Goal: Task Accomplishment & Management: Manage account settings

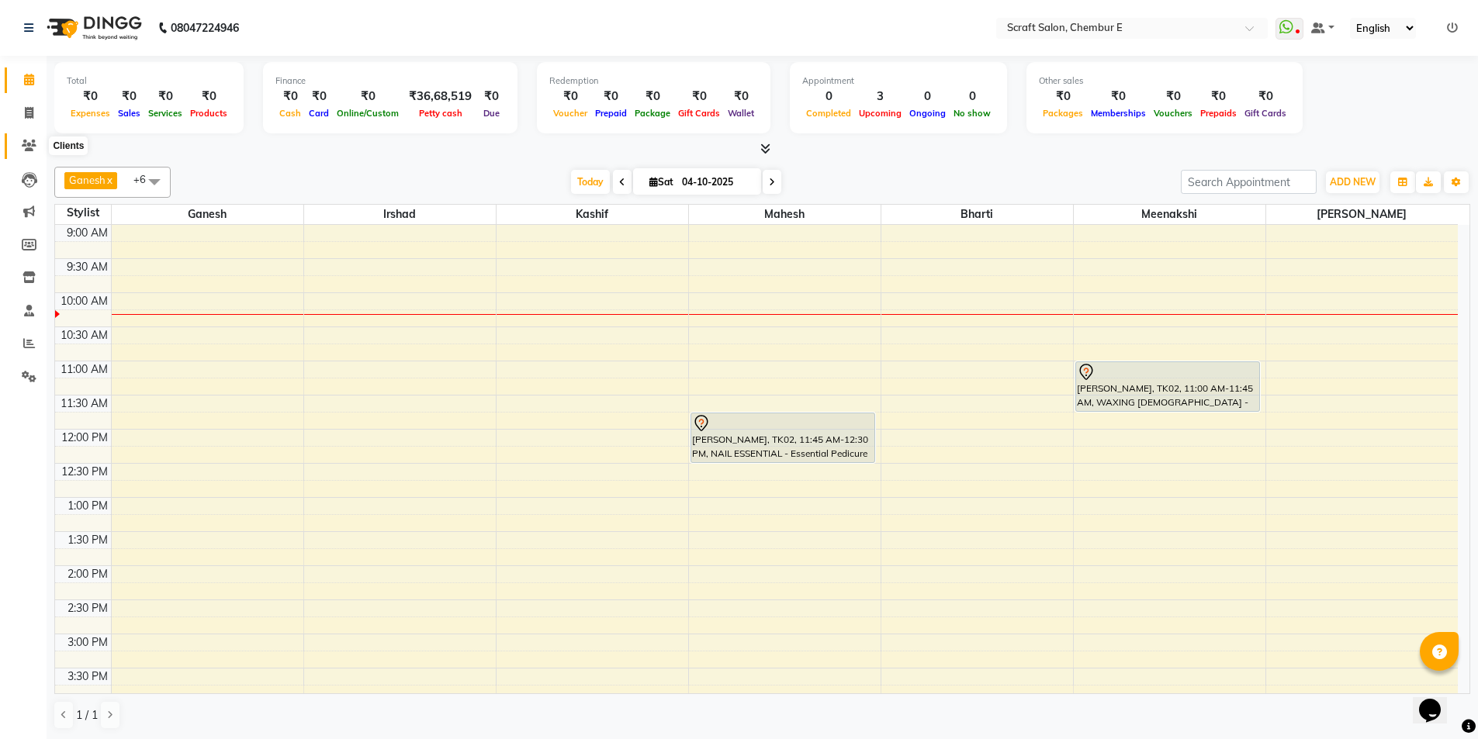
click at [31, 146] on icon at bounding box center [29, 146] width 15 height 12
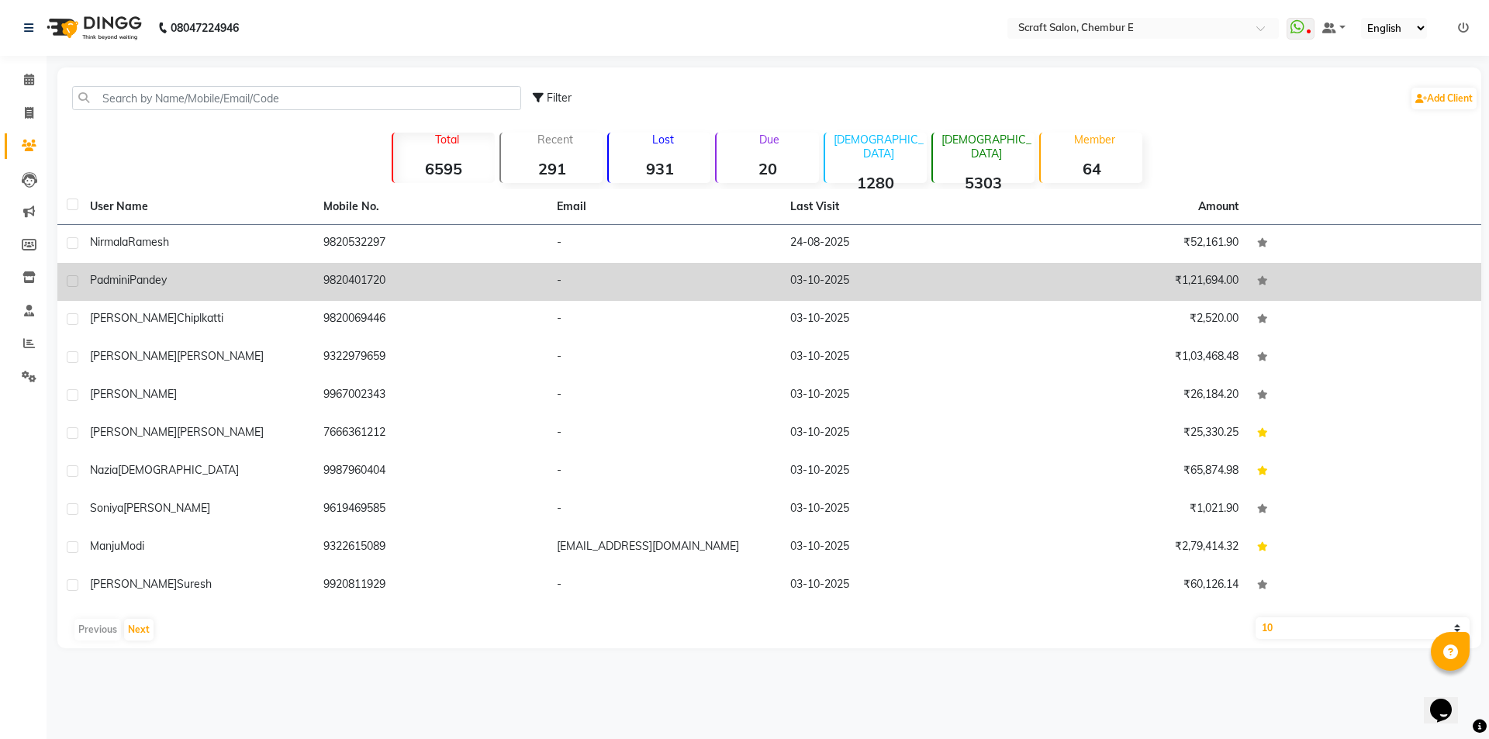
click at [87, 275] on td "[PERSON_NAME]" at bounding box center [197, 282] width 233 height 38
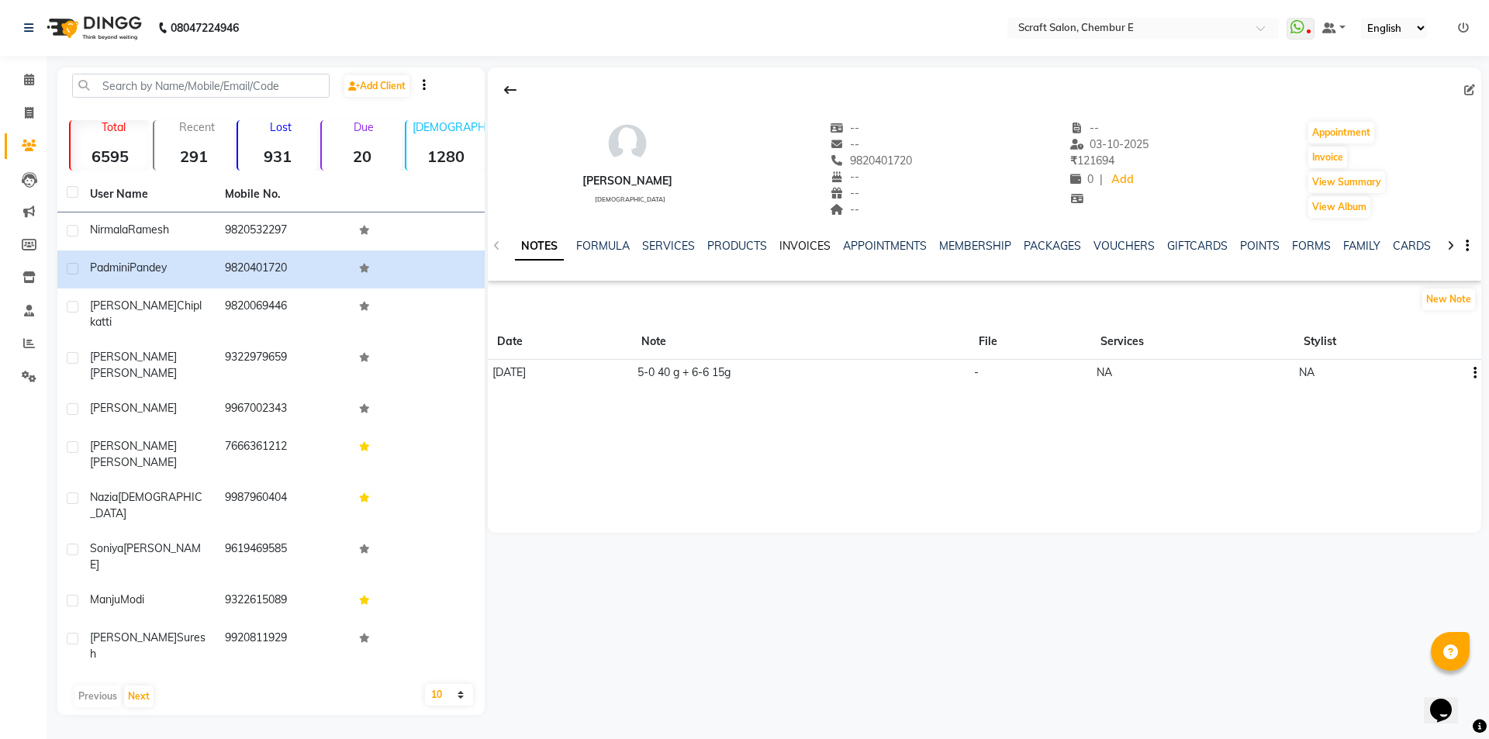
click at [790, 250] on link "INVOICES" at bounding box center [805, 246] width 51 height 14
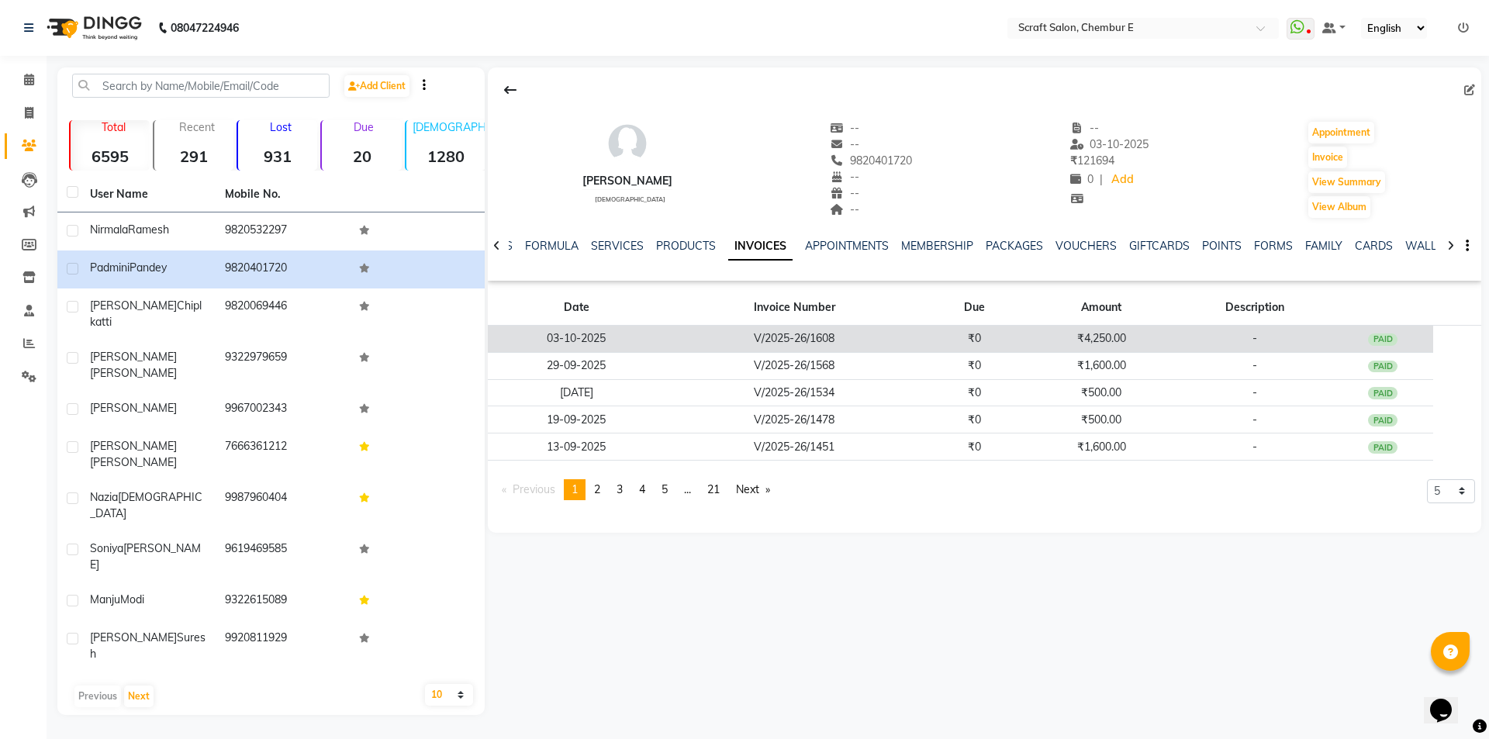
click at [563, 335] on td "03-10-2025" at bounding box center [577, 339] width 178 height 27
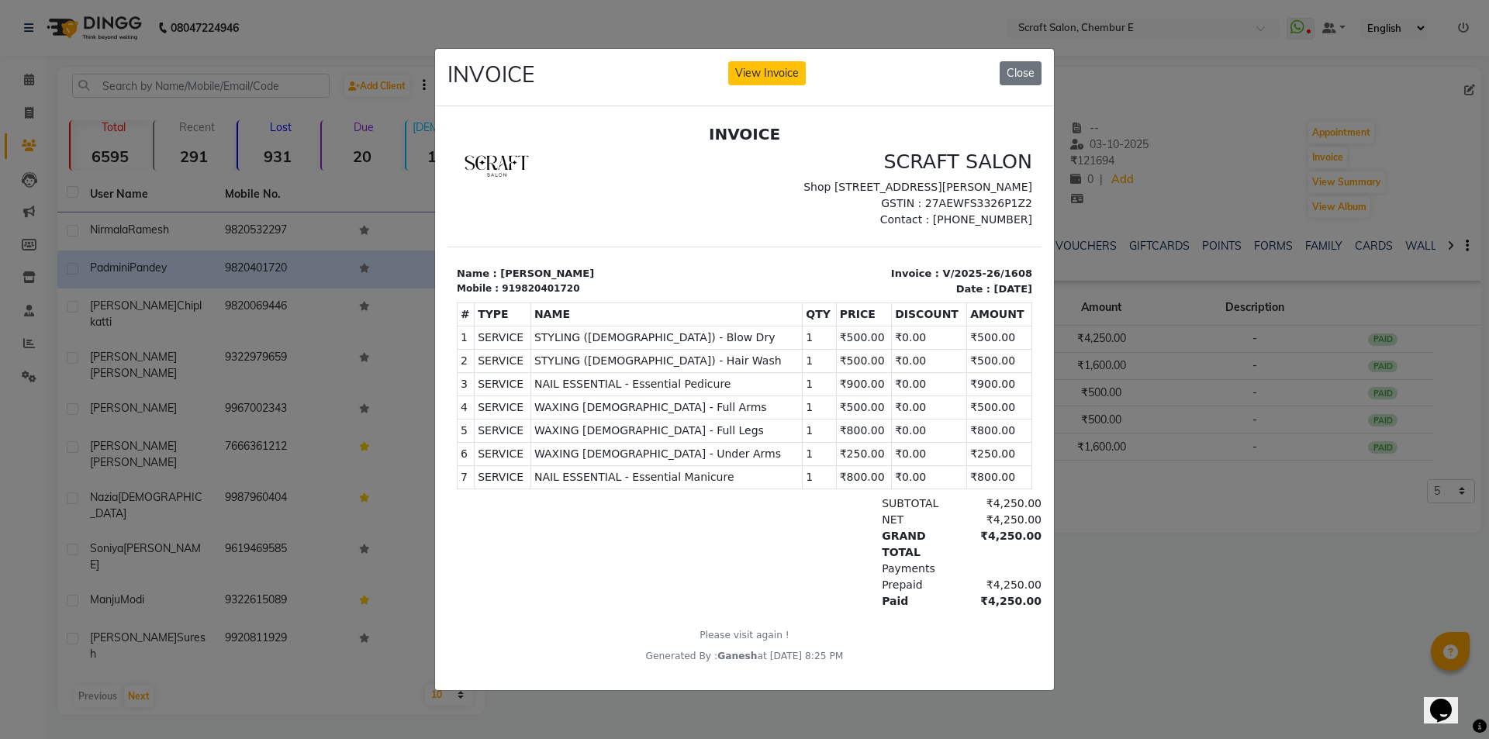
click at [1333, 157] on ngb-modal-window "INVOICE View Invoice Close" at bounding box center [744, 369] width 1489 height 739
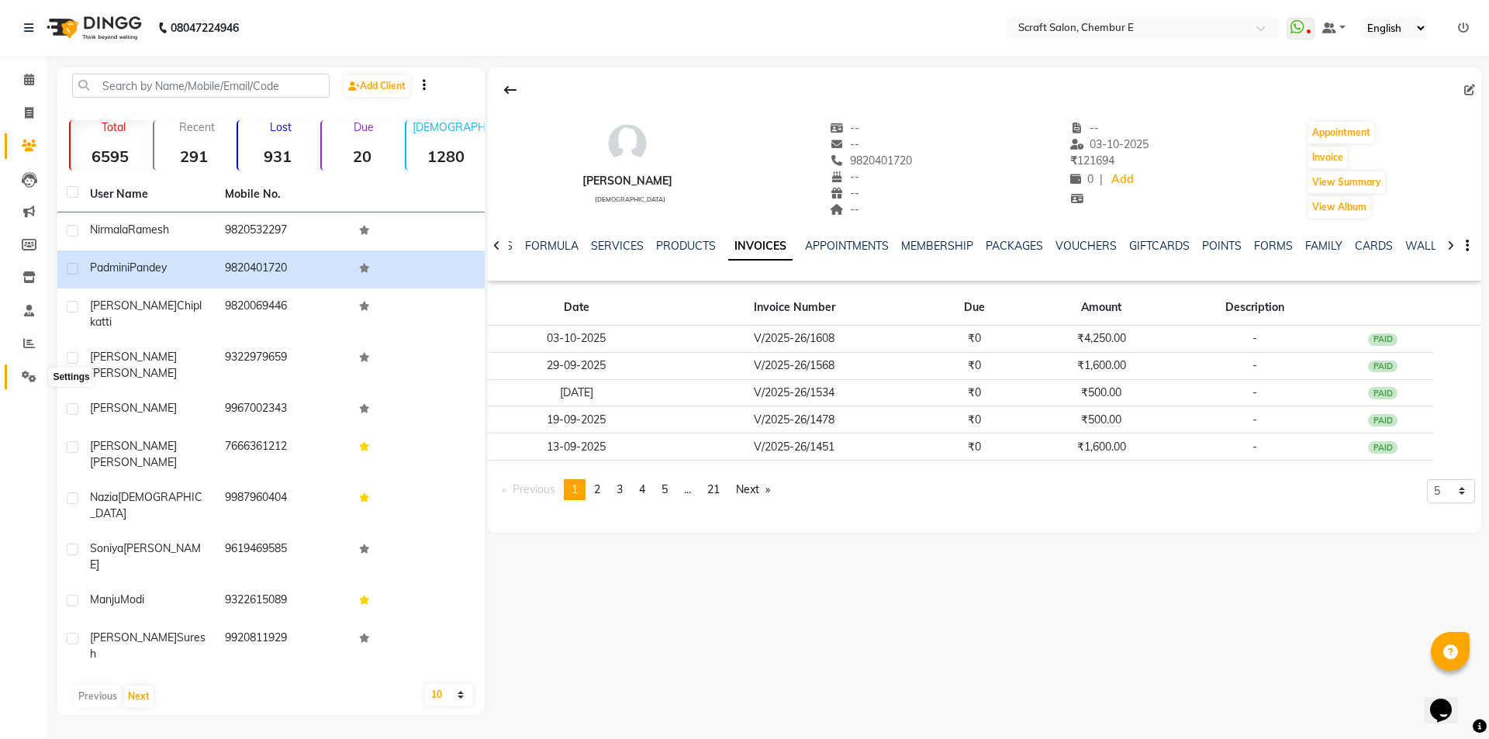
click at [25, 382] on icon at bounding box center [29, 377] width 15 height 12
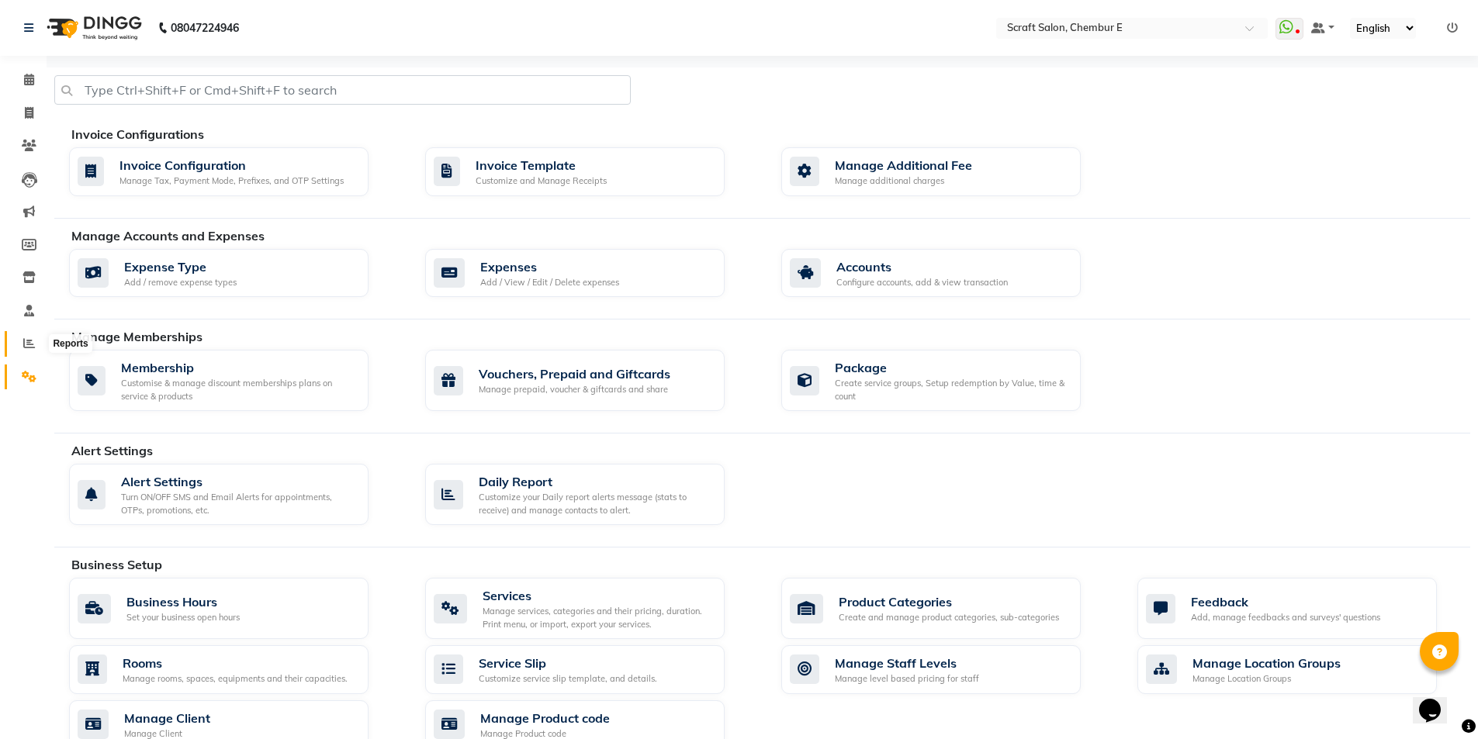
click at [25, 344] on icon at bounding box center [29, 343] width 12 height 12
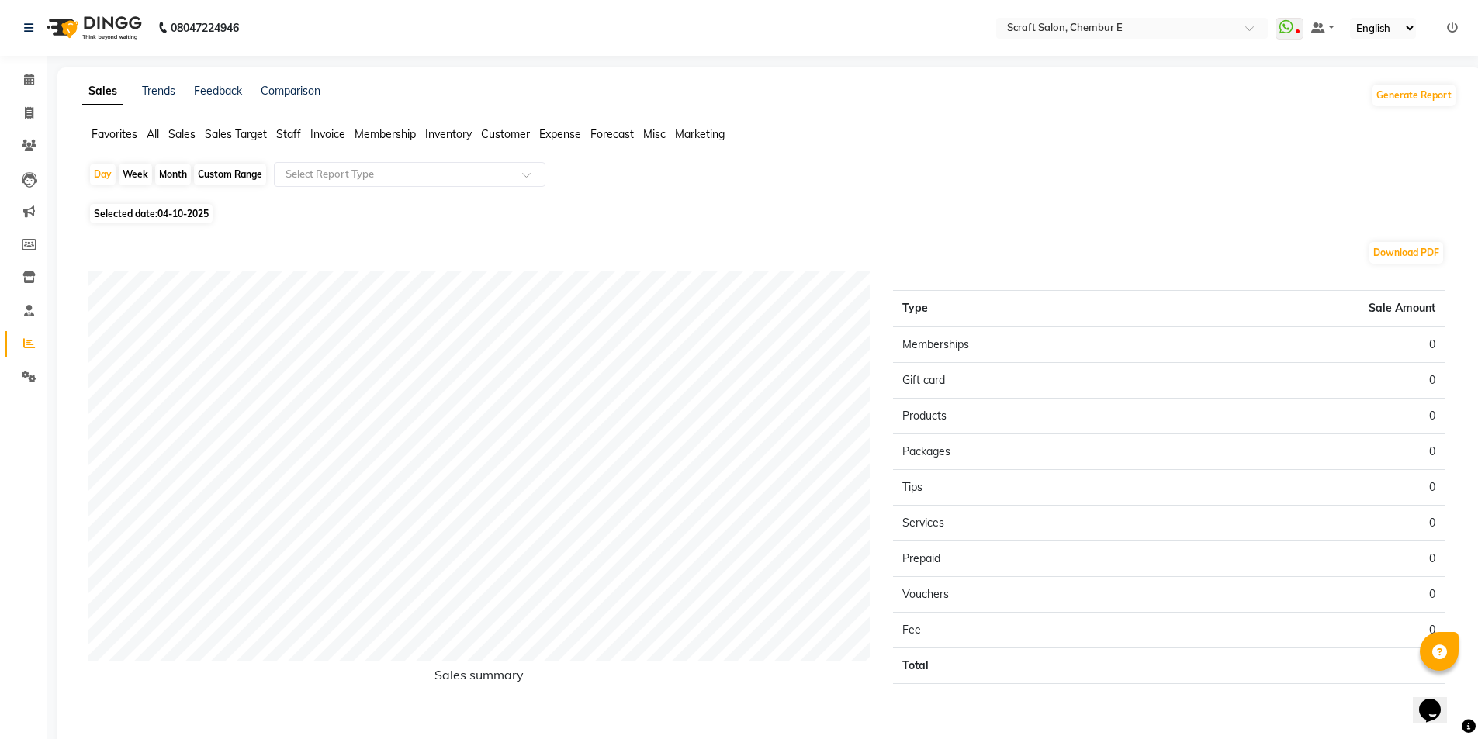
click at [290, 131] on span "Staff" at bounding box center [288, 134] width 25 height 14
click at [229, 168] on div "Custom Range" at bounding box center [230, 175] width 72 height 22
select select "10"
select select "2025"
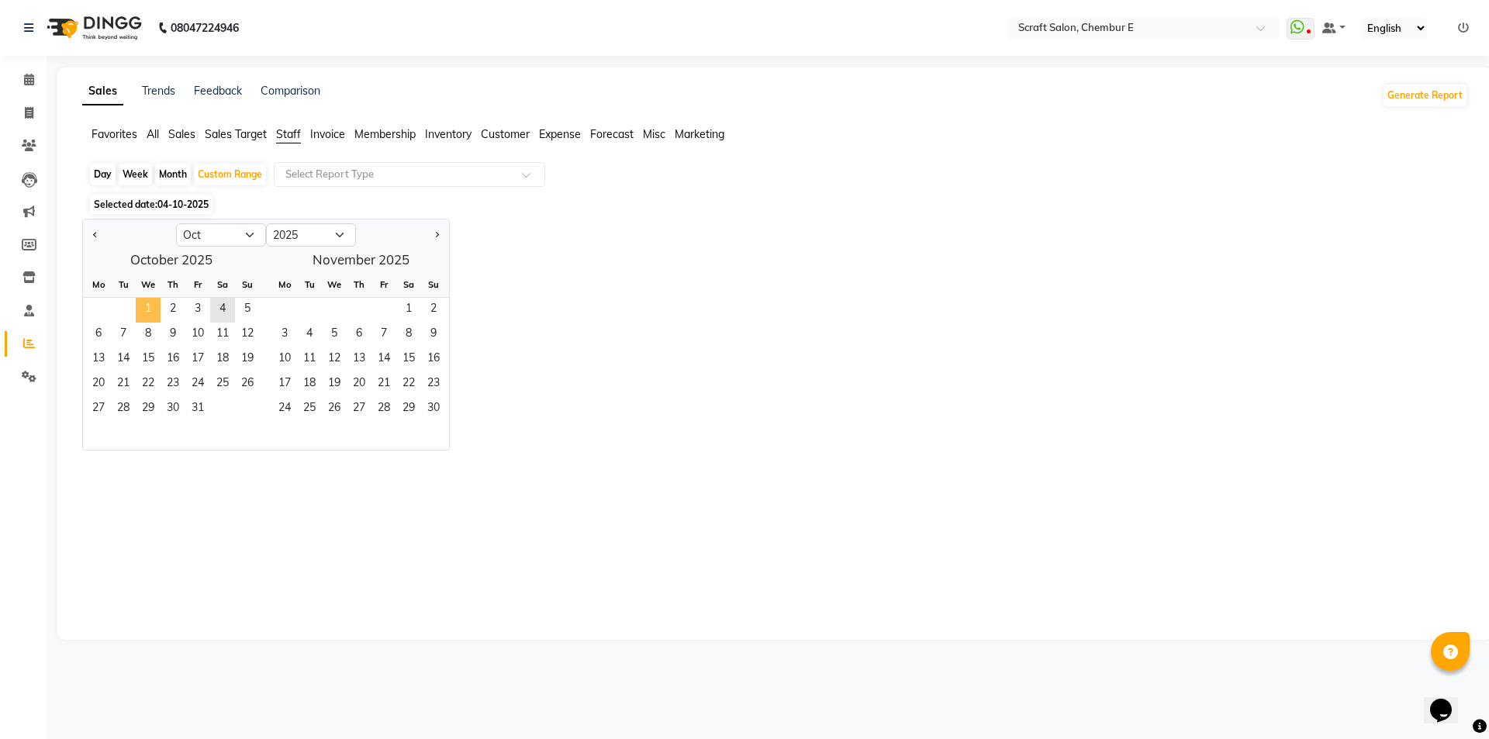
click at [148, 308] on span "1" at bounding box center [148, 310] width 25 height 25
click at [203, 306] on span "3" at bounding box center [197, 310] width 25 height 25
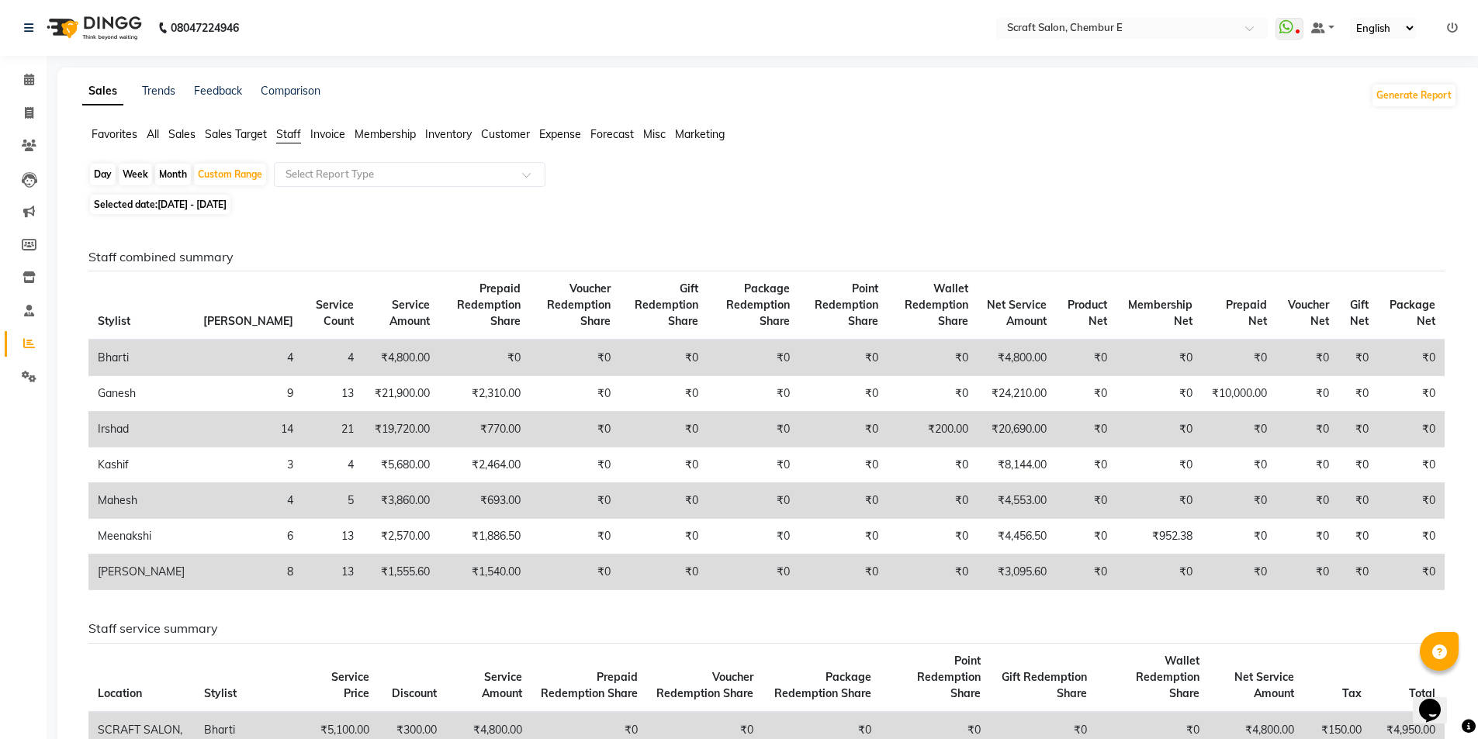
scroll to position [78, 0]
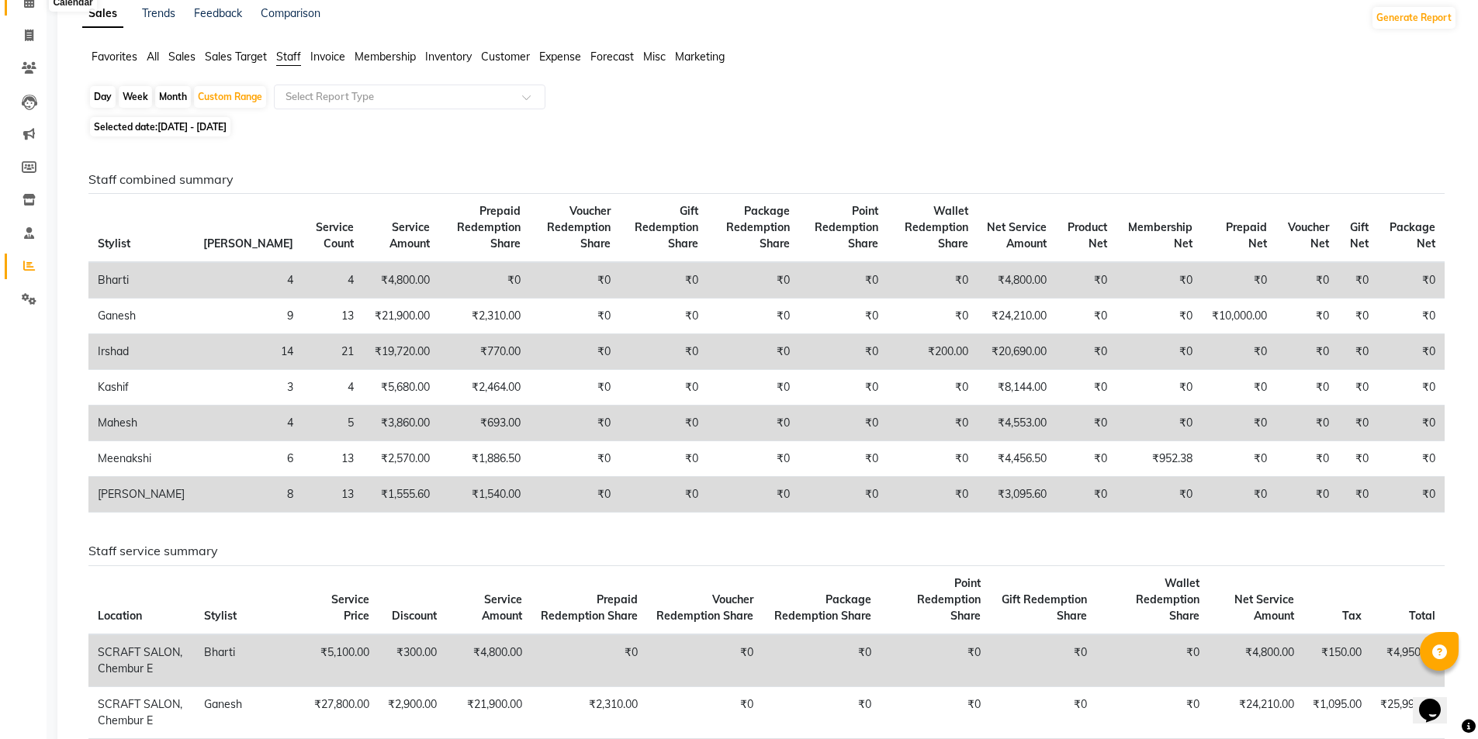
click at [29, 3] on icon at bounding box center [29, 2] width 10 height 12
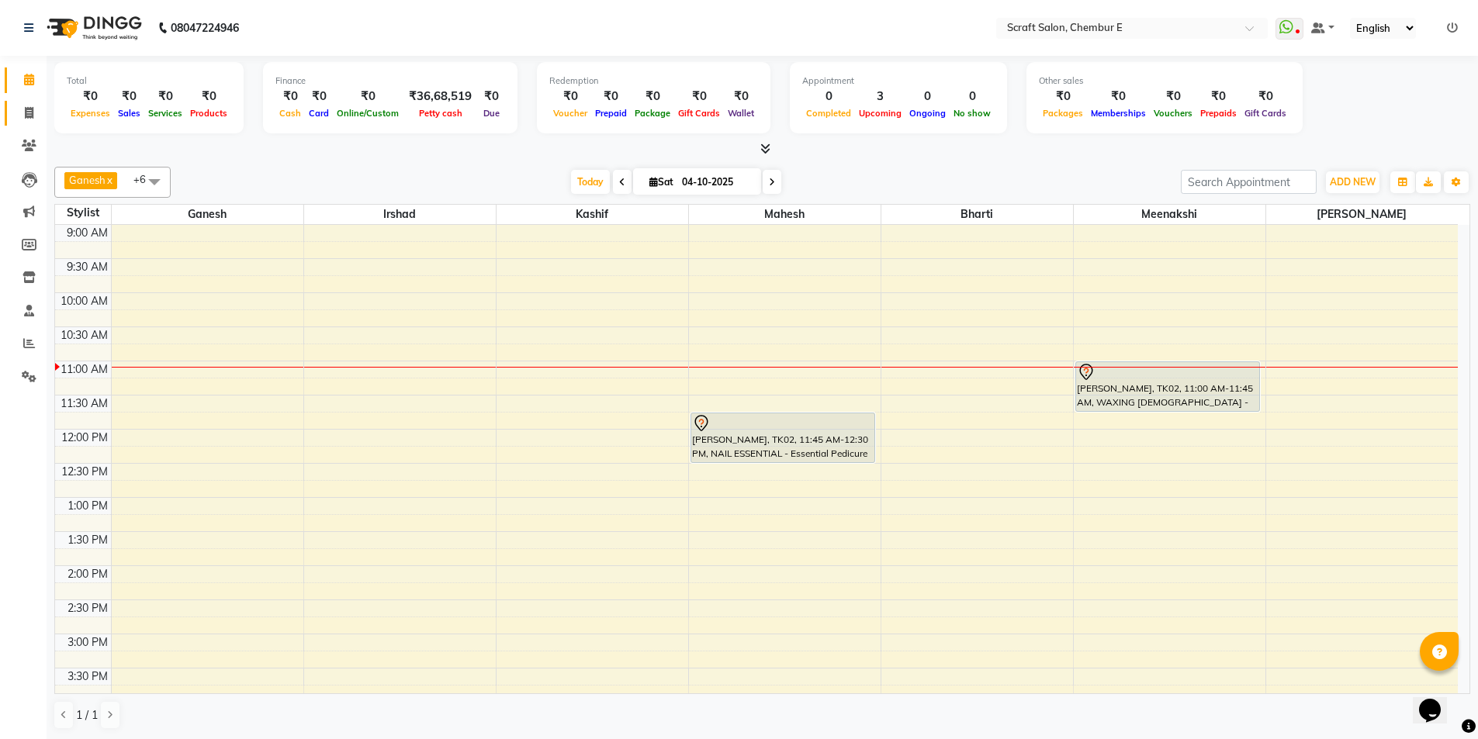
click at [28, 102] on link "Invoice" at bounding box center [23, 114] width 37 height 26
select select "service"
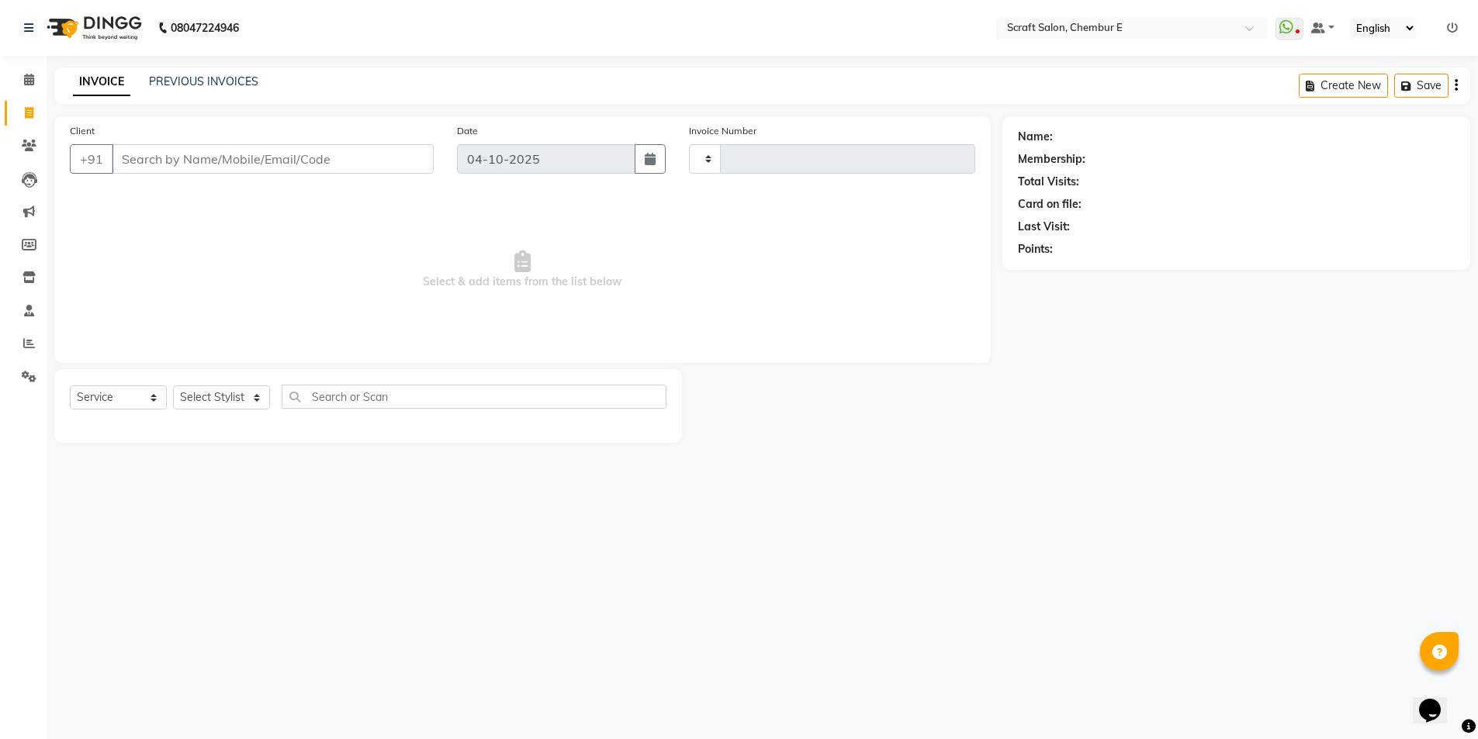
type input "1609"
select select "3922"
click at [339, 161] on input "Client" at bounding box center [274, 158] width 325 height 29
click at [454, 398] on input "text" at bounding box center [477, 397] width 390 height 24
type input "THR"
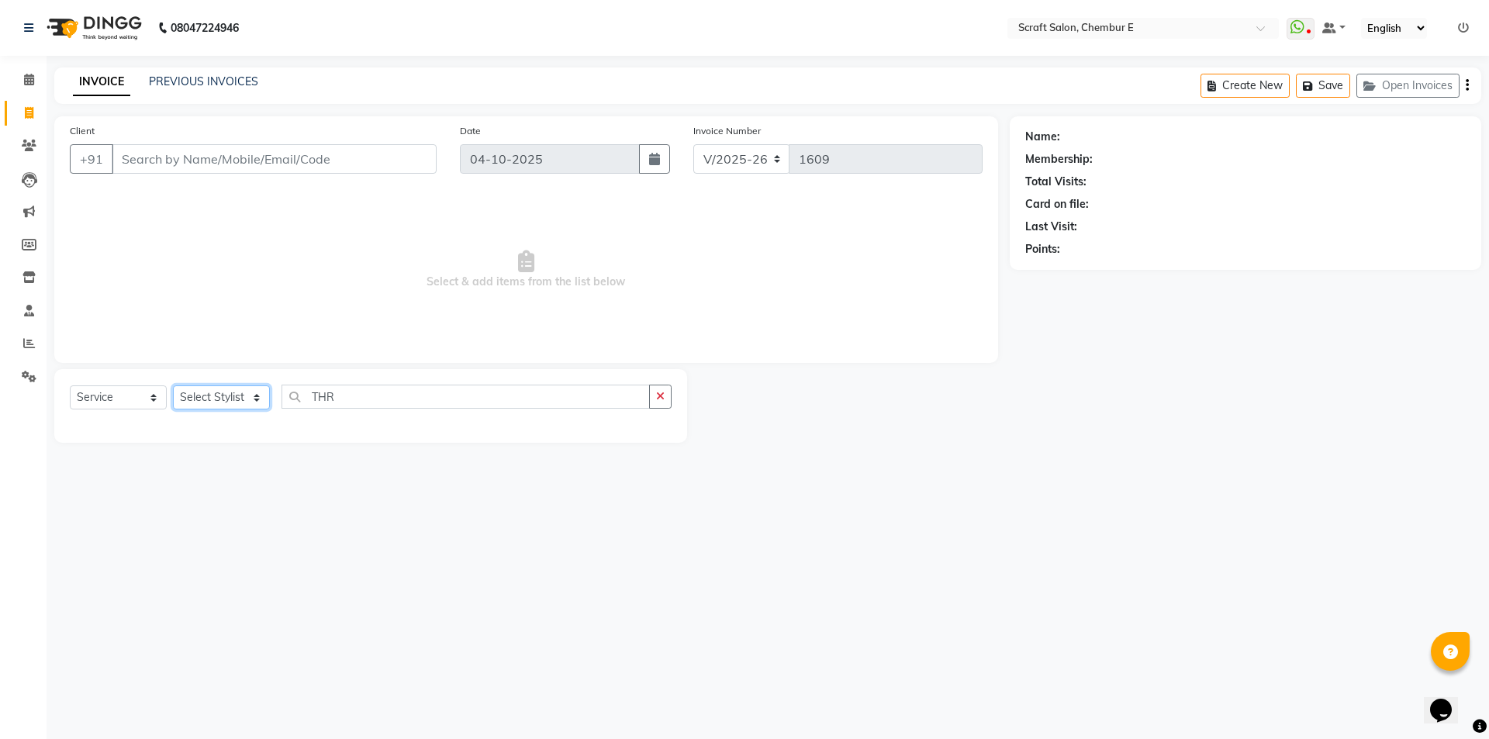
click at [257, 392] on select "Select Stylist Bharti Frontdesk Ganesh [PERSON_NAME] Mahesh Meenakshi [PERSON_N…" at bounding box center [221, 398] width 97 height 24
select select "69640"
click at [173, 386] on select "Select Stylist Bharti Frontdesk Ganesh [PERSON_NAME] Mahesh Meenakshi [PERSON_N…" at bounding box center [221, 398] width 97 height 24
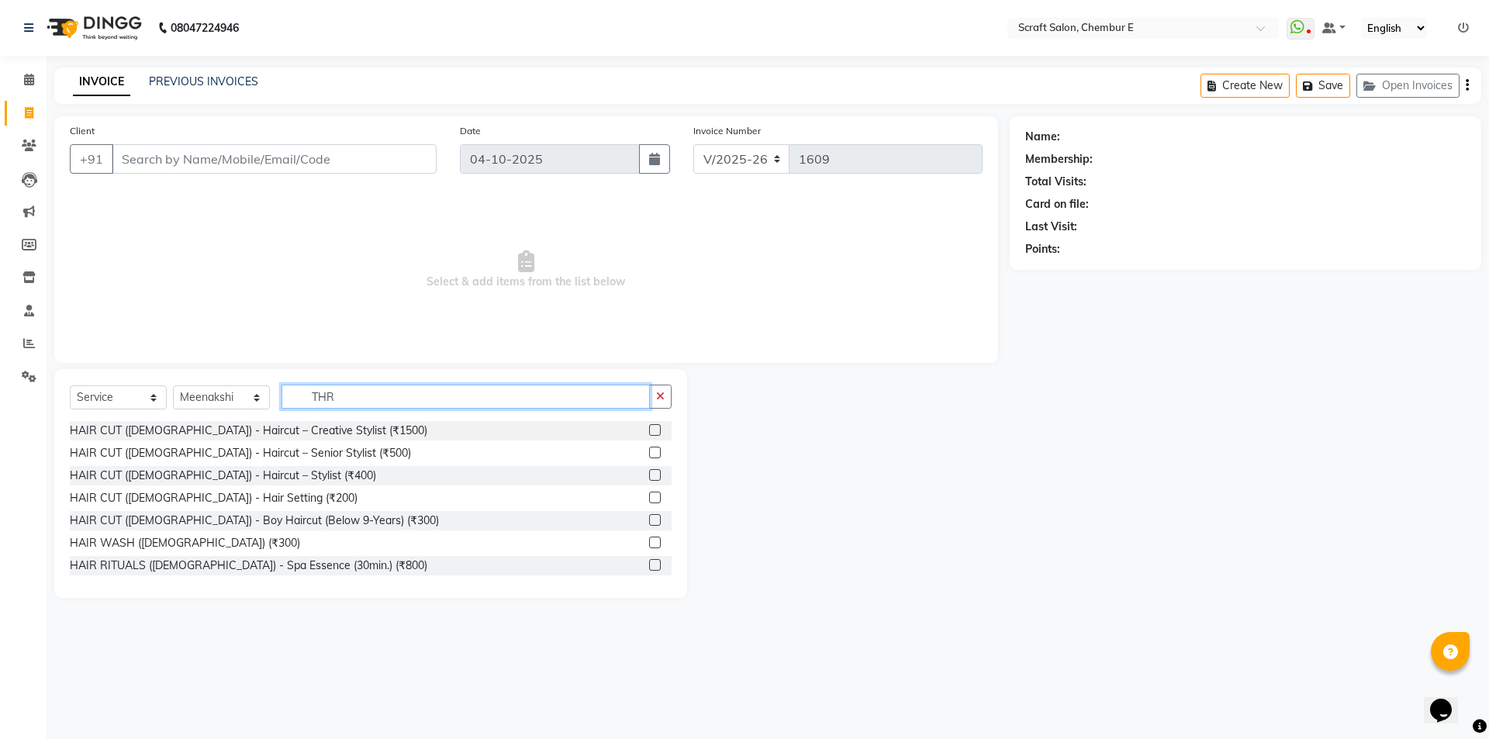
click at [354, 405] on input "THR" at bounding box center [466, 397] width 368 height 24
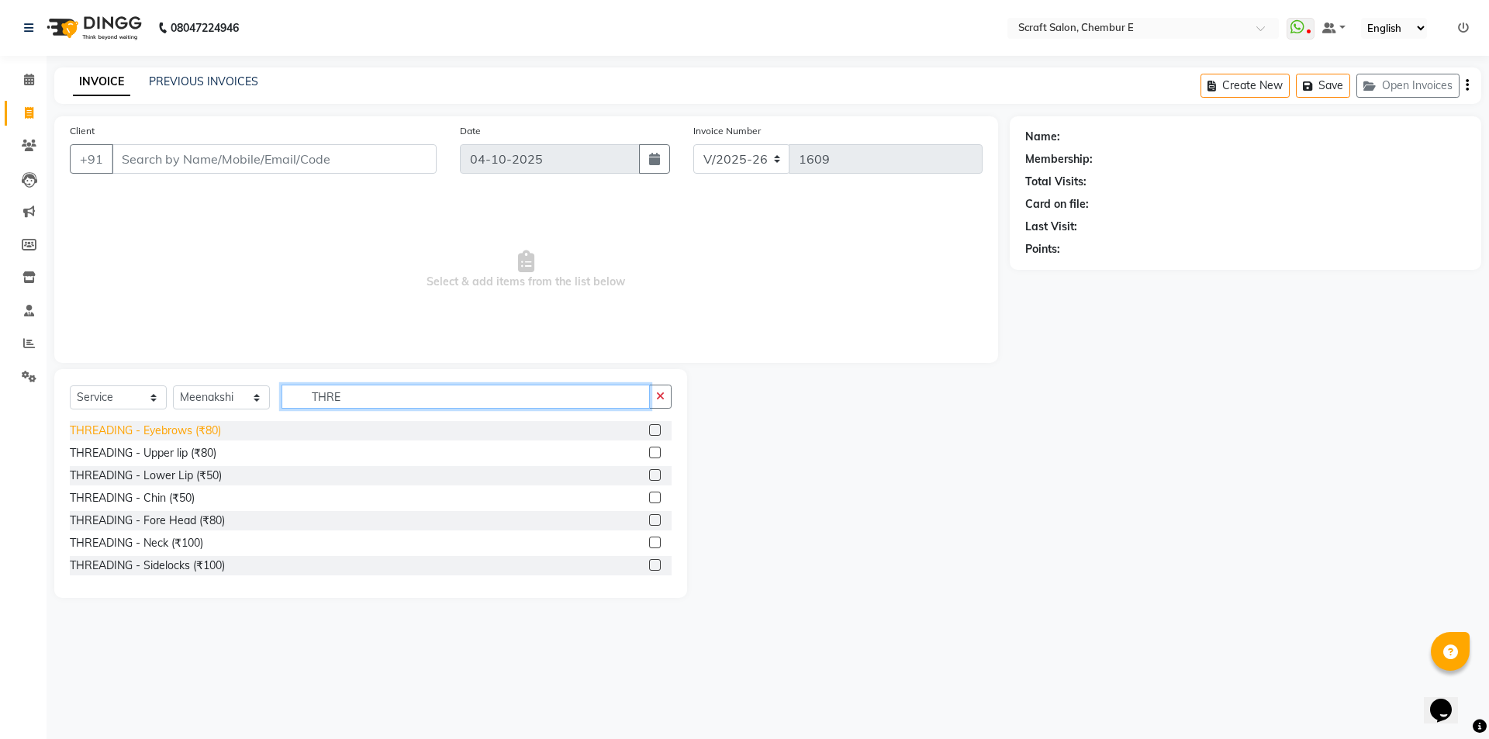
type input "THRE"
click at [164, 432] on div "THREADING - Eyebrows (₹80)" at bounding box center [145, 431] width 151 height 16
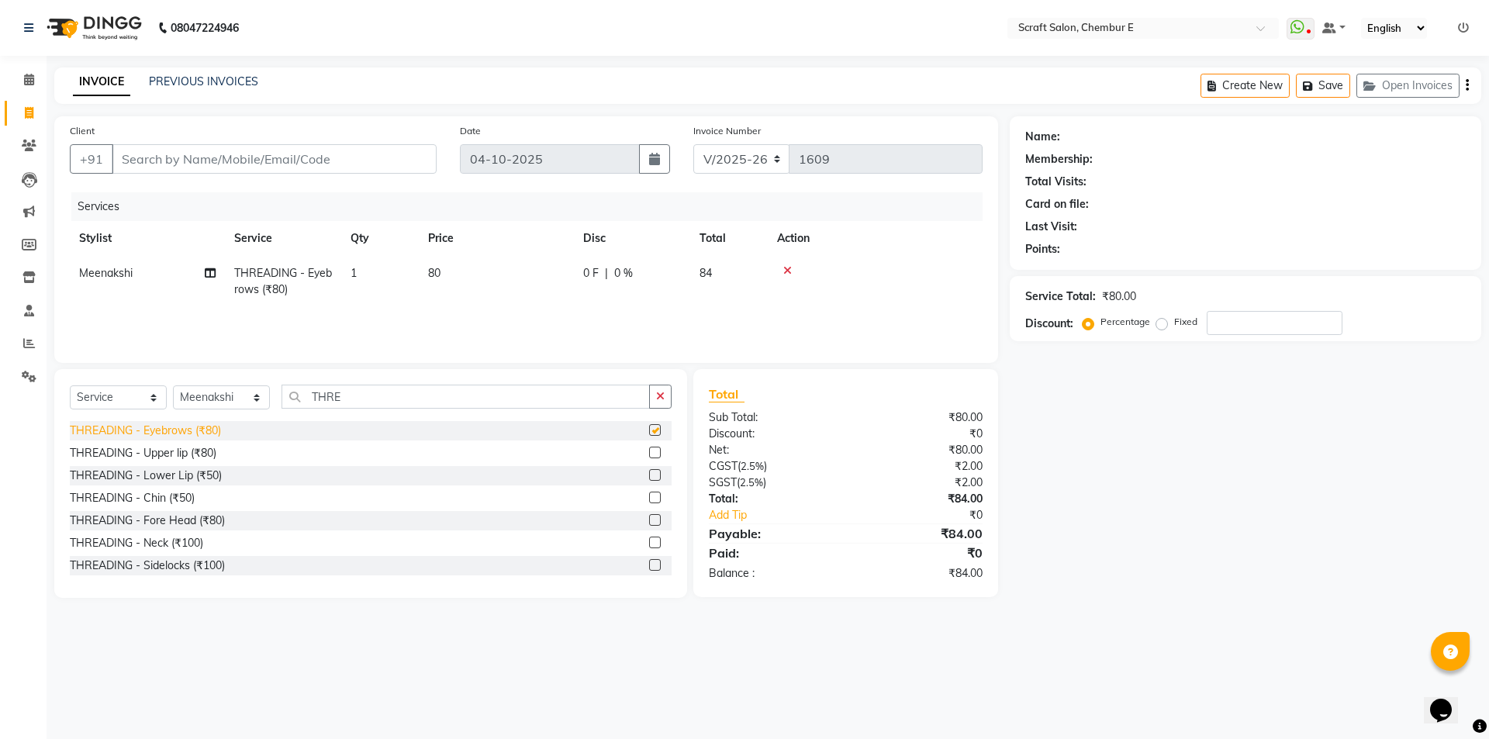
checkbox input "false"
click at [115, 494] on div "THREADING - Chin (₹50)" at bounding box center [132, 498] width 125 height 16
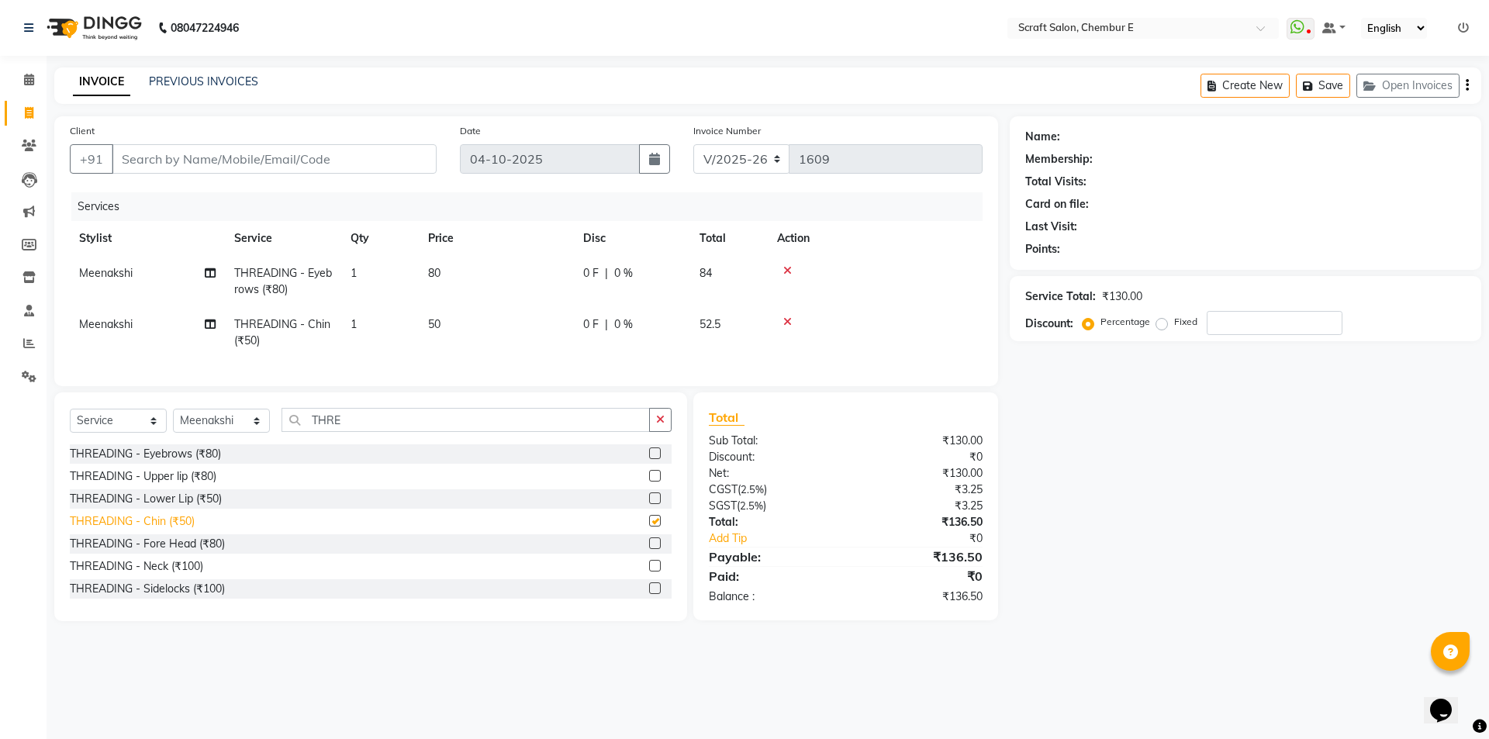
checkbox input "false"
click at [137, 485] on div "THREADING - Upper lip (₹80)" at bounding box center [143, 477] width 147 height 16
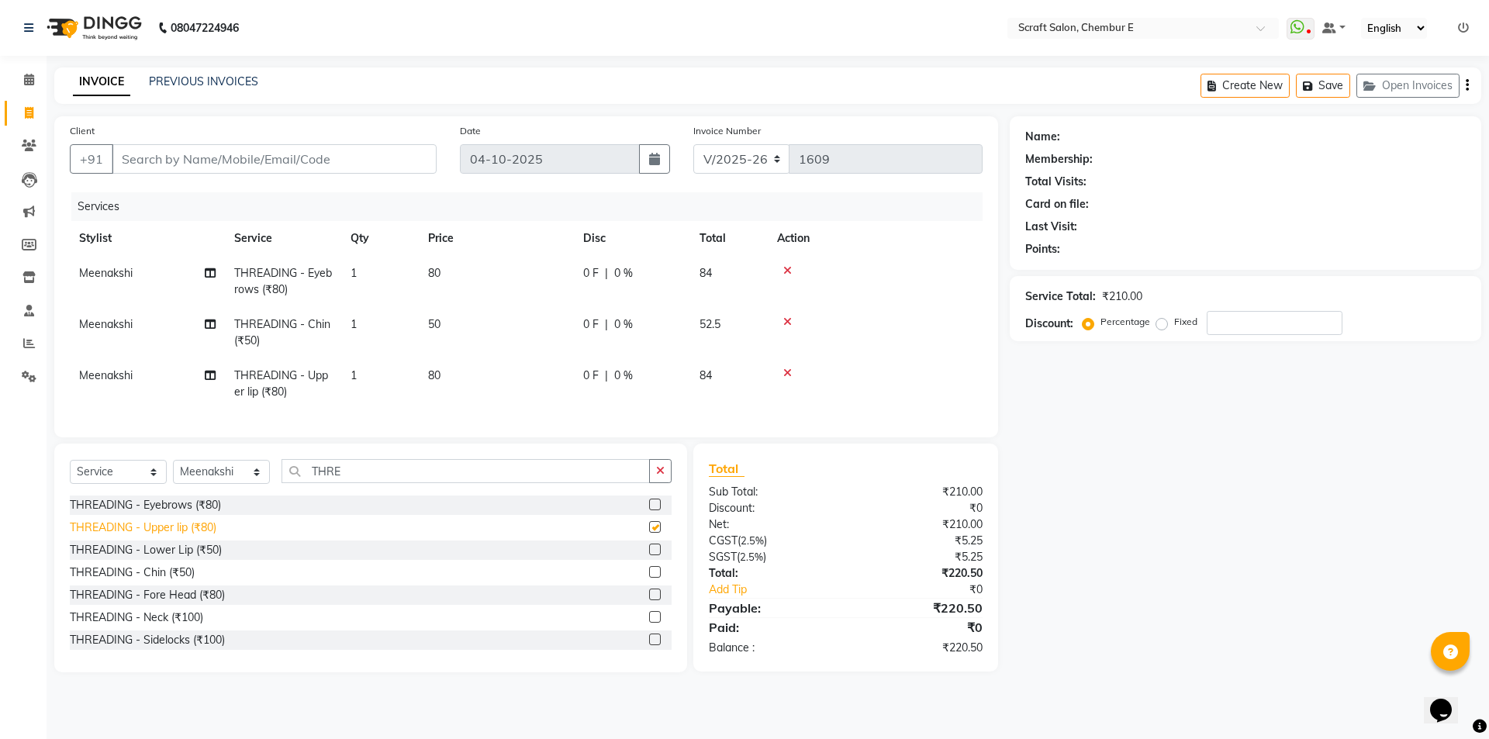
checkbox input "false"
click at [413, 154] on input "Client" at bounding box center [274, 158] width 325 height 29
type input "9"
type input "0"
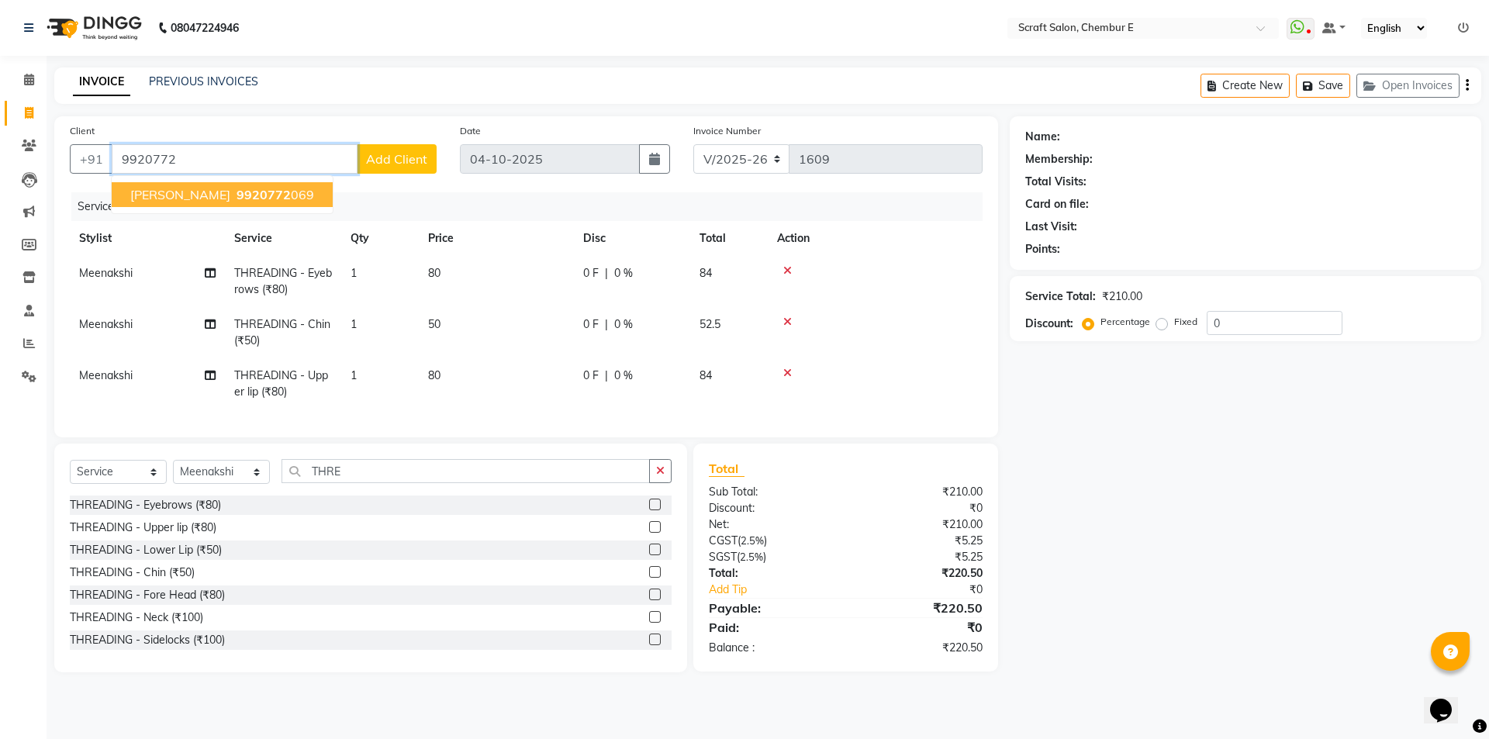
click at [209, 199] on span "[PERSON_NAME]" at bounding box center [180, 195] width 100 height 16
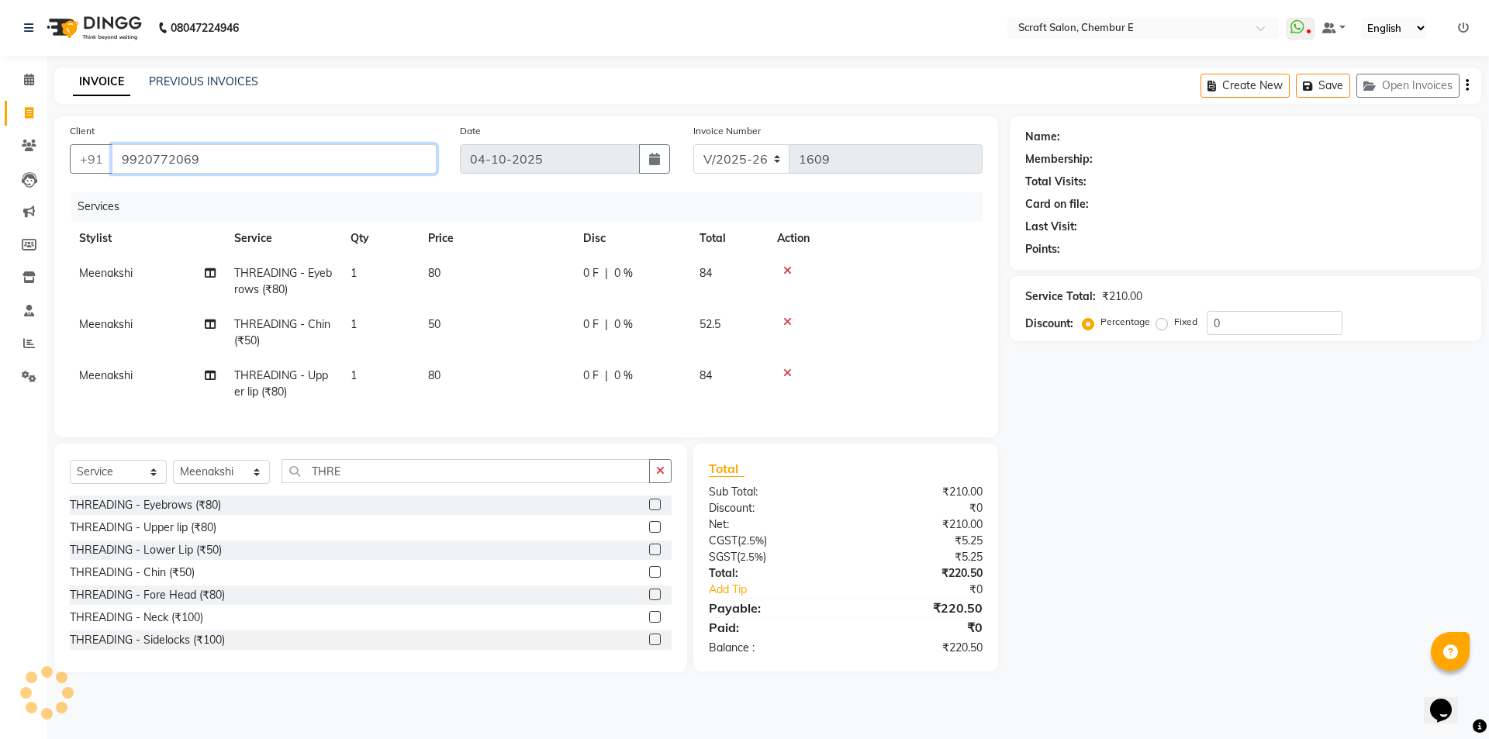
type input "9920772069"
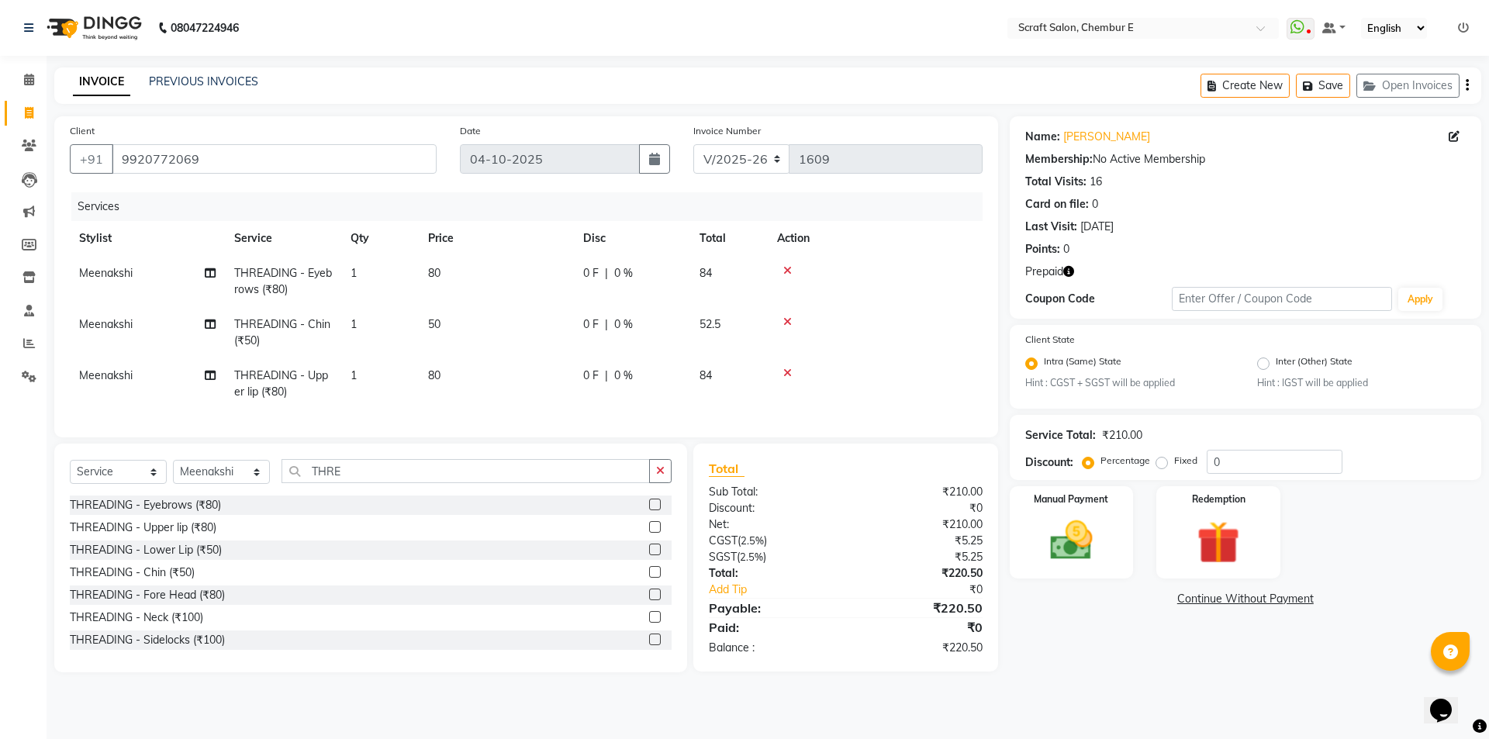
click at [1067, 276] on icon "button" at bounding box center [1068, 271] width 11 height 11
click at [1215, 532] on img at bounding box center [1218, 543] width 72 height 55
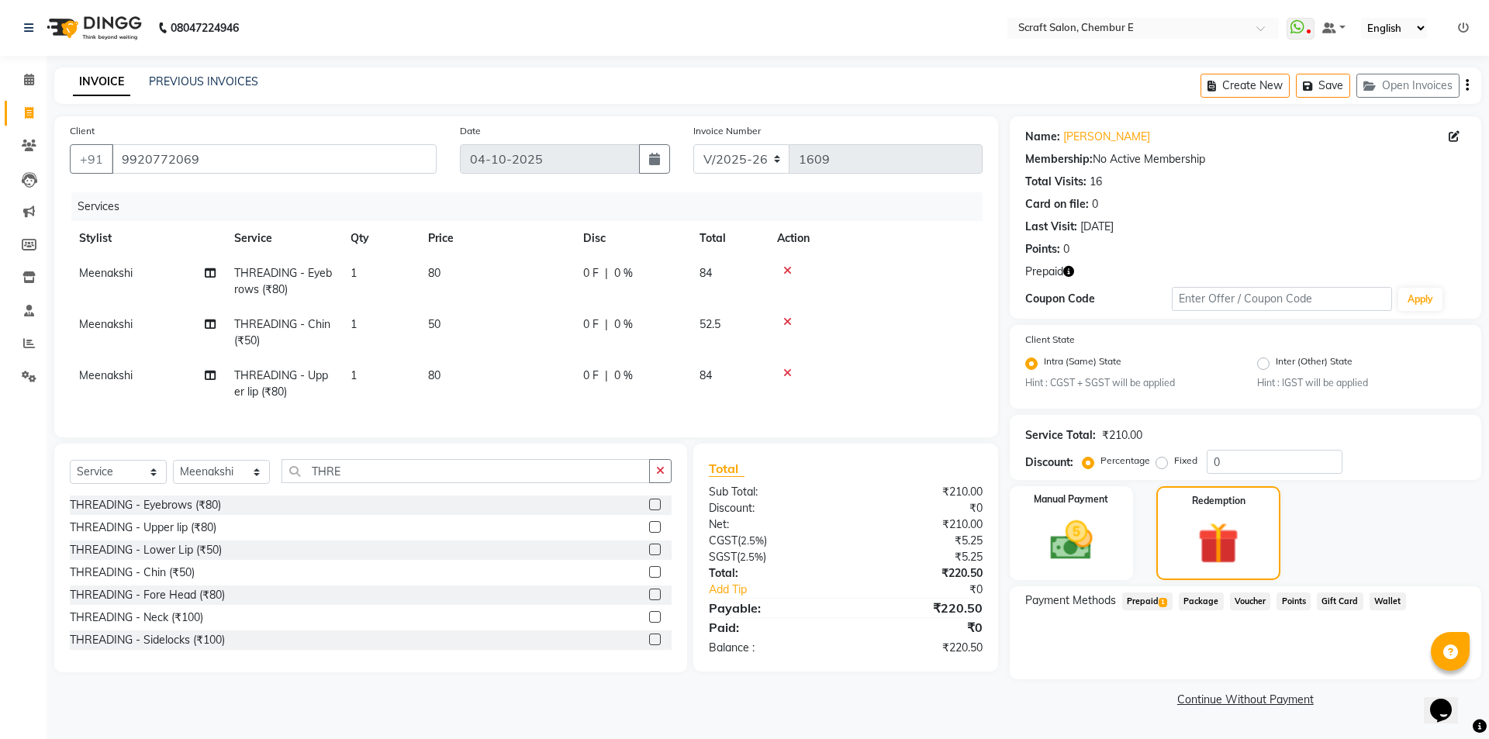
click at [1162, 602] on span "1" at bounding box center [1163, 602] width 9 height 9
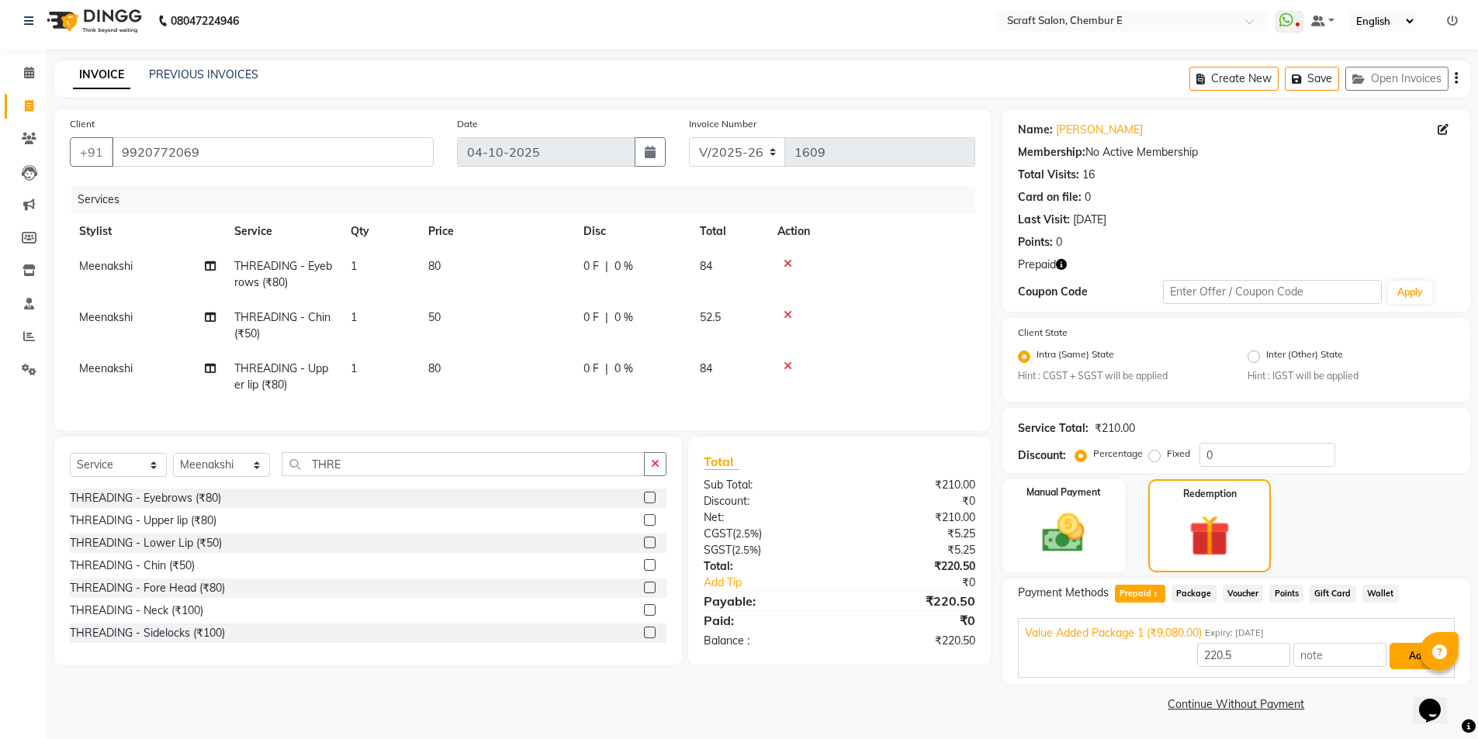
click at [1409, 655] on button "Add" at bounding box center [1417, 656] width 57 height 26
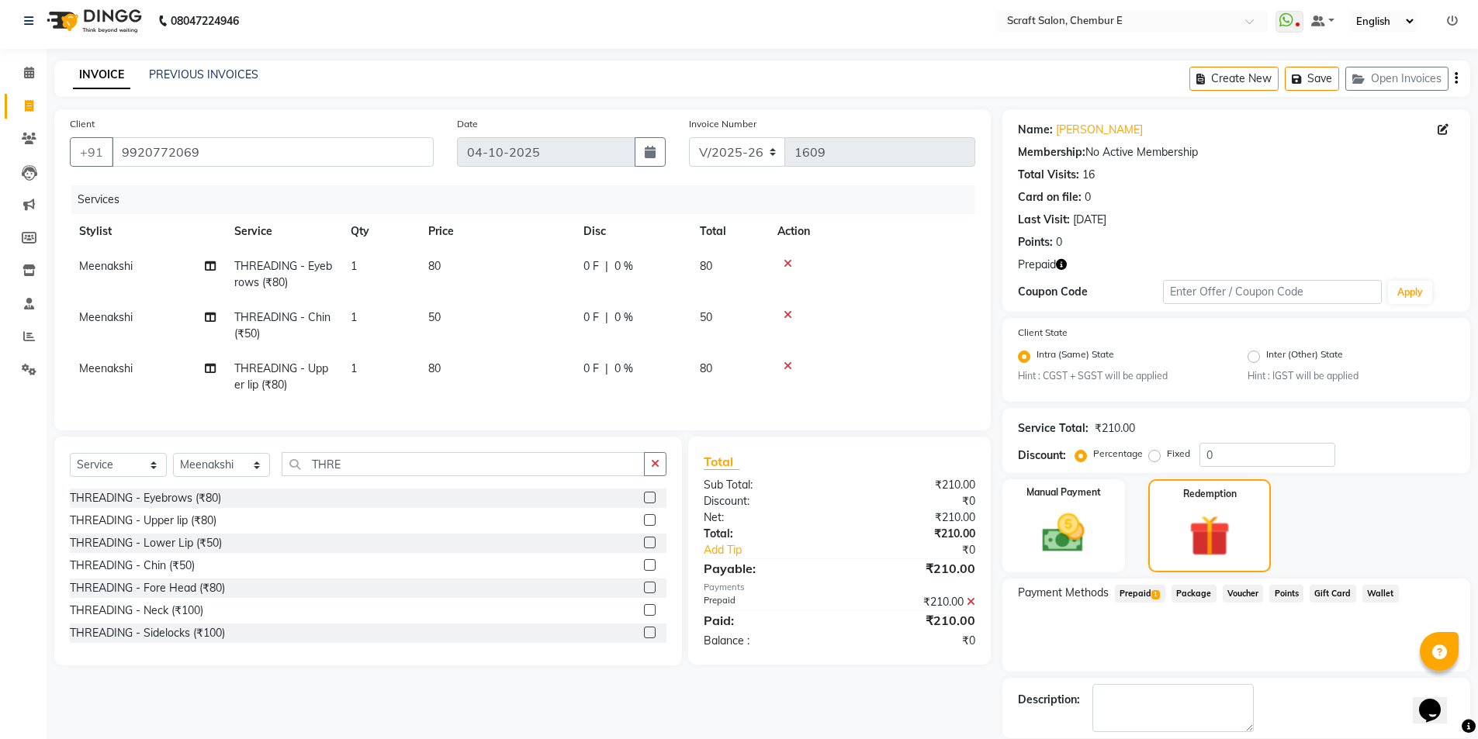
scroll to position [82, 0]
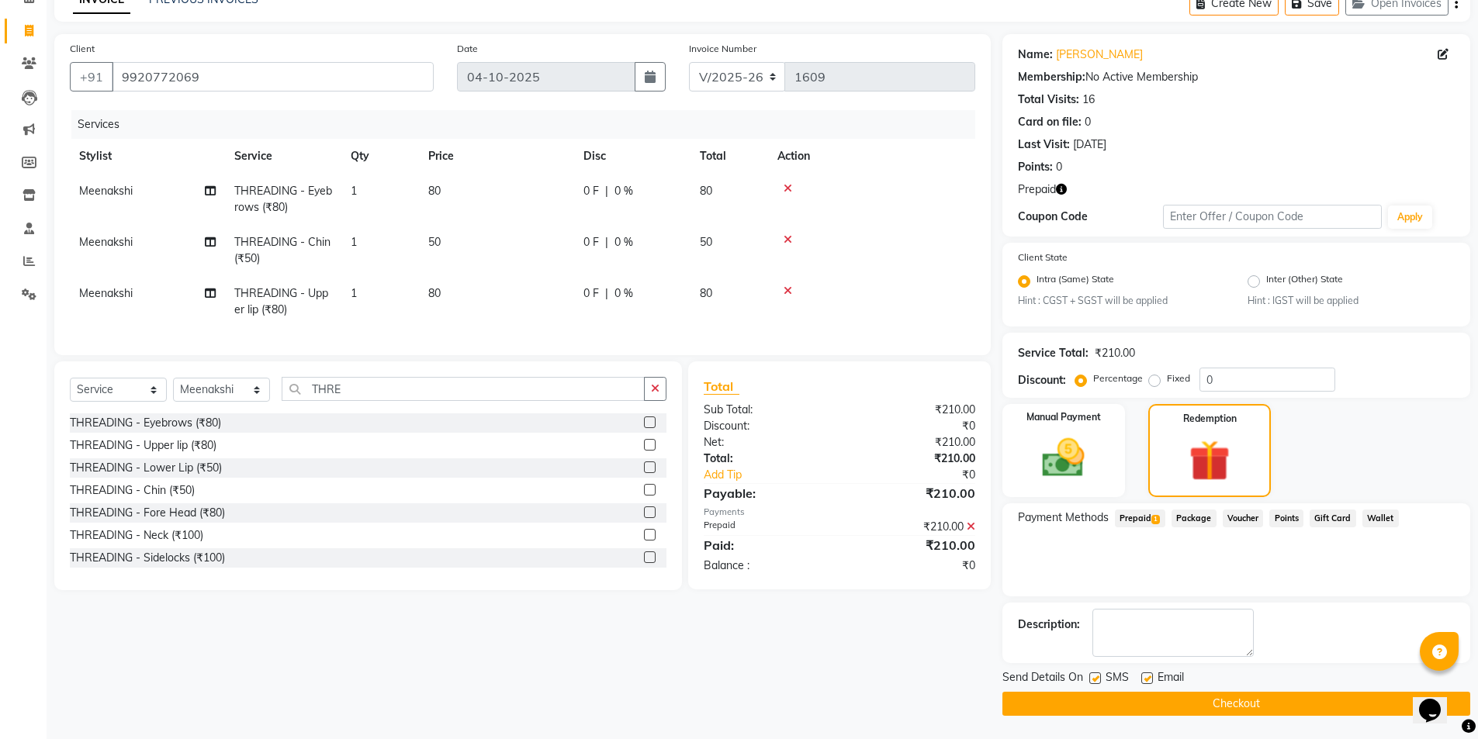
click at [1150, 679] on label at bounding box center [1147, 679] width 12 height 12
click at [1150, 679] on input "checkbox" at bounding box center [1146, 679] width 10 height 10
checkbox input "false"
click at [1196, 697] on button "Checkout" at bounding box center [1236, 704] width 468 height 24
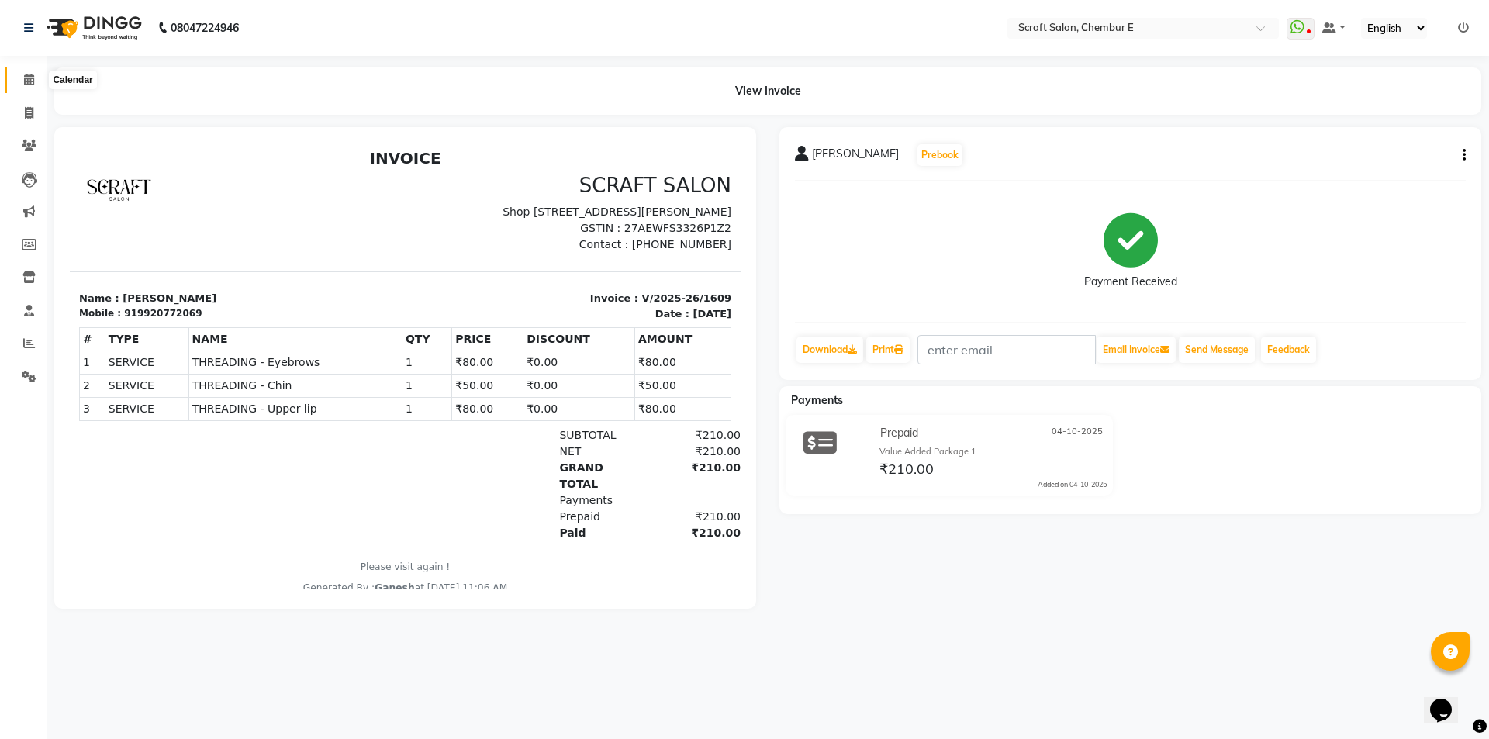
click at [31, 81] on icon at bounding box center [29, 80] width 10 height 12
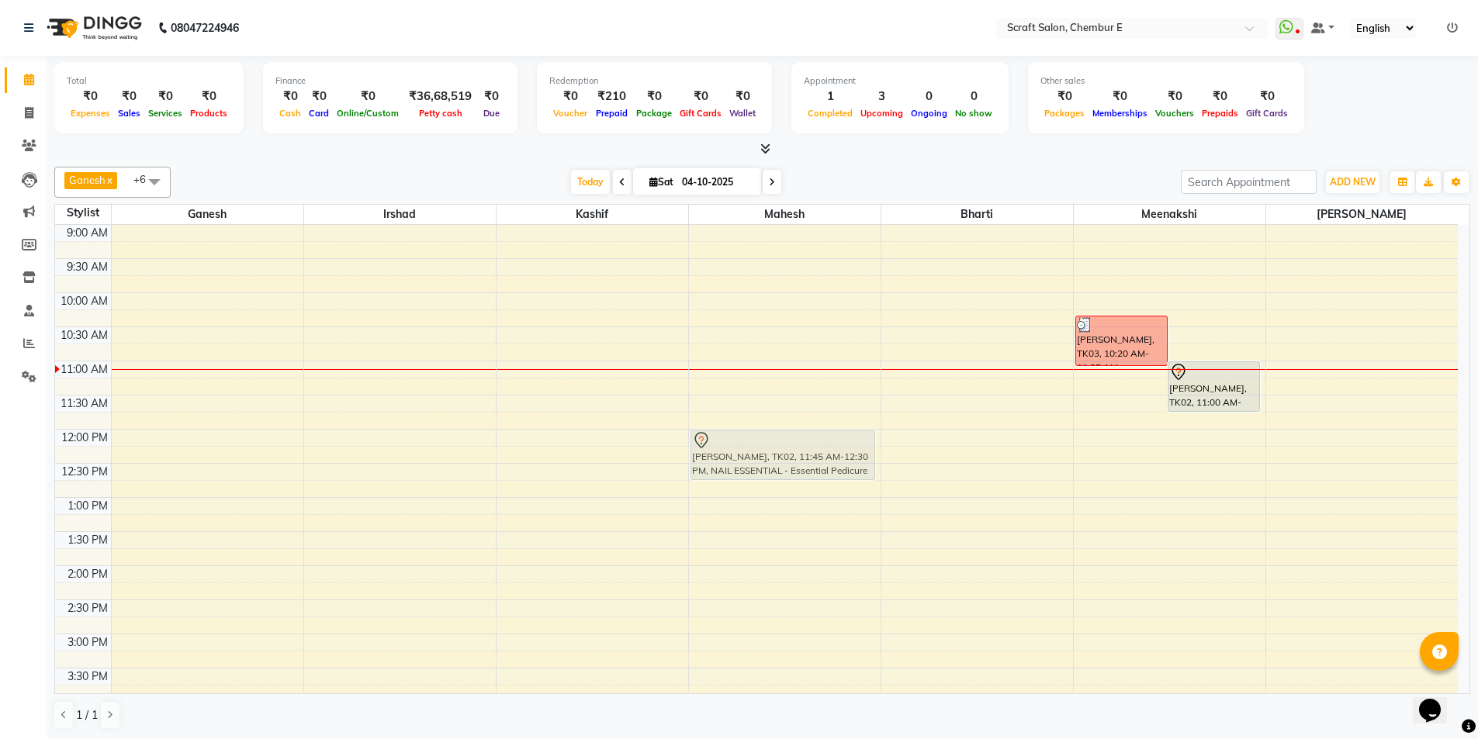
drag, startPoint x: 756, startPoint y: 421, endPoint x: 752, endPoint y: 441, distance: 19.8
click at [752, 441] on div "[PERSON_NAME], TK02, 11:45 AM-12:30 PM, NAIL ESSENTIAL - Essential Pedicure [PE…" at bounding box center [785, 668] width 192 height 887
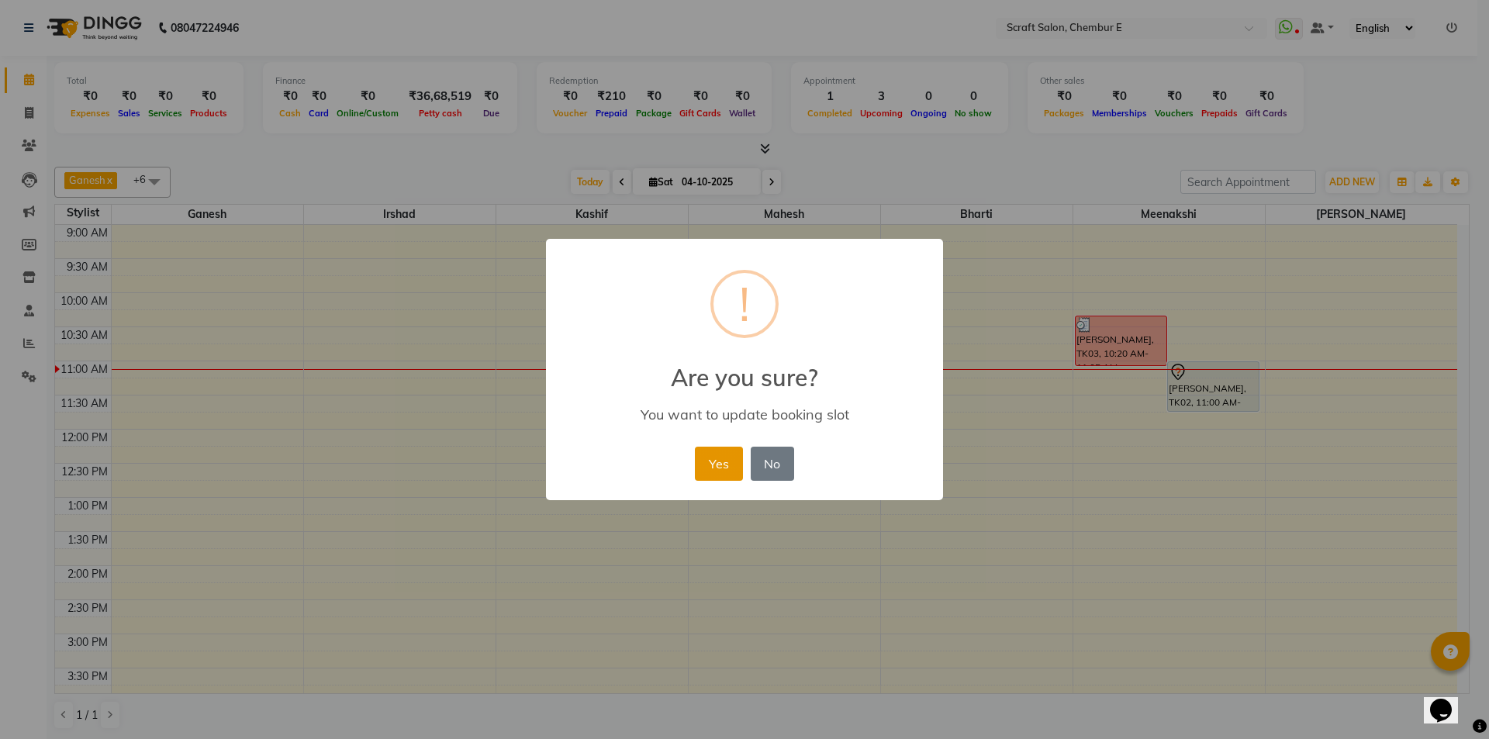
click at [709, 464] on button "Yes" at bounding box center [718, 464] width 47 height 34
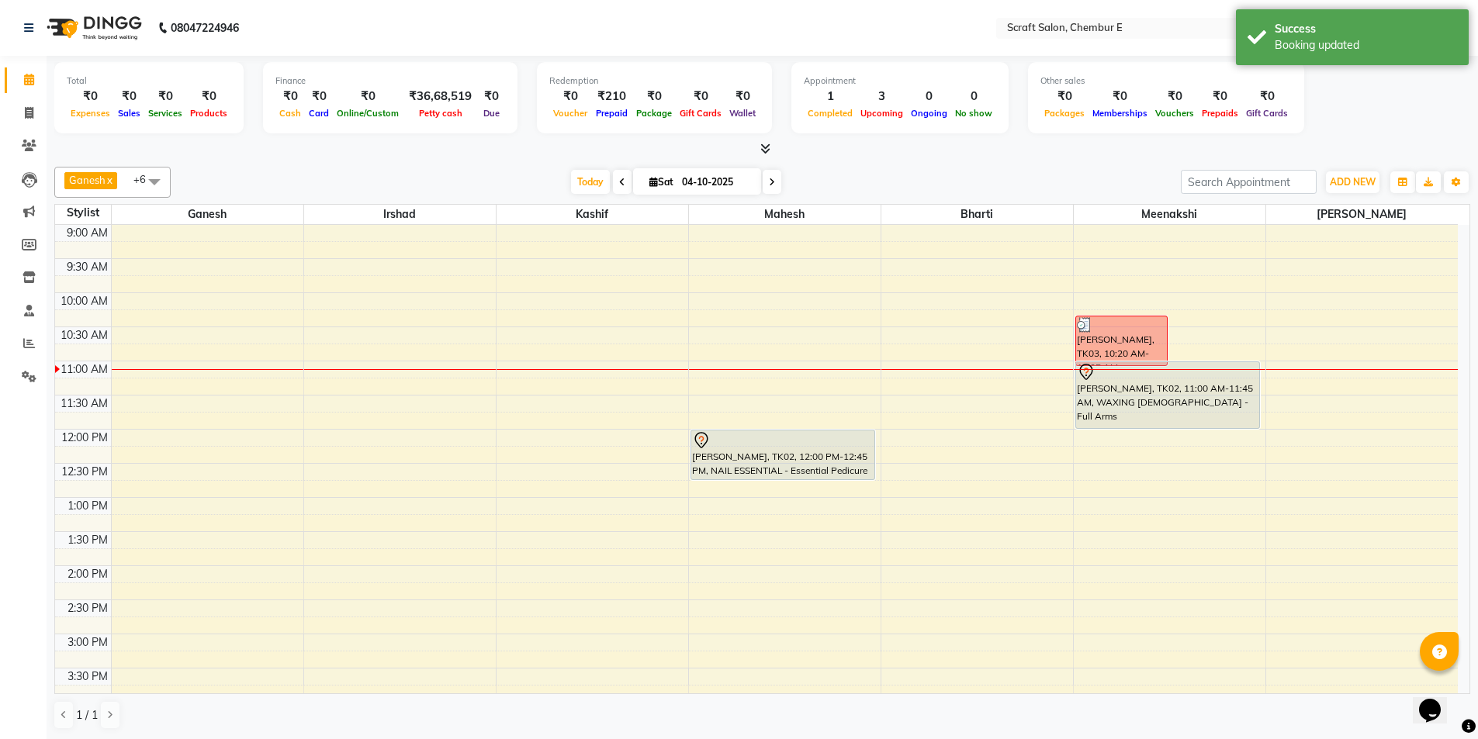
click at [1188, 420] on div "[PERSON_NAME], TK03, 10:20 AM-11:05 AM, THREADING - Eyebrows (₹80),THREADING - …" at bounding box center [1170, 668] width 192 height 887
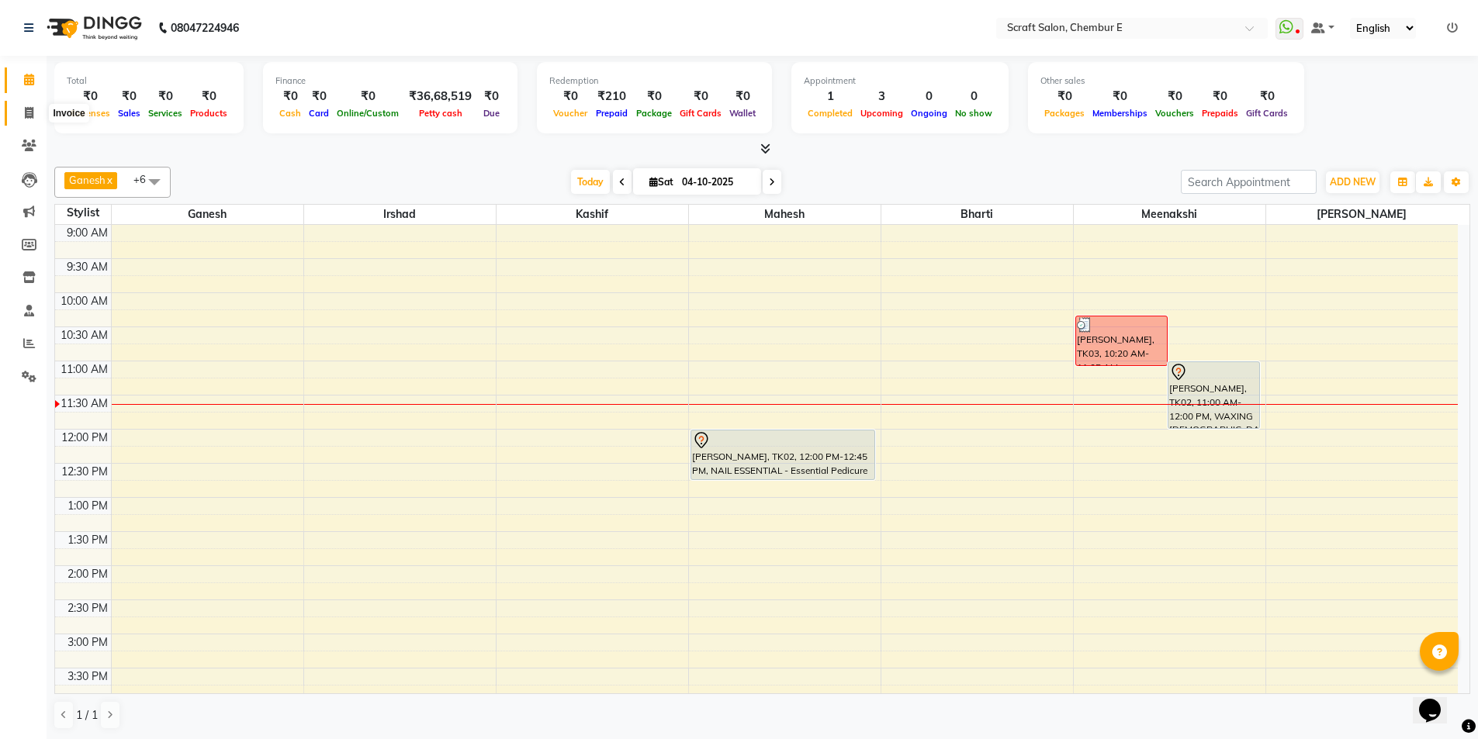
click at [28, 112] on icon at bounding box center [29, 113] width 9 height 12
select select "3922"
select select "service"
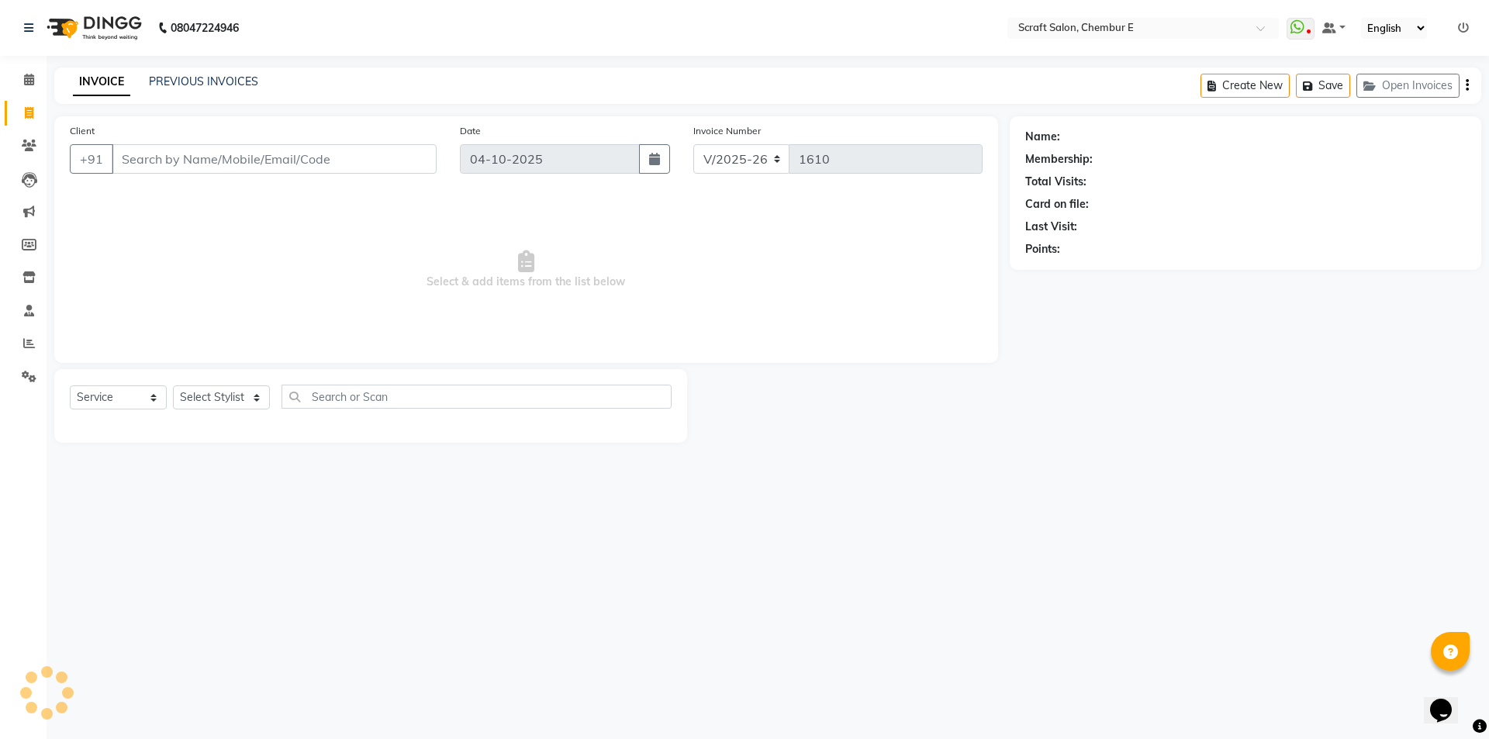
click at [183, 168] on input "Client" at bounding box center [274, 158] width 325 height 29
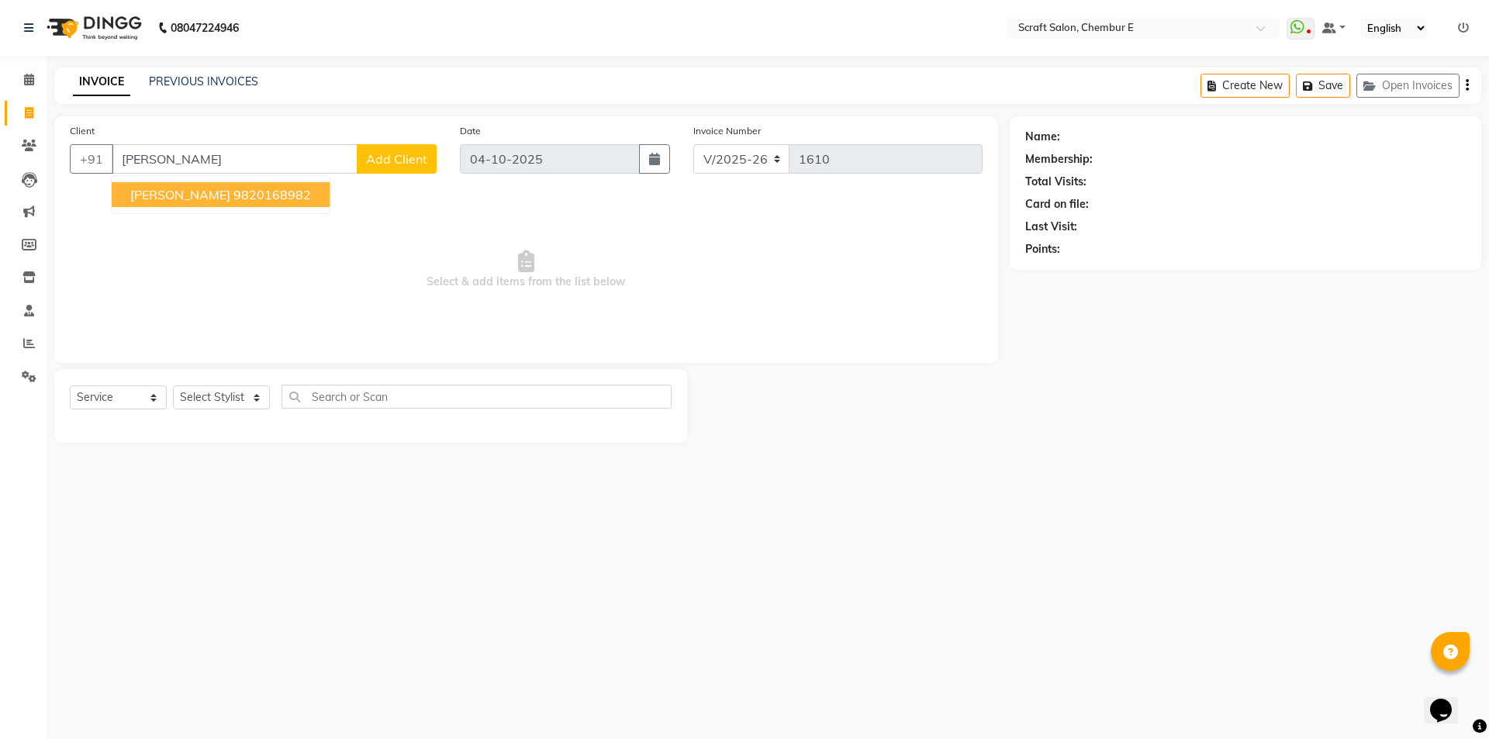
click at [233, 195] on ngb-highlight "9820168982" at bounding box center [272, 195] width 78 height 16
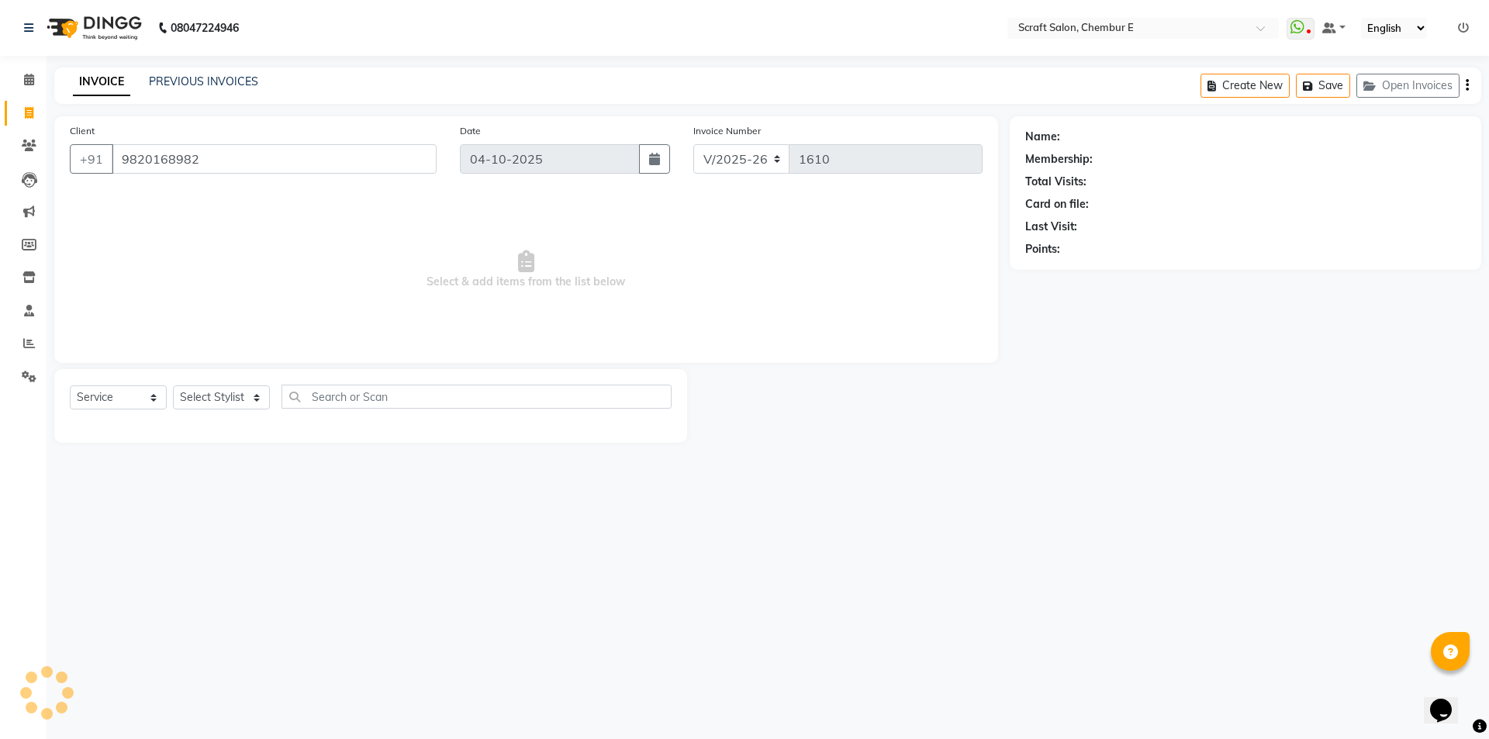
type input "9820168982"
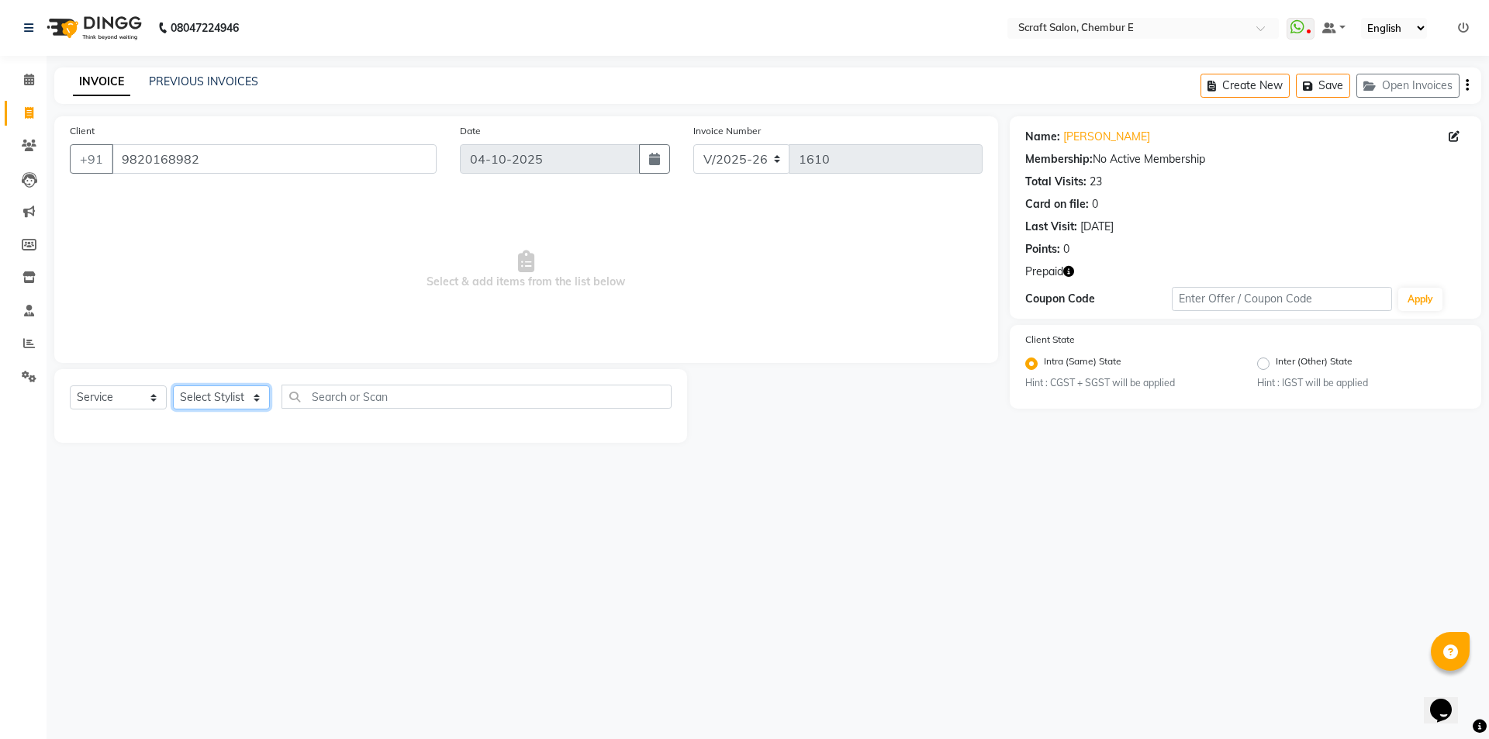
click at [260, 400] on select "Select Stylist Bharti Frontdesk Ganesh [PERSON_NAME] Mahesh Meenakshi [PERSON_N…" at bounding box center [221, 398] width 97 height 24
select select "50347"
click at [173, 386] on select "Select Stylist Bharti Frontdesk Ganesh [PERSON_NAME] Mahesh Meenakshi [PERSON_N…" at bounding box center [221, 398] width 97 height 24
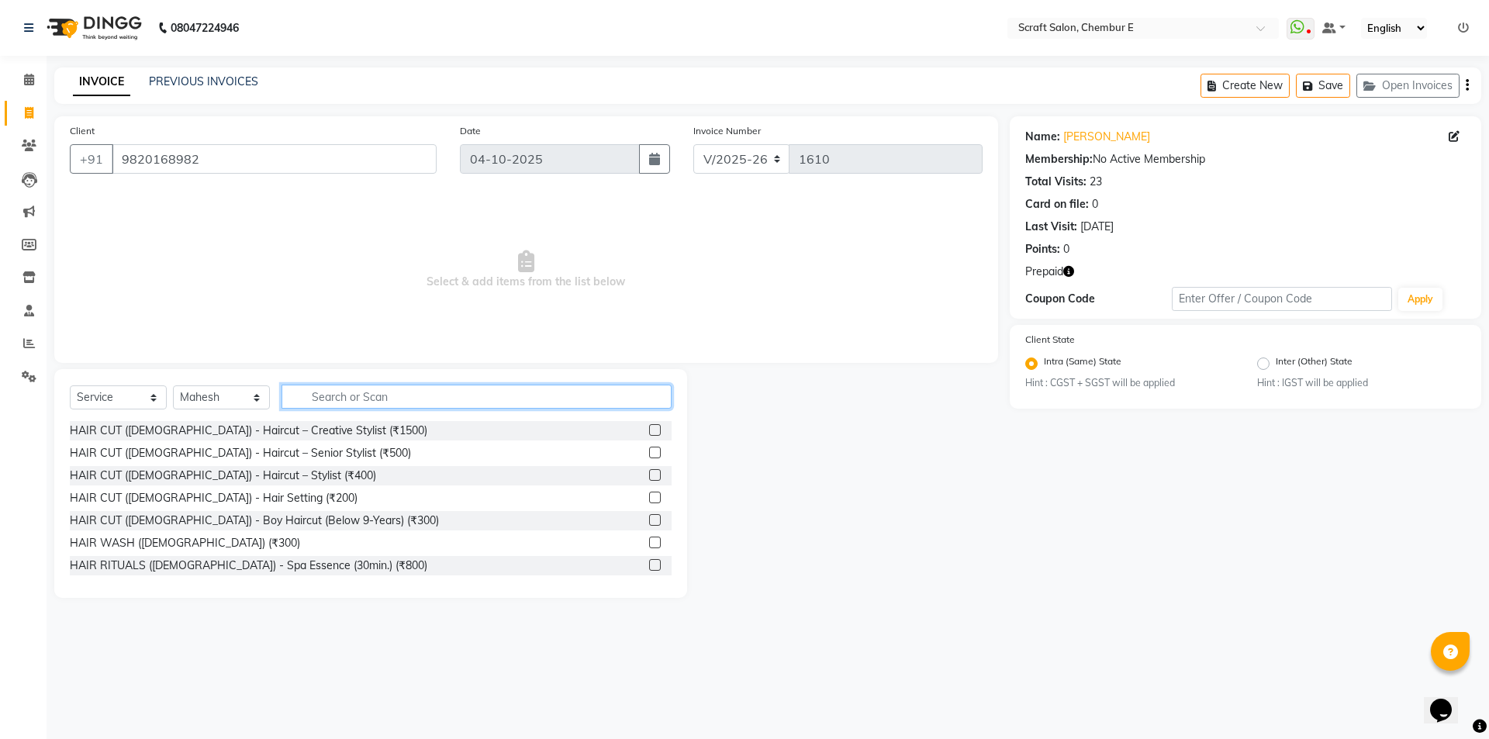
click at [365, 391] on input "text" at bounding box center [477, 397] width 390 height 24
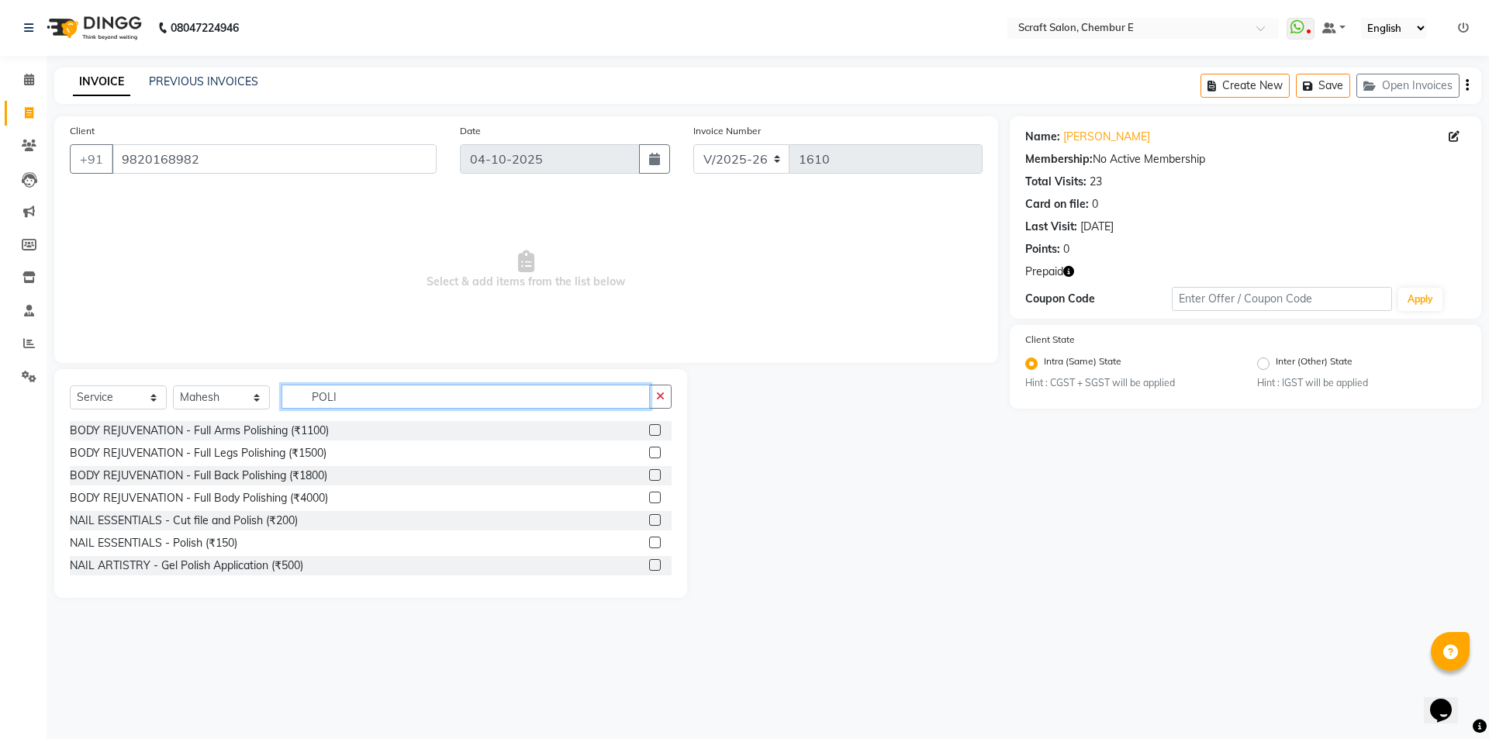
click at [440, 393] on input "POLI" at bounding box center [466, 397] width 368 height 24
type input "P"
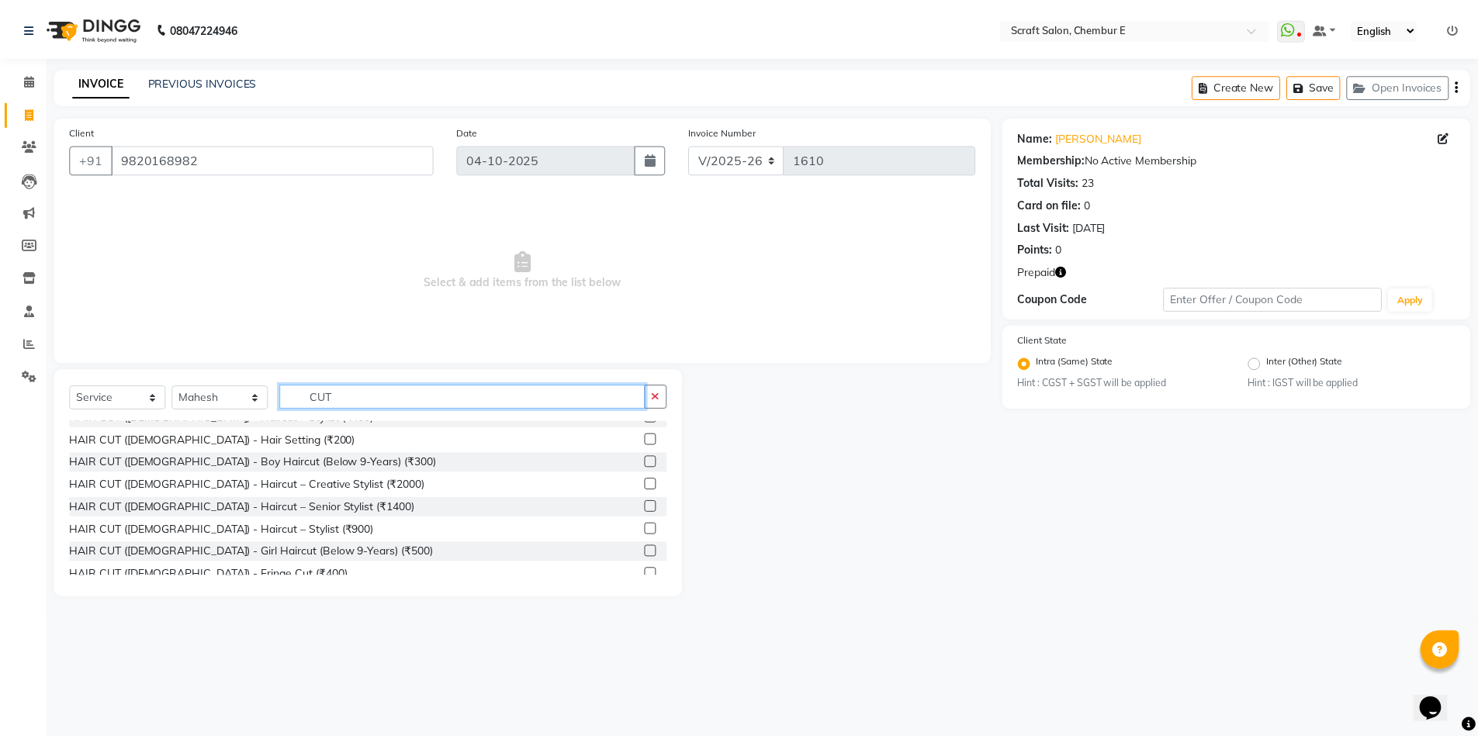
scroll to position [137, 0]
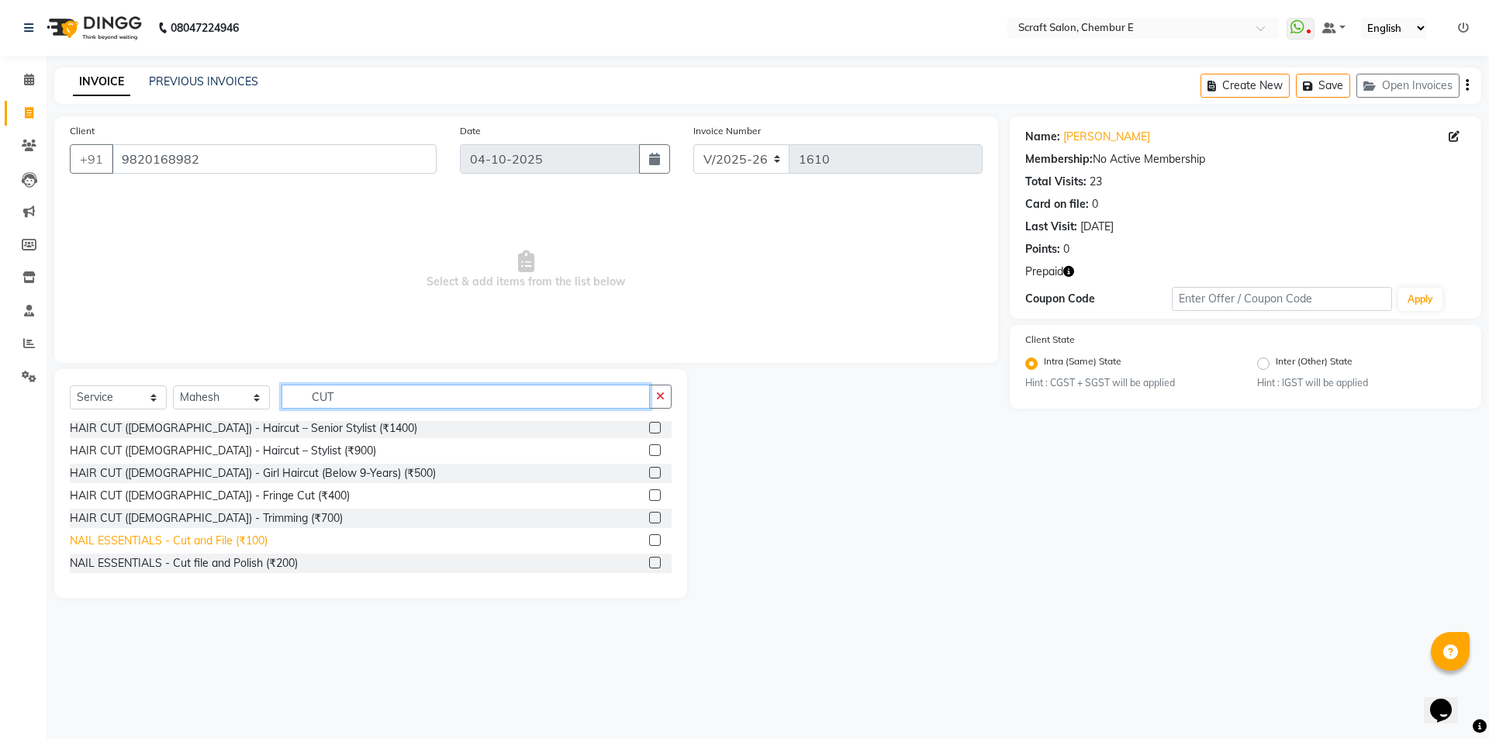
type input "CUT"
click at [118, 542] on div "NAIL ESSENTIALS - Cut and File (₹100)" at bounding box center [169, 541] width 198 height 16
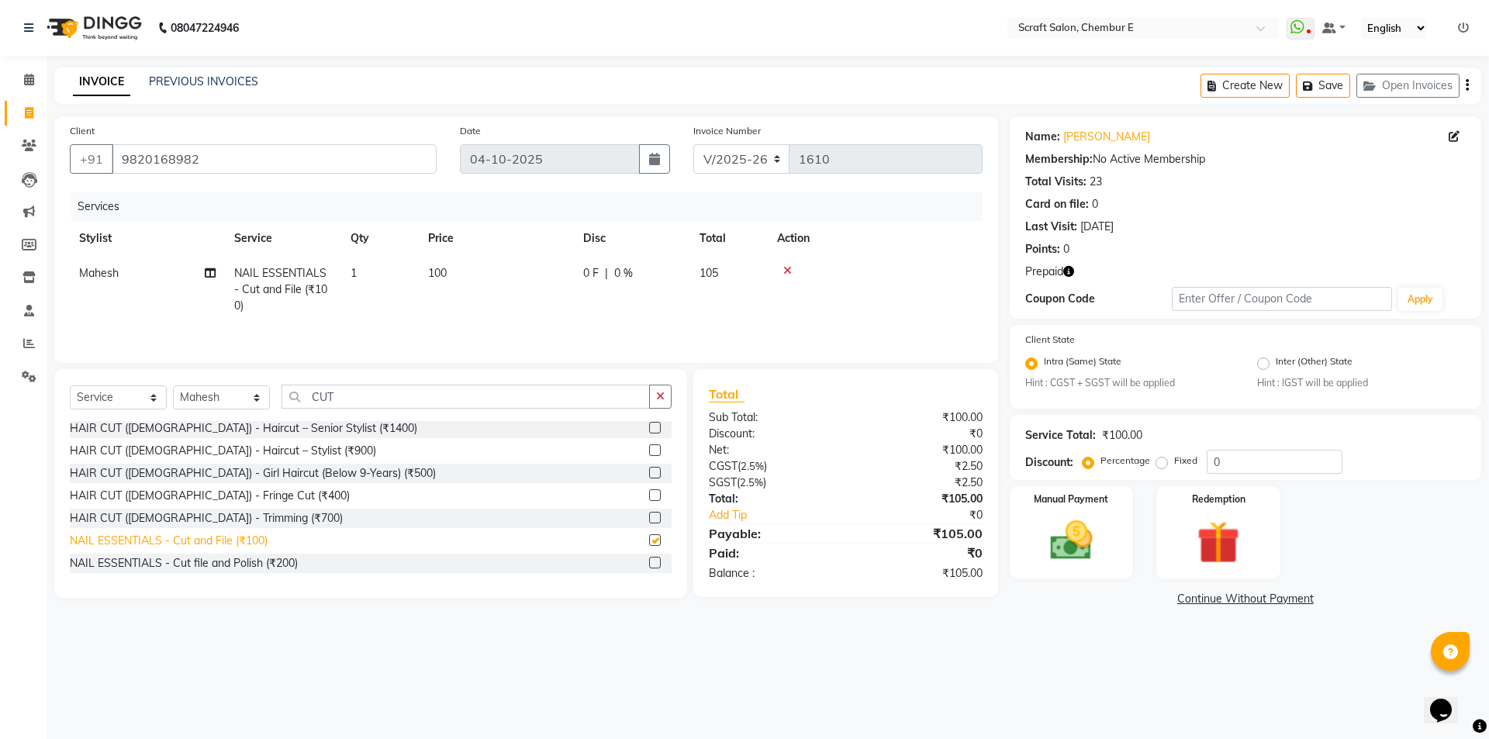
checkbox input "false"
click at [1181, 504] on div "Redemption" at bounding box center [1218, 532] width 129 height 95
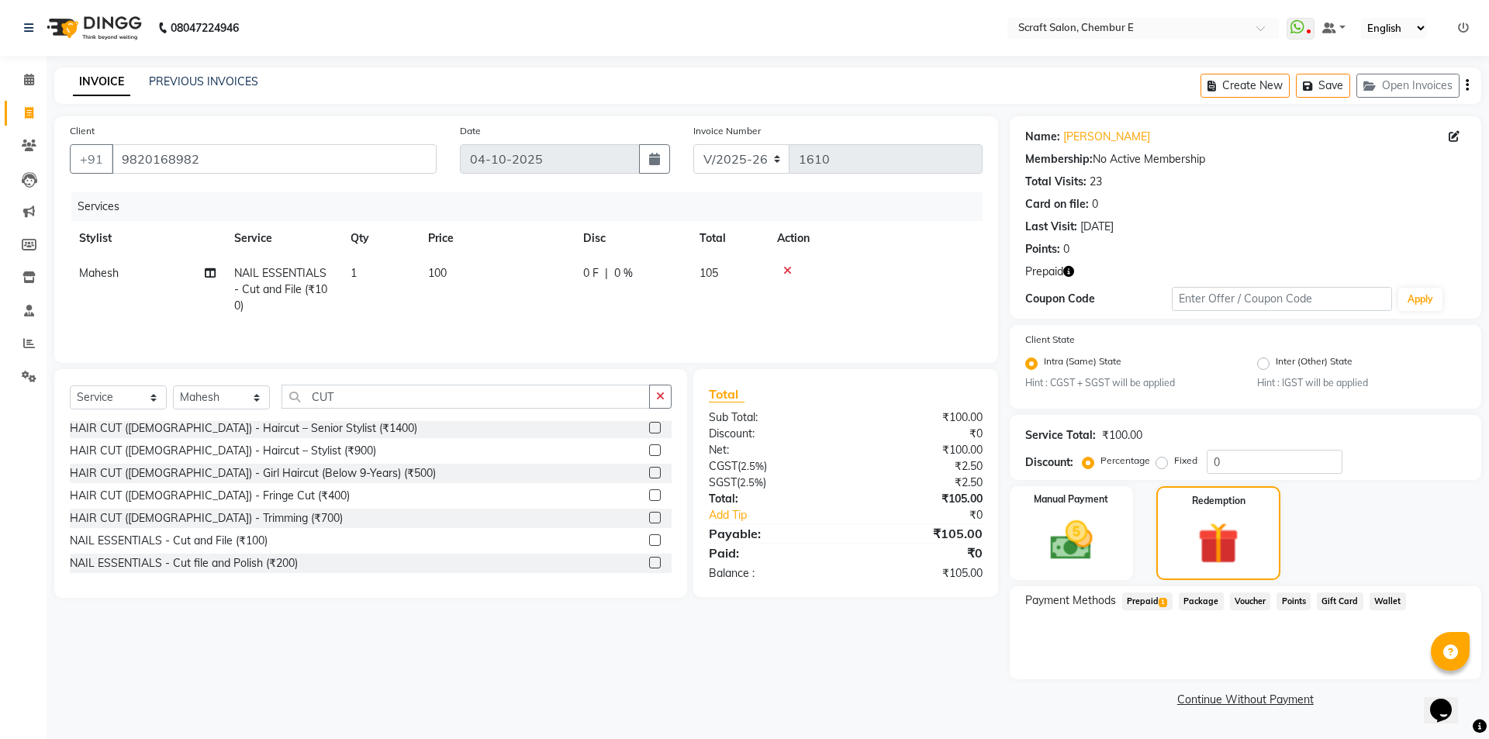
click at [1135, 599] on span "Prepaid 1" at bounding box center [1147, 602] width 50 height 18
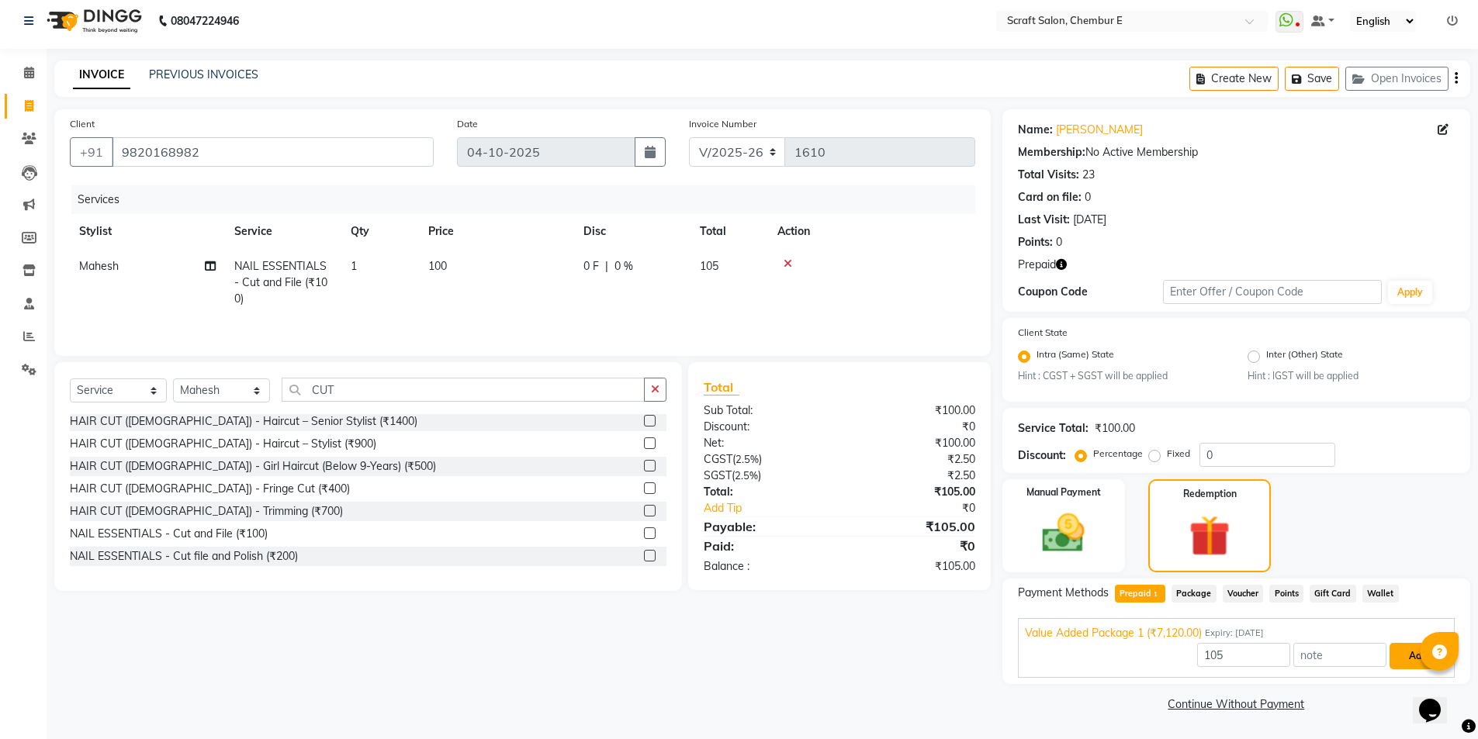
click at [1412, 653] on button "Add" at bounding box center [1417, 656] width 57 height 26
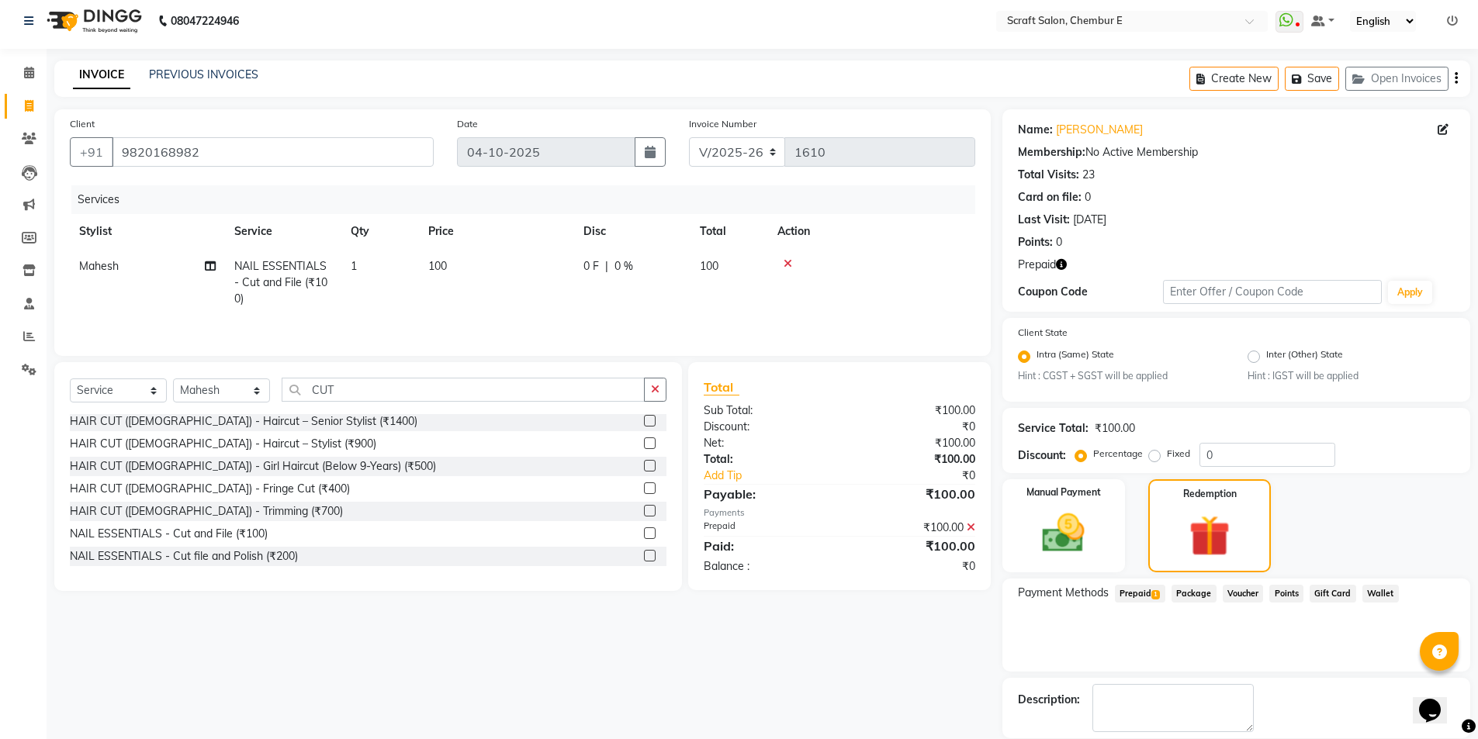
scroll to position [82, 0]
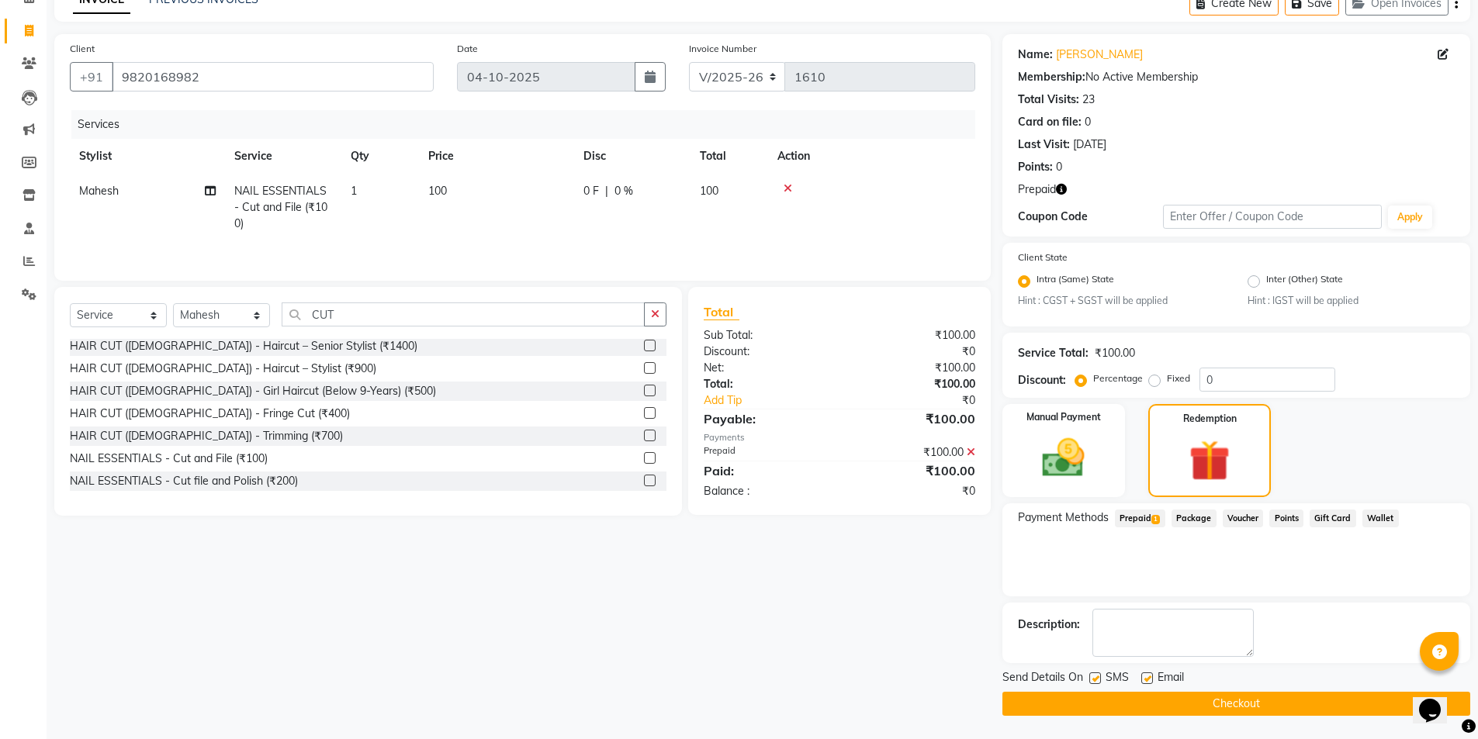
click at [1149, 680] on label at bounding box center [1147, 679] width 12 height 12
click at [1149, 680] on input "checkbox" at bounding box center [1146, 679] width 10 height 10
checkbox input "false"
click at [1213, 704] on button "Checkout" at bounding box center [1236, 704] width 468 height 24
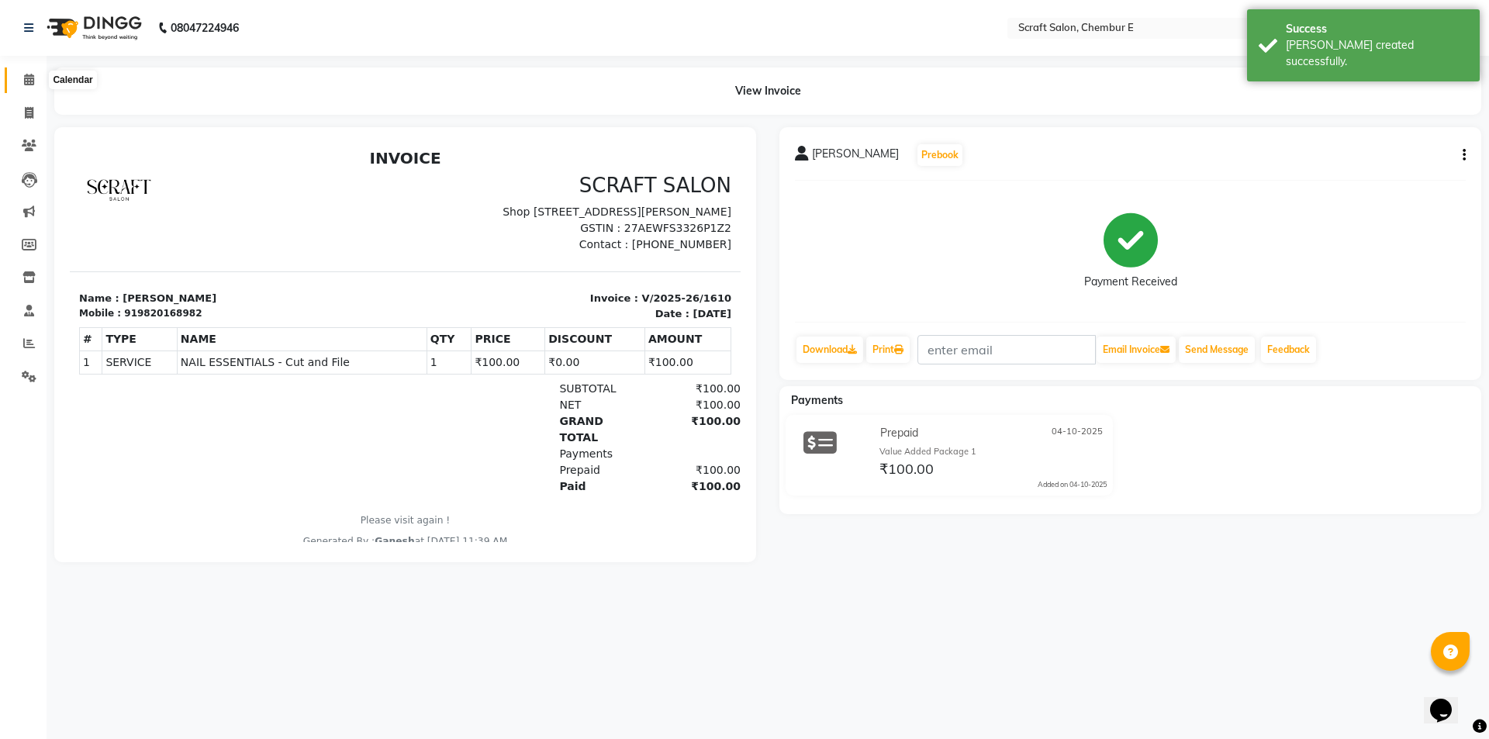
click at [31, 78] on icon at bounding box center [29, 80] width 10 height 12
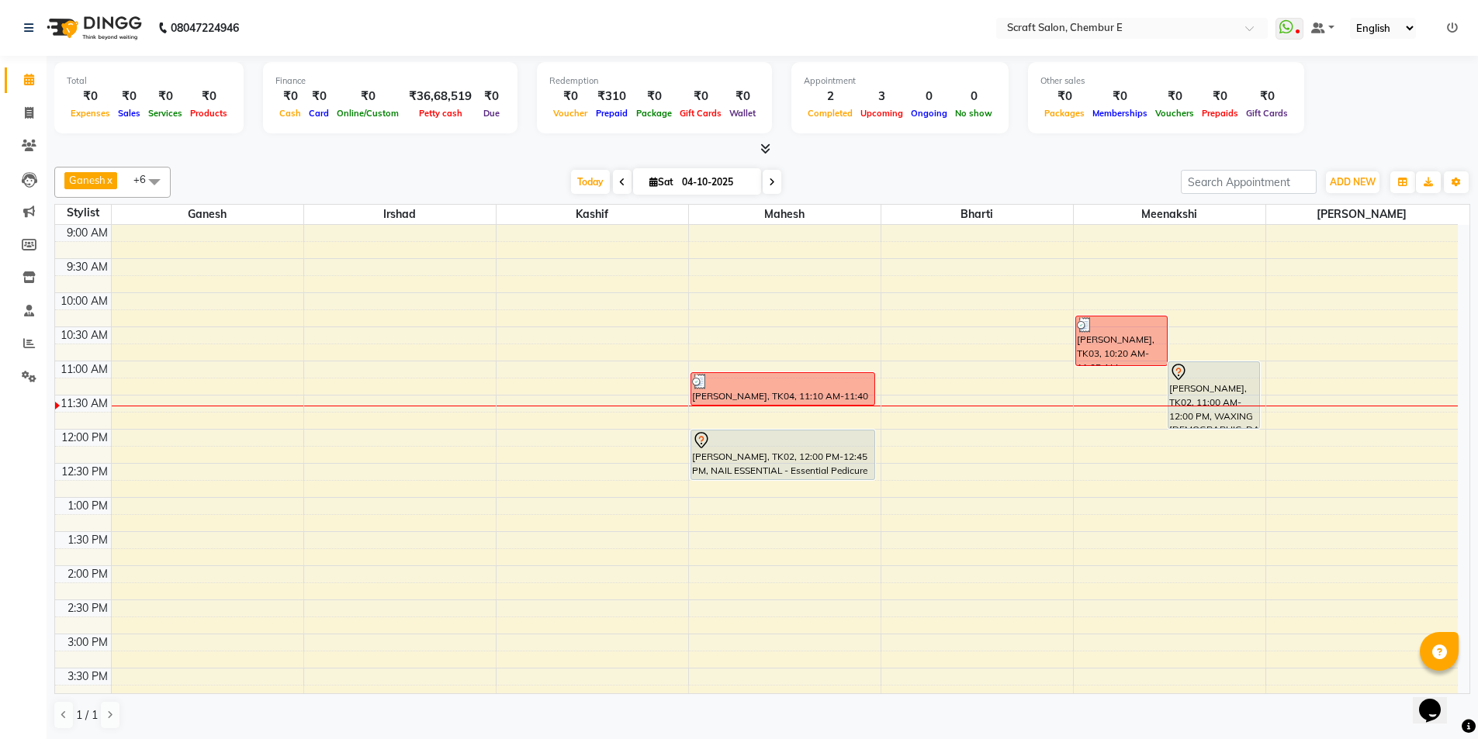
click at [158, 452] on div "9:00 AM 9:30 AM 10:00 AM 10:30 AM 11:00 AM 11:30 AM 12:00 PM 12:30 PM 1:00 PM 1…" at bounding box center [756, 668] width 1402 height 887
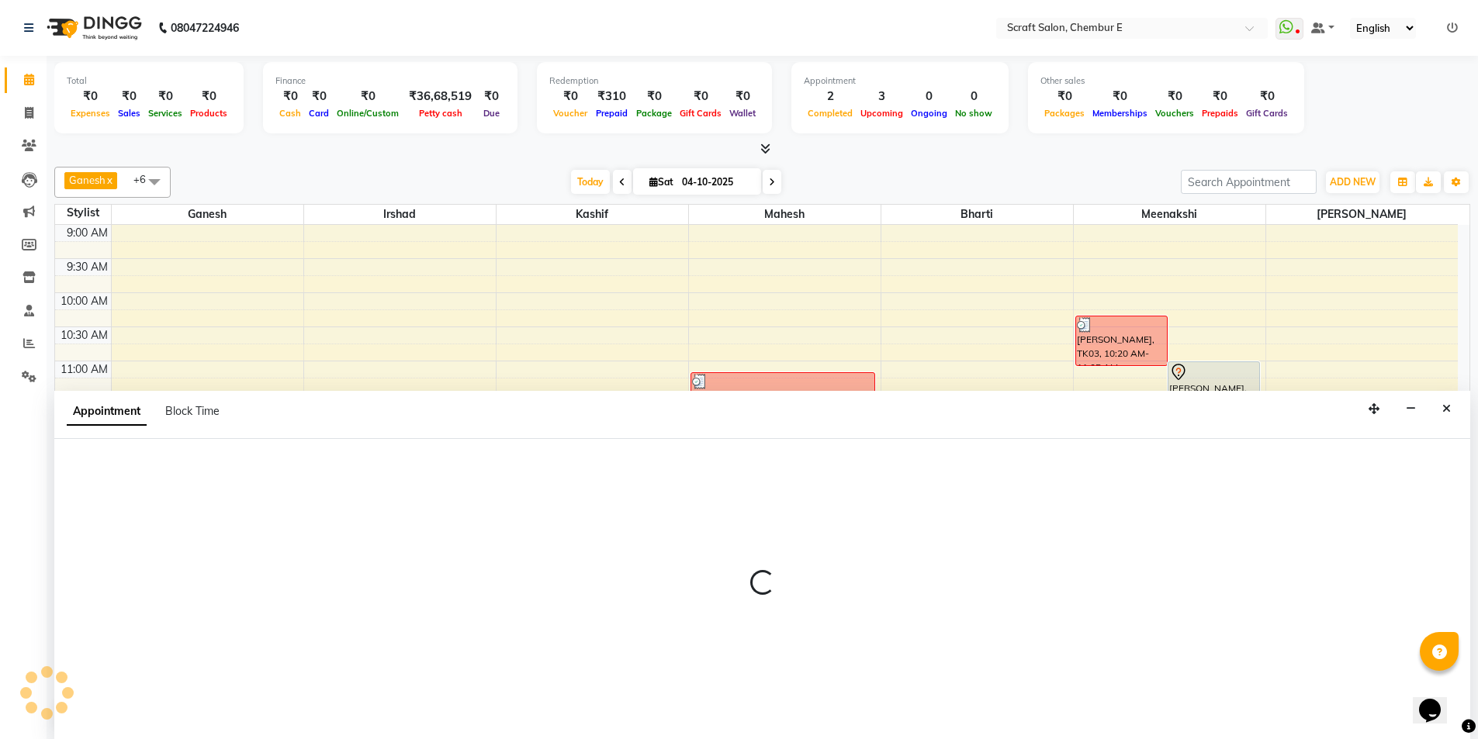
scroll to position [1, 0]
select select "81195"
select select "735"
select select "tentative"
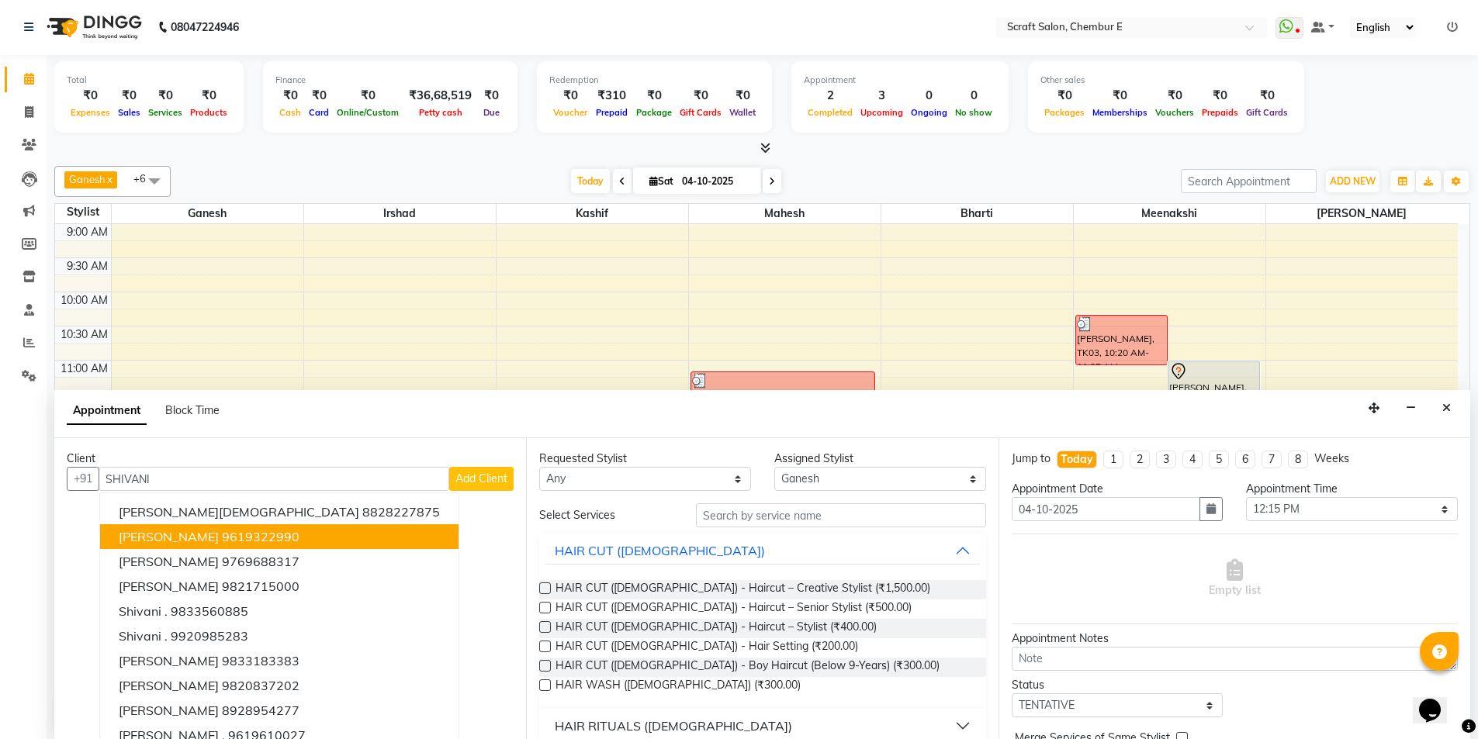
click at [182, 543] on span "[PERSON_NAME]" at bounding box center [169, 537] width 100 height 16
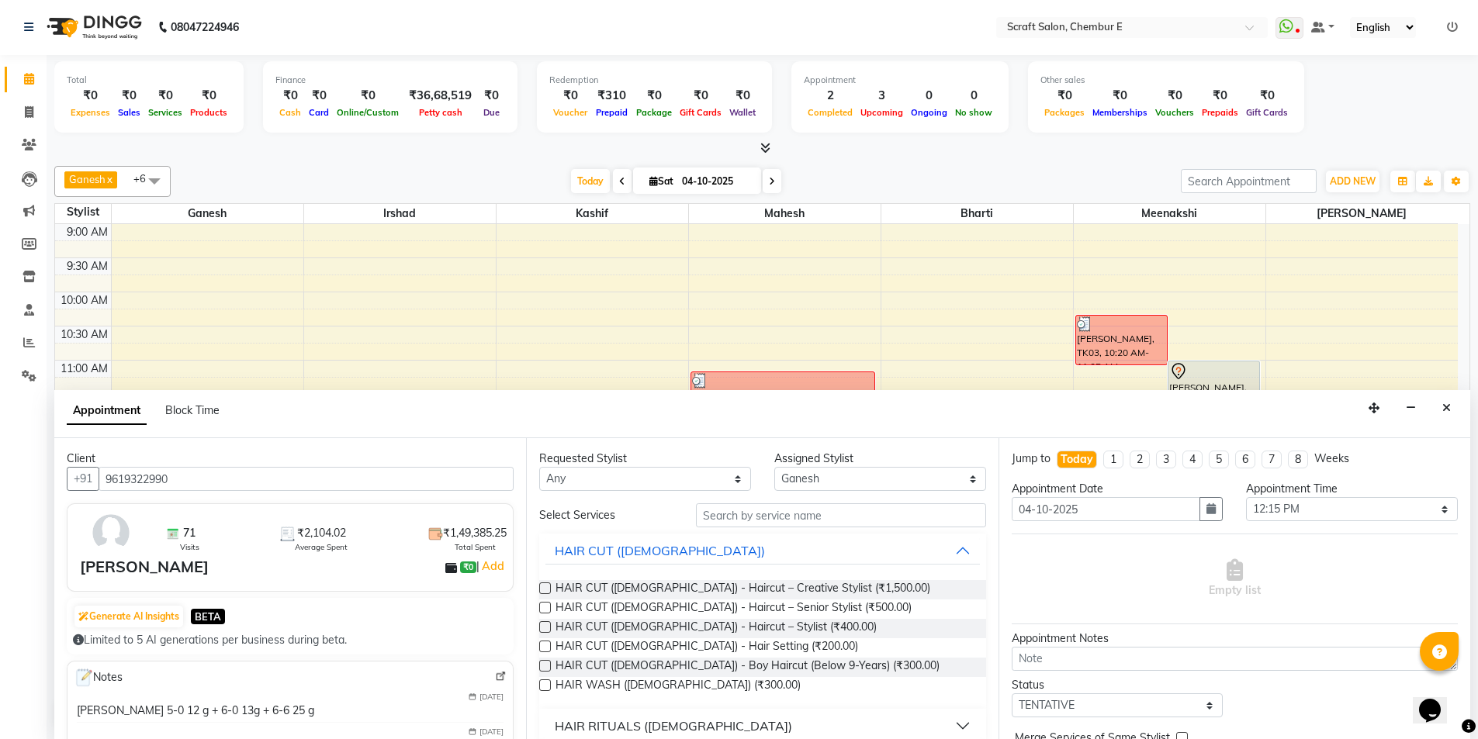
type input "9619322990"
click at [717, 517] on input "text" at bounding box center [841, 515] width 290 height 24
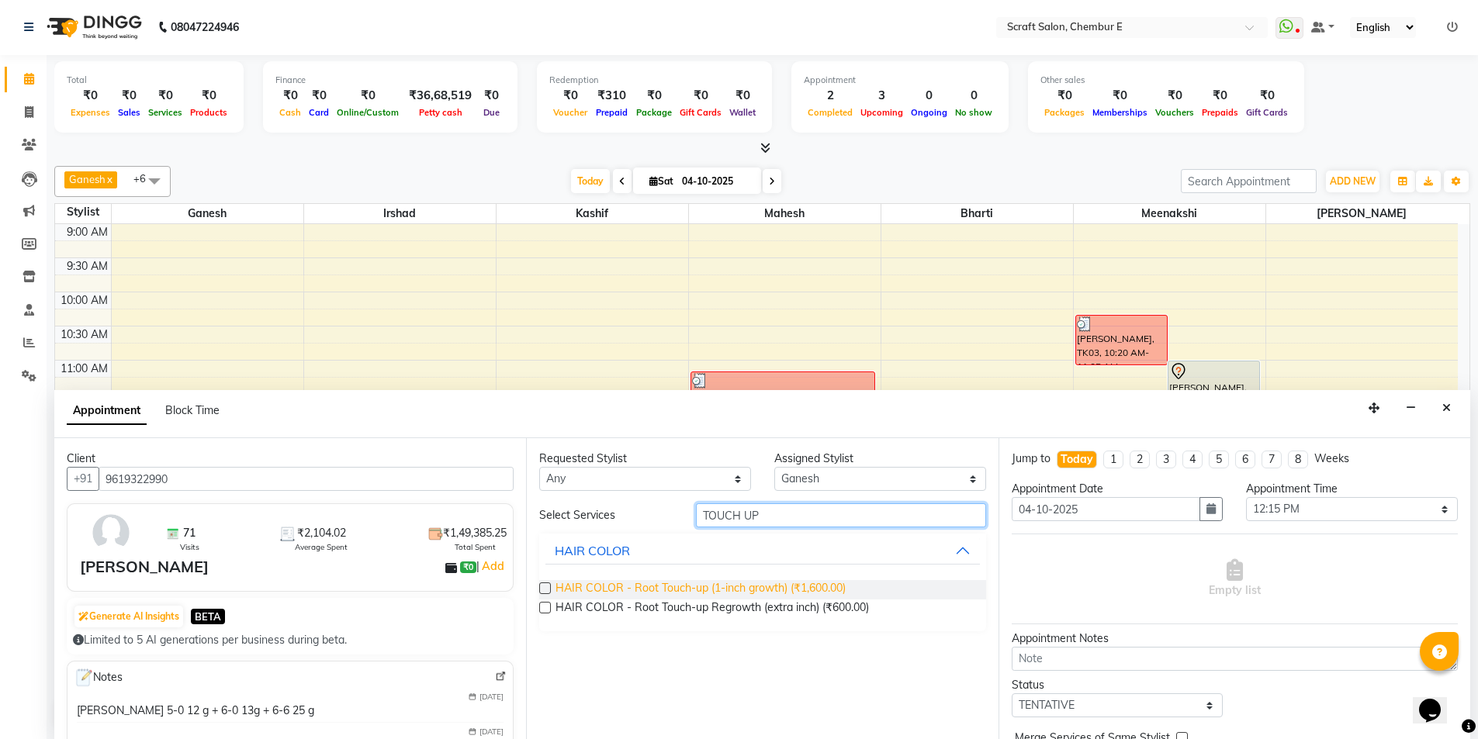
type input "TOUCH UP"
click at [814, 590] on span "HAIR COLOR - Root Touch-up (1-inch growth) (₹1,600.00)" at bounding box center [700, 589] width 290 height 19
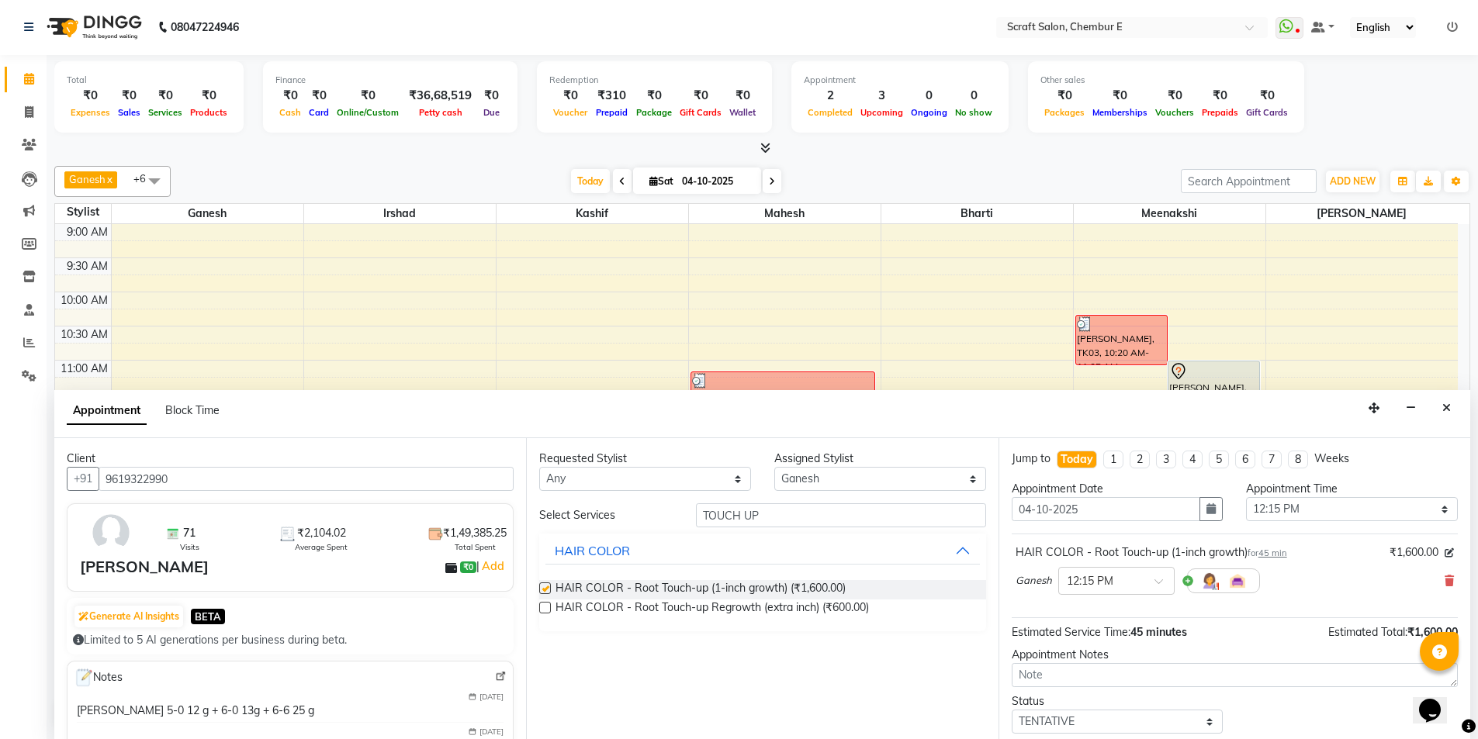
checkbox input "false"
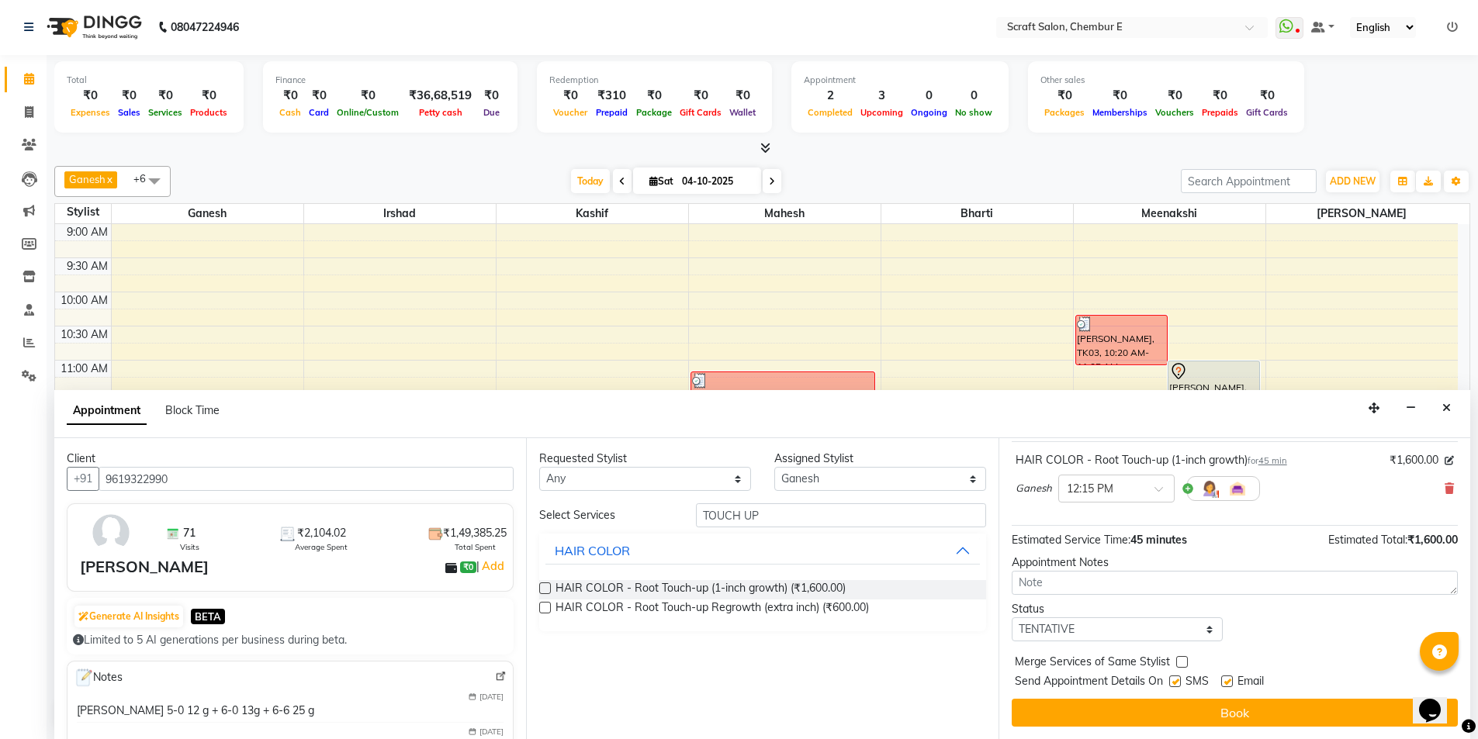
click at [1226, 680] on label at bounding box center [1227, 682] width 12 height 12
click at [1226, 680] on input "checkbox" at bounding box center [1226, 683] width 10 height 10
checkbox input "false"
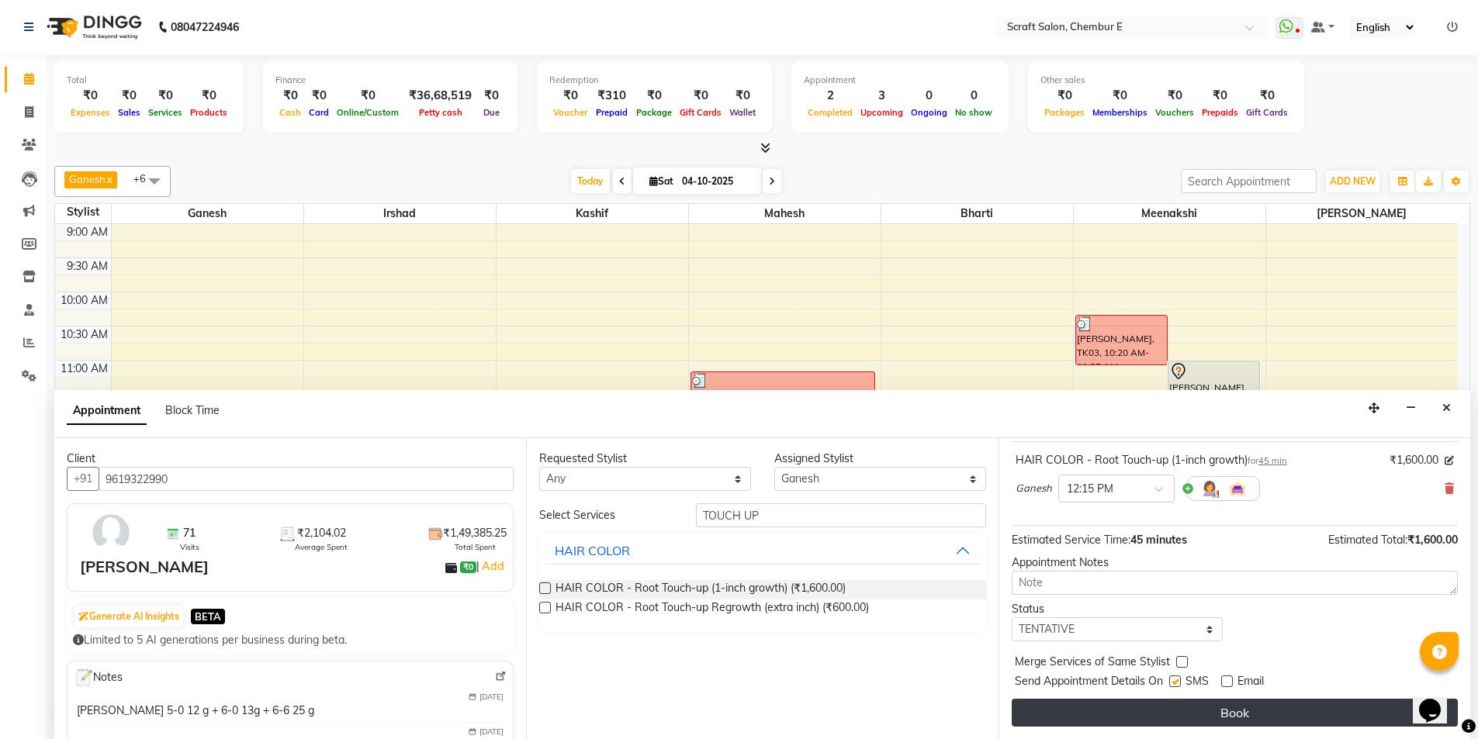
click at [1233, 716] on button "Book" at bounding box center [1234, 713] width 446 height 28
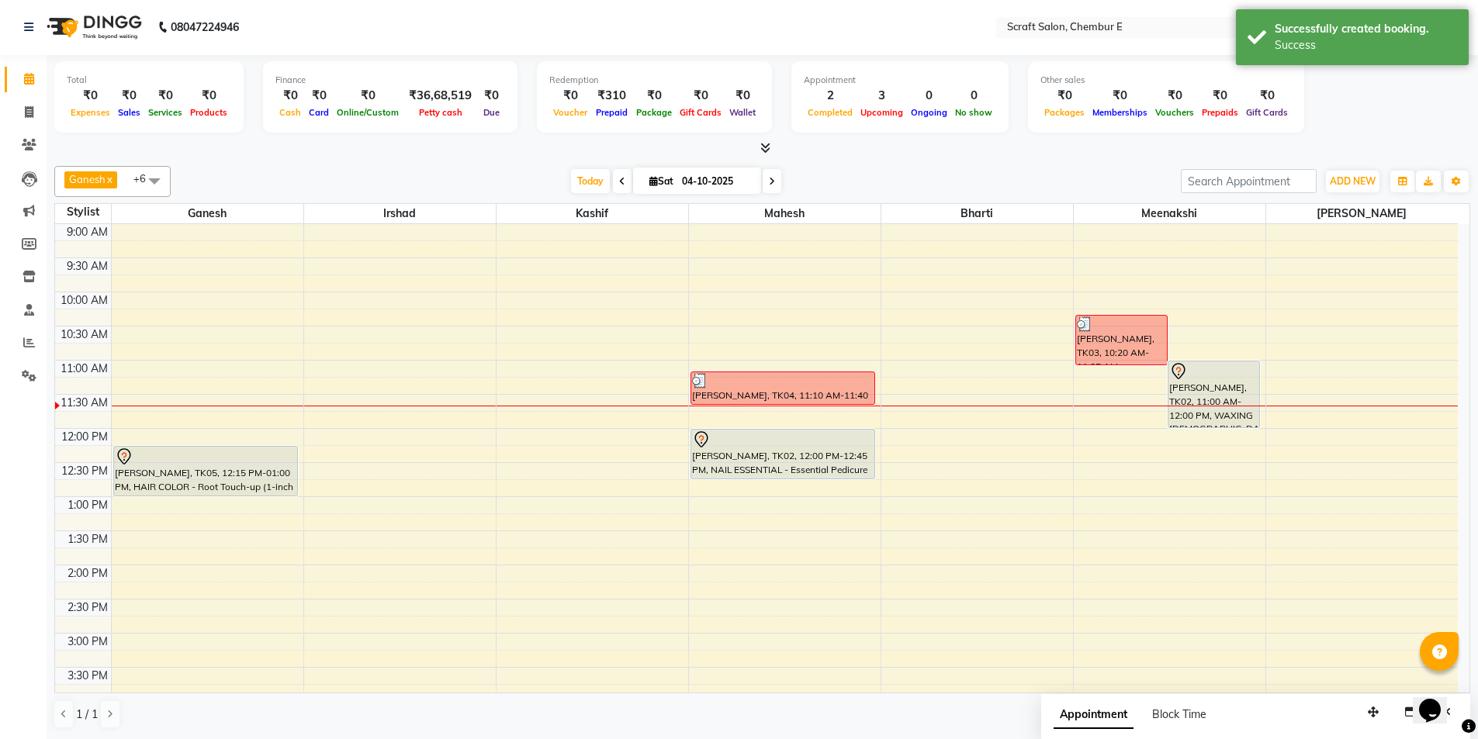
scroll to position [0, 0]
drag, startPoint x: 203, startPoint y: 495, endPoint x: 203, endPoint y: 554, distance: 59.0
click at [203, 554] on div "[PERSON_NAME], TK05, 12:15 PM-01:00 PM, HAIR COLOR - Root Touch-up (1-inch grow…" at bounding box center [208, 668] width 192 height 887
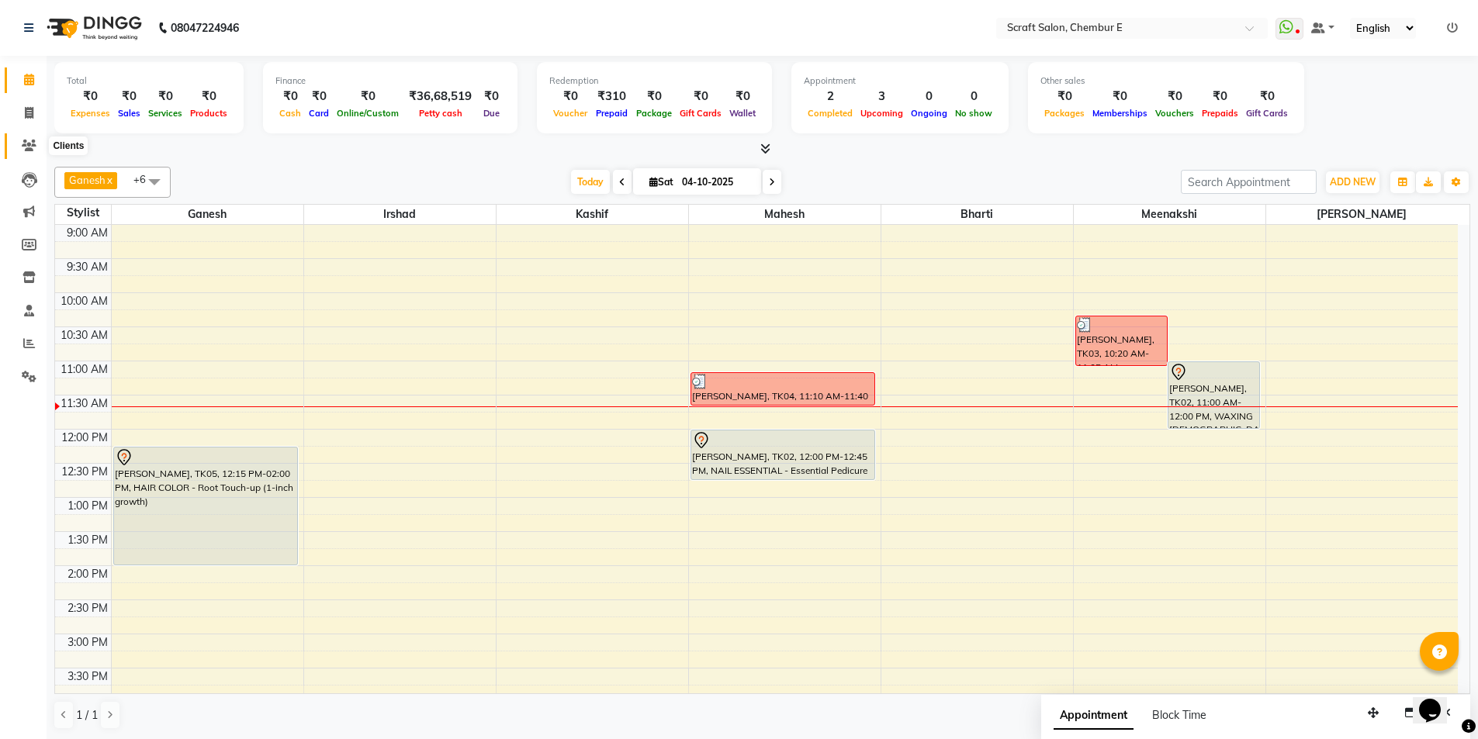
click at [25, 143] on icon at bounding box center [29, 146] width 15 height 12
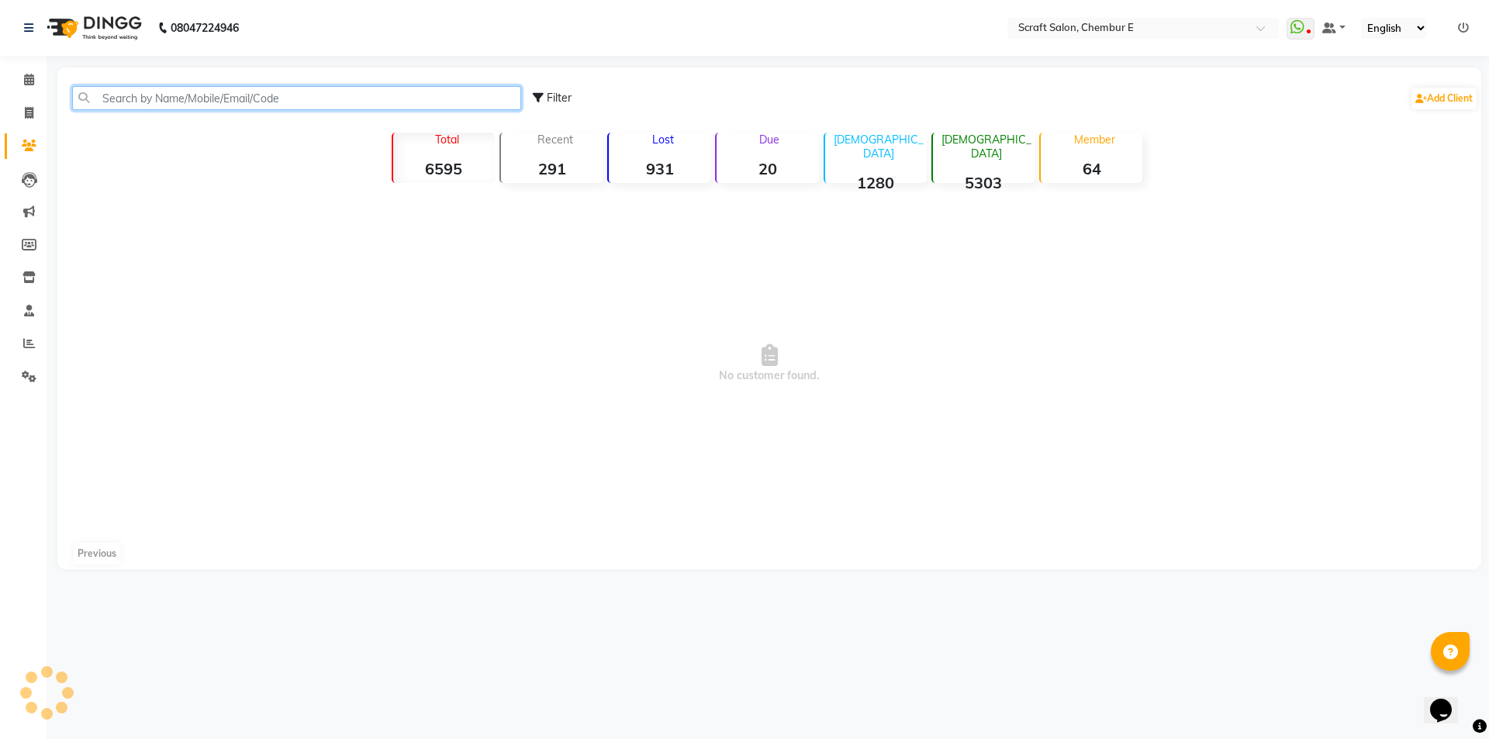
click at [154, 100] on input "text" at bounding box center [296, 98] width 449 height 24
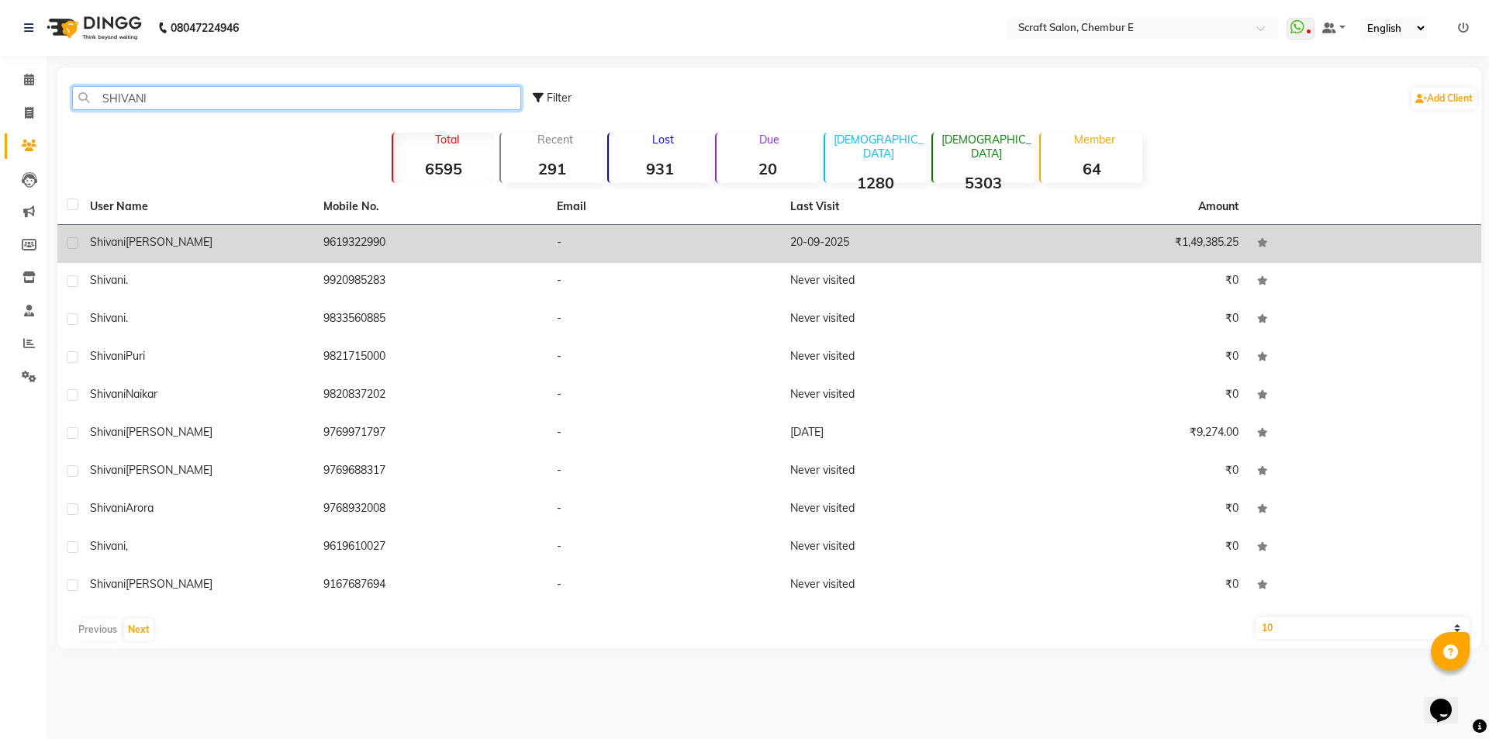
type input "SHIVANI"
click at [104, 240] on span "Shivani" at bounding box center [108, 242] width 36 height 14
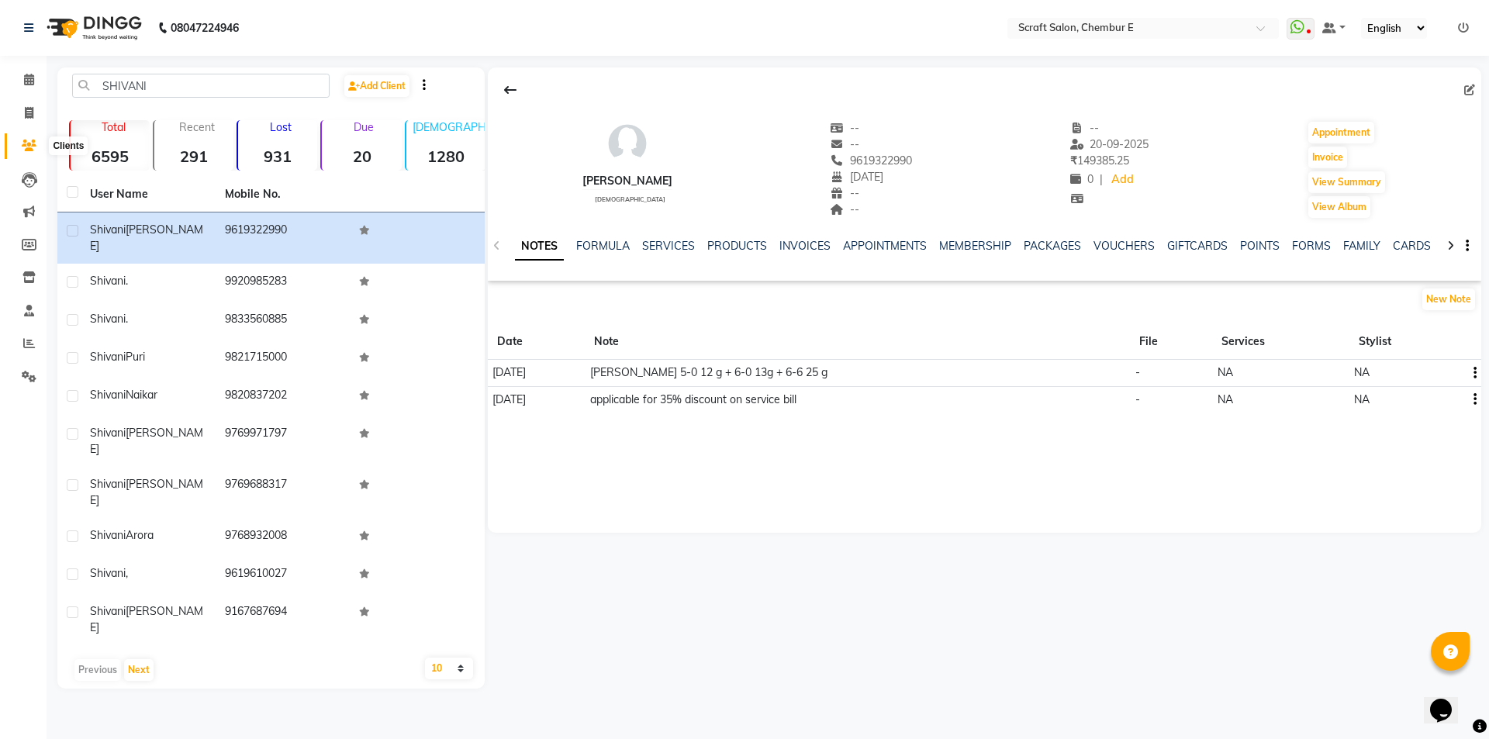
click at [34, 147] on icon at bounding box center [29, 146] width 15 height 12
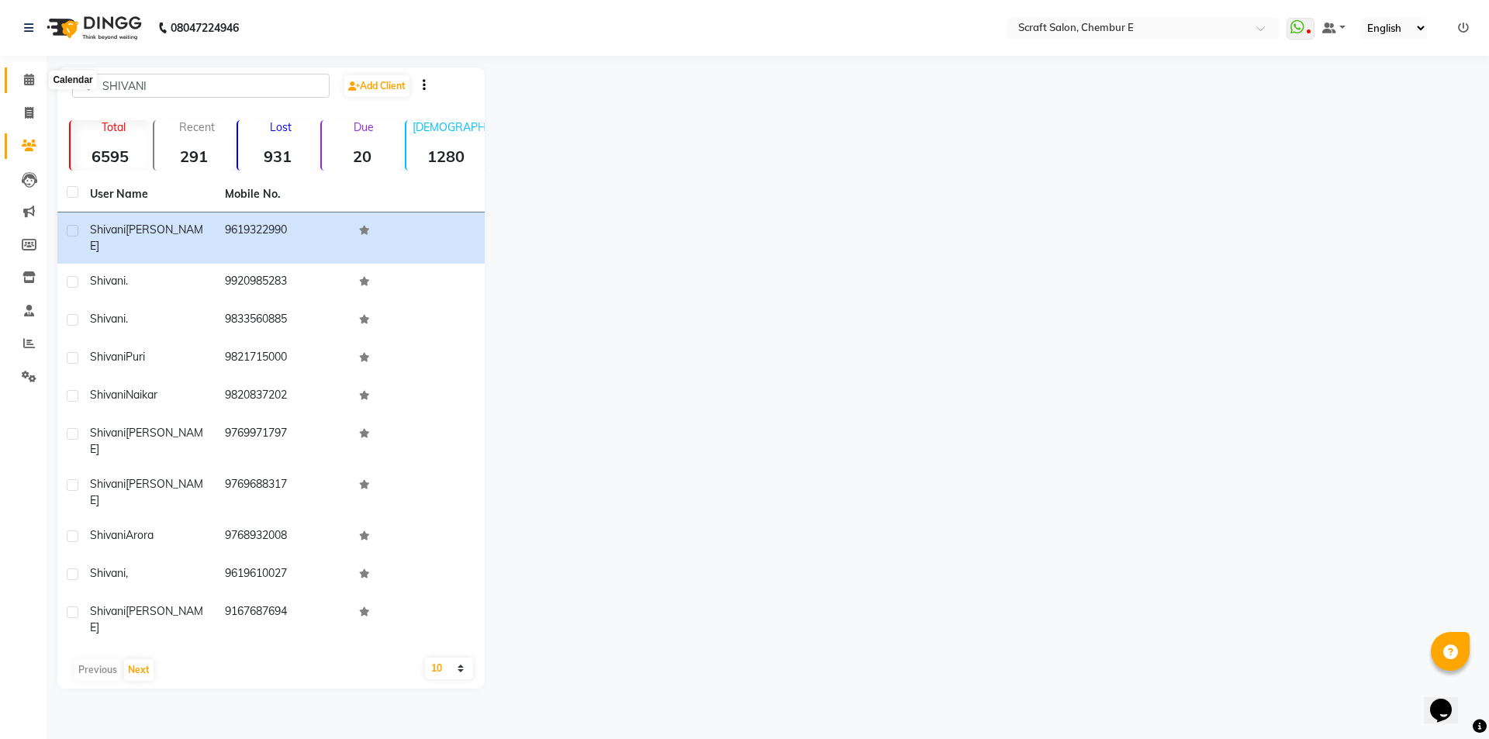
click at [26, 84] on icon at bounding box center [29, 80] width 10 height 12
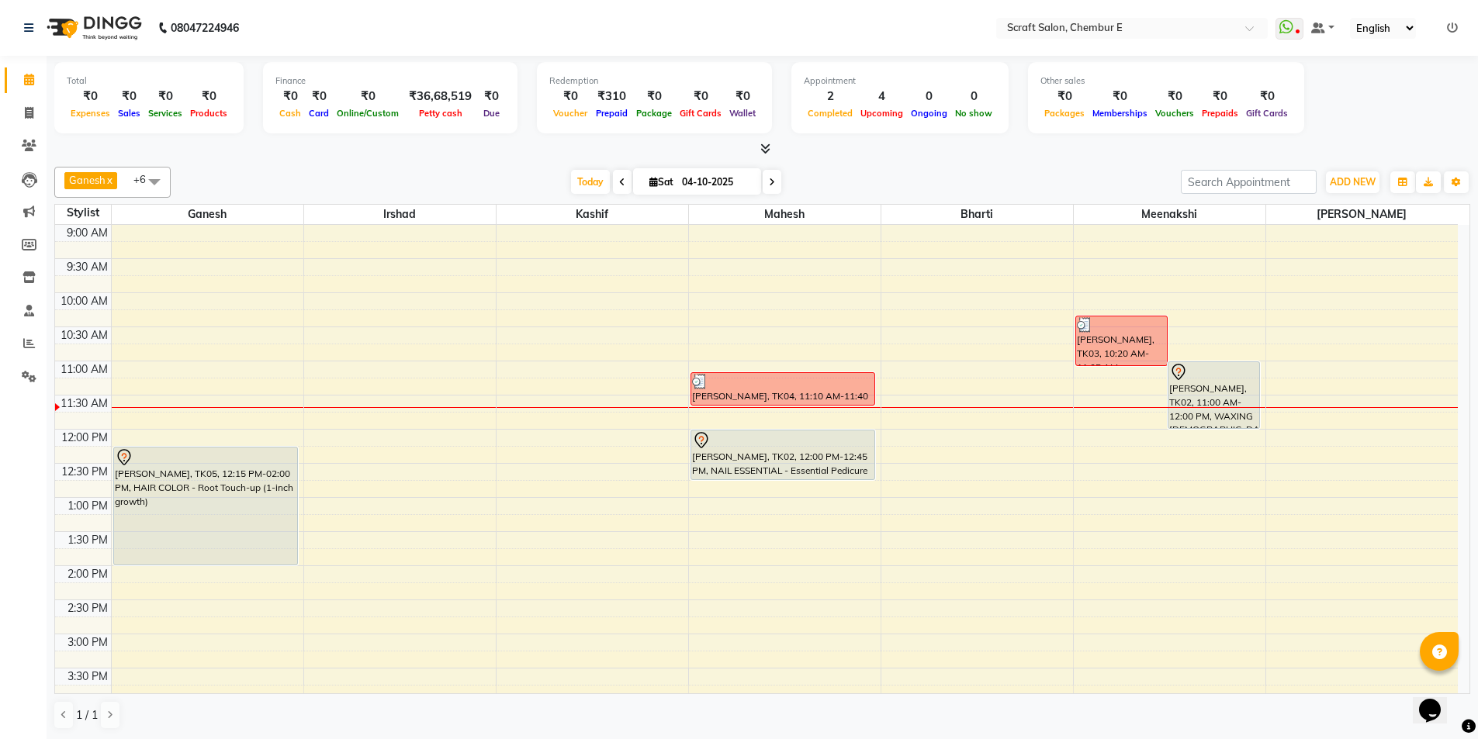
click at [746, 178] on input "04-10-2025" at bounding box center [716, 182] width 78 height 23
select select "10"
select select "2025"
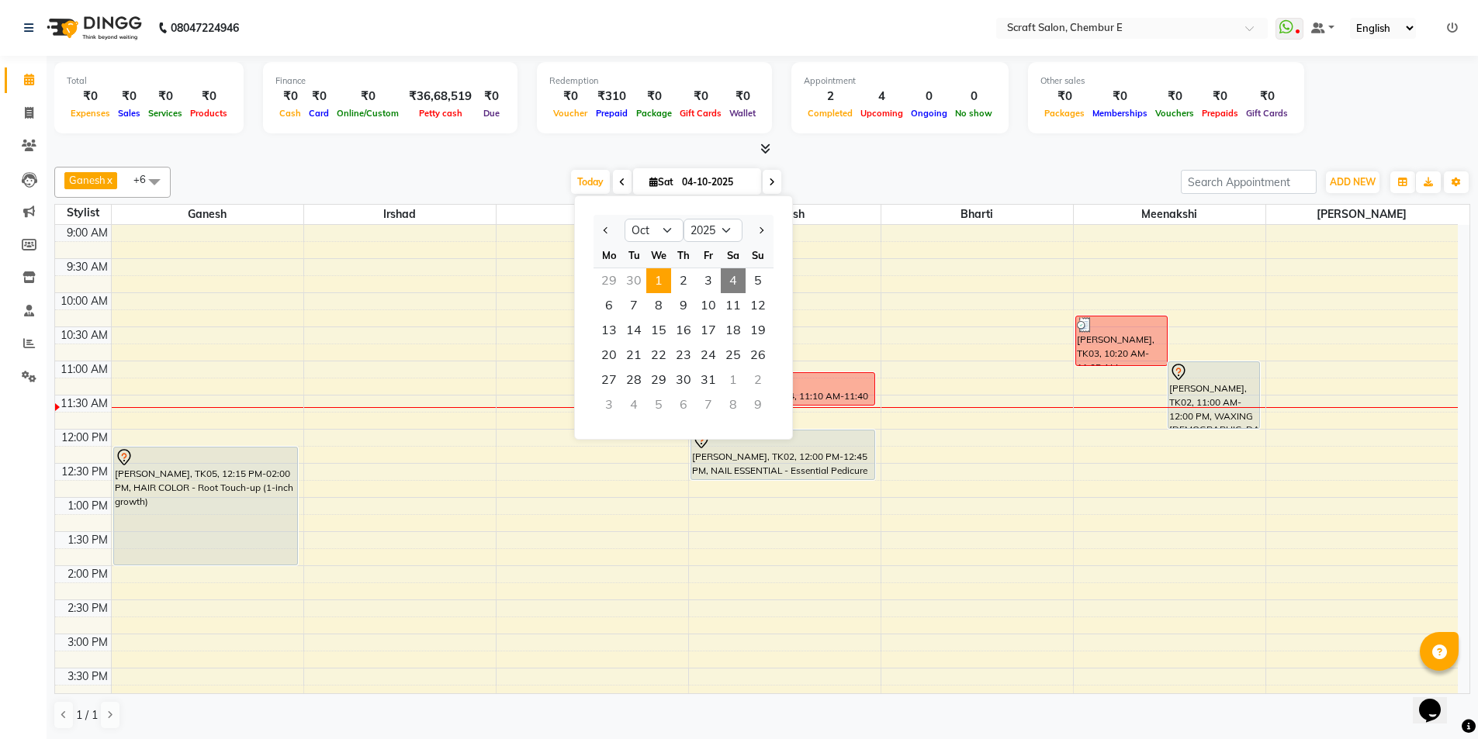
click at [657, 276] on span "1" at bounding box center [658, 280] width 25 height 25
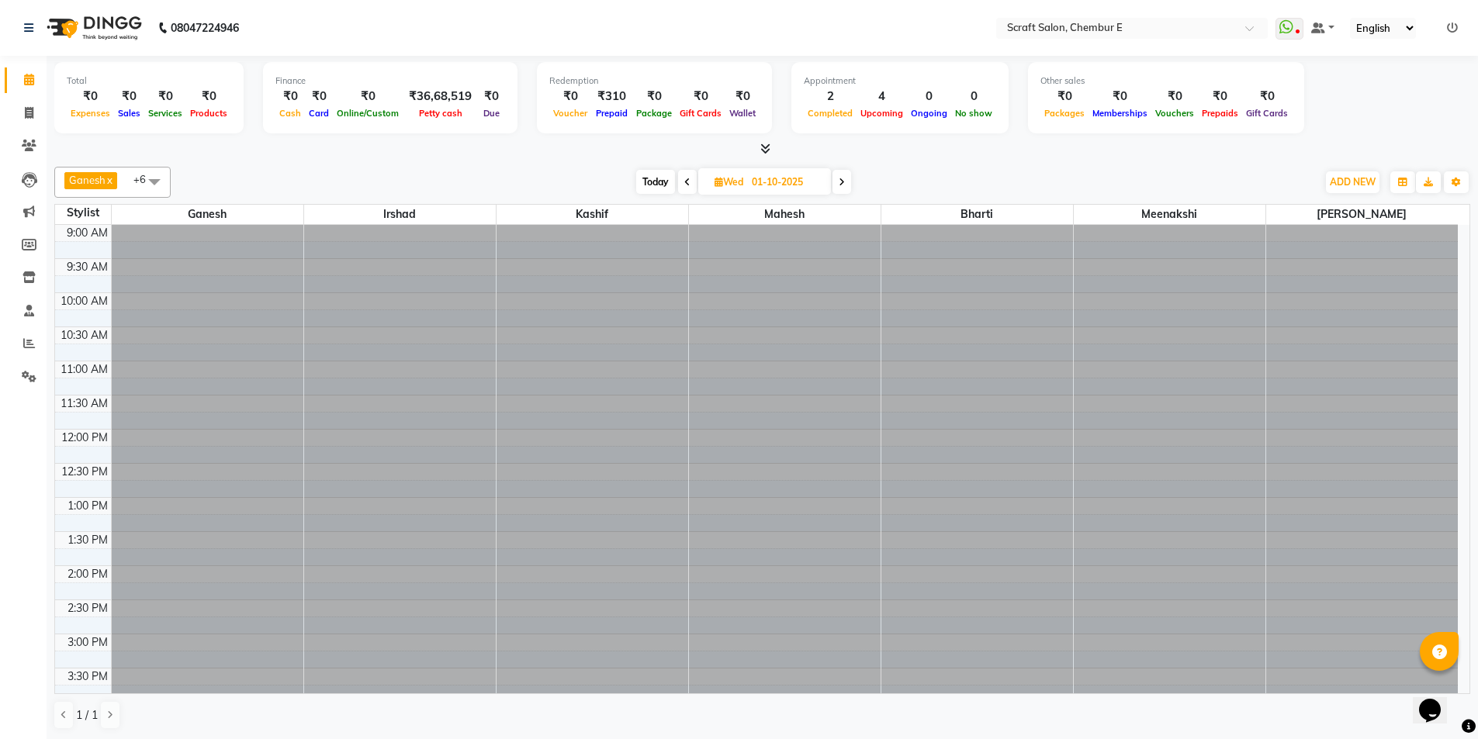
scroll to position [137, 0]
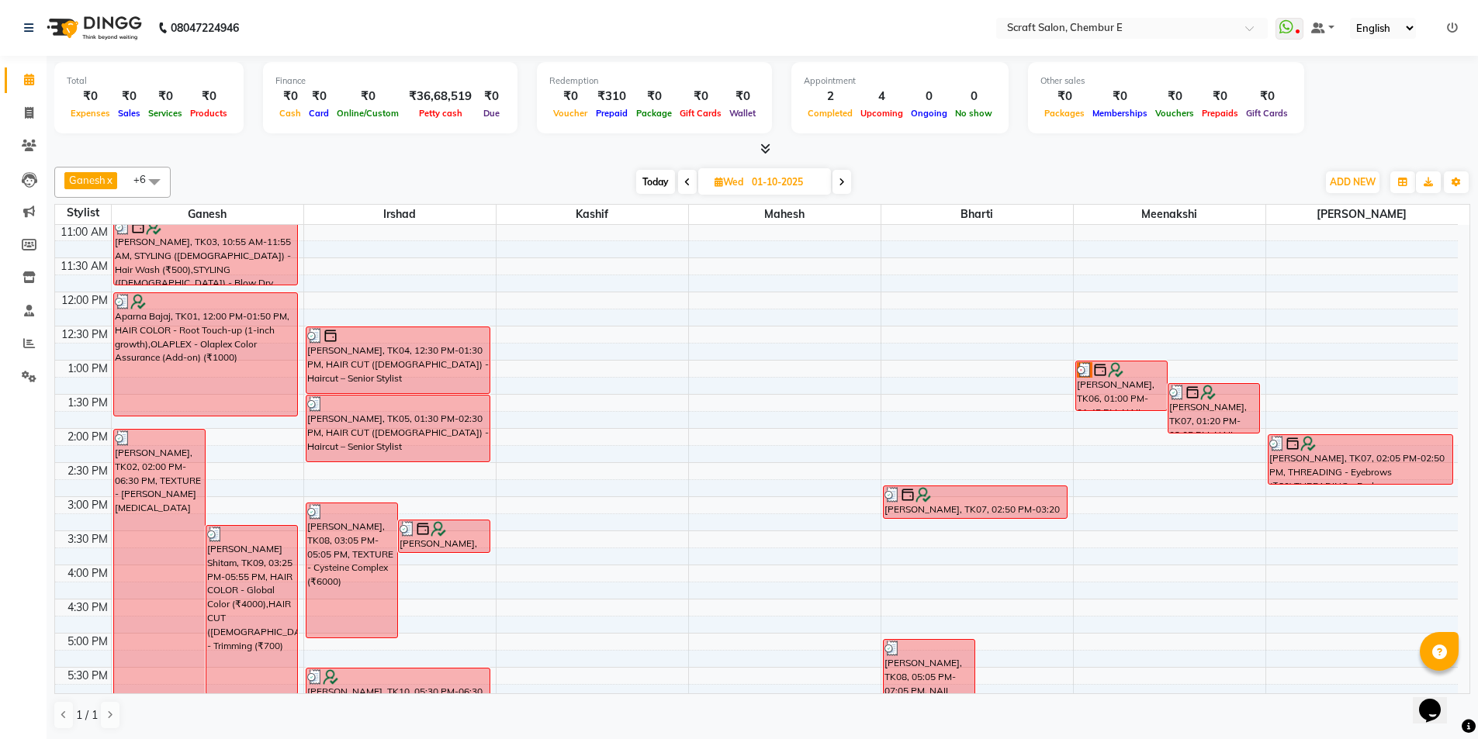
click at [840, 188] on span at bounding box center [841, 182] width 19 height 24
type input "02-10-2025"
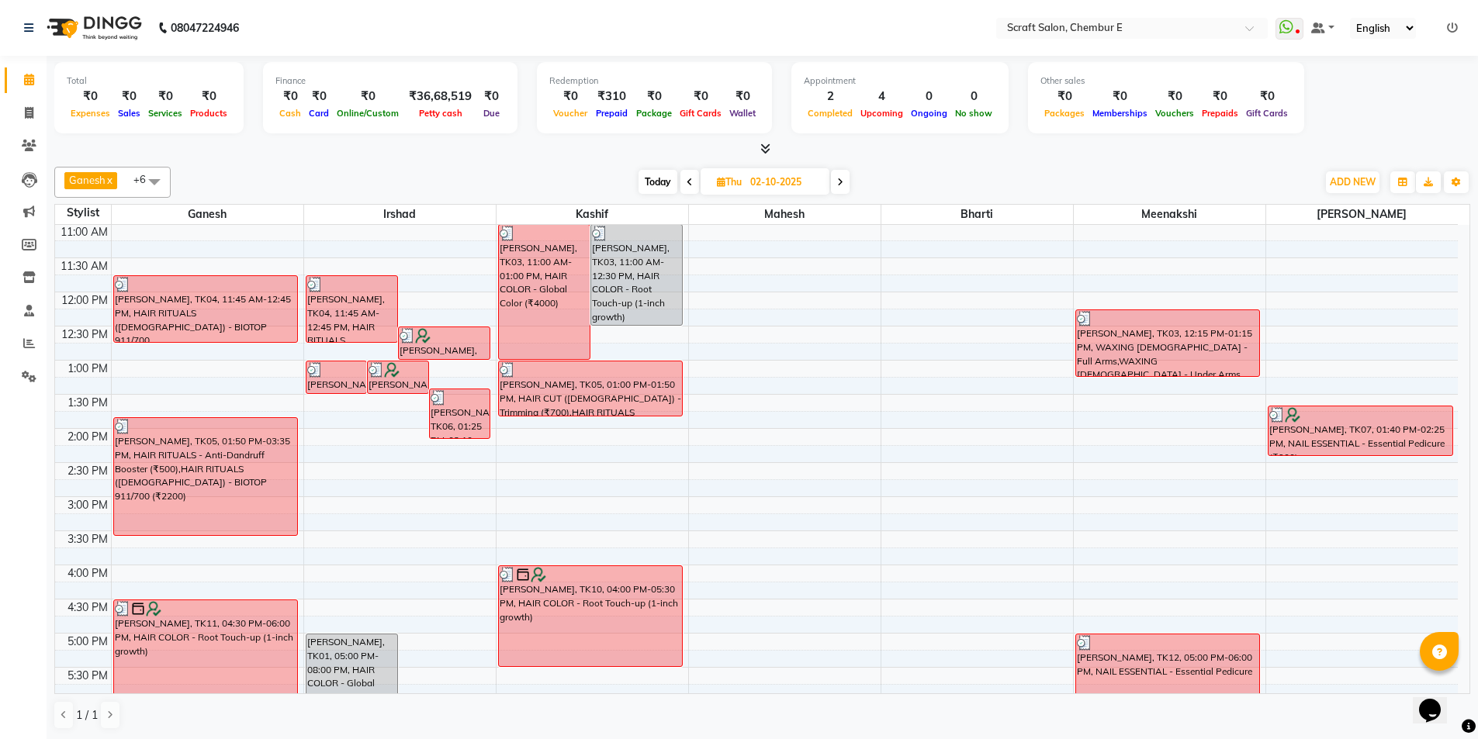
click at [30, 132] on li "Clients" at bounding box center [23, 146] width 47 height 33
click at [34, 146] on icon at bounding box center [29, 146] width 15 height 12
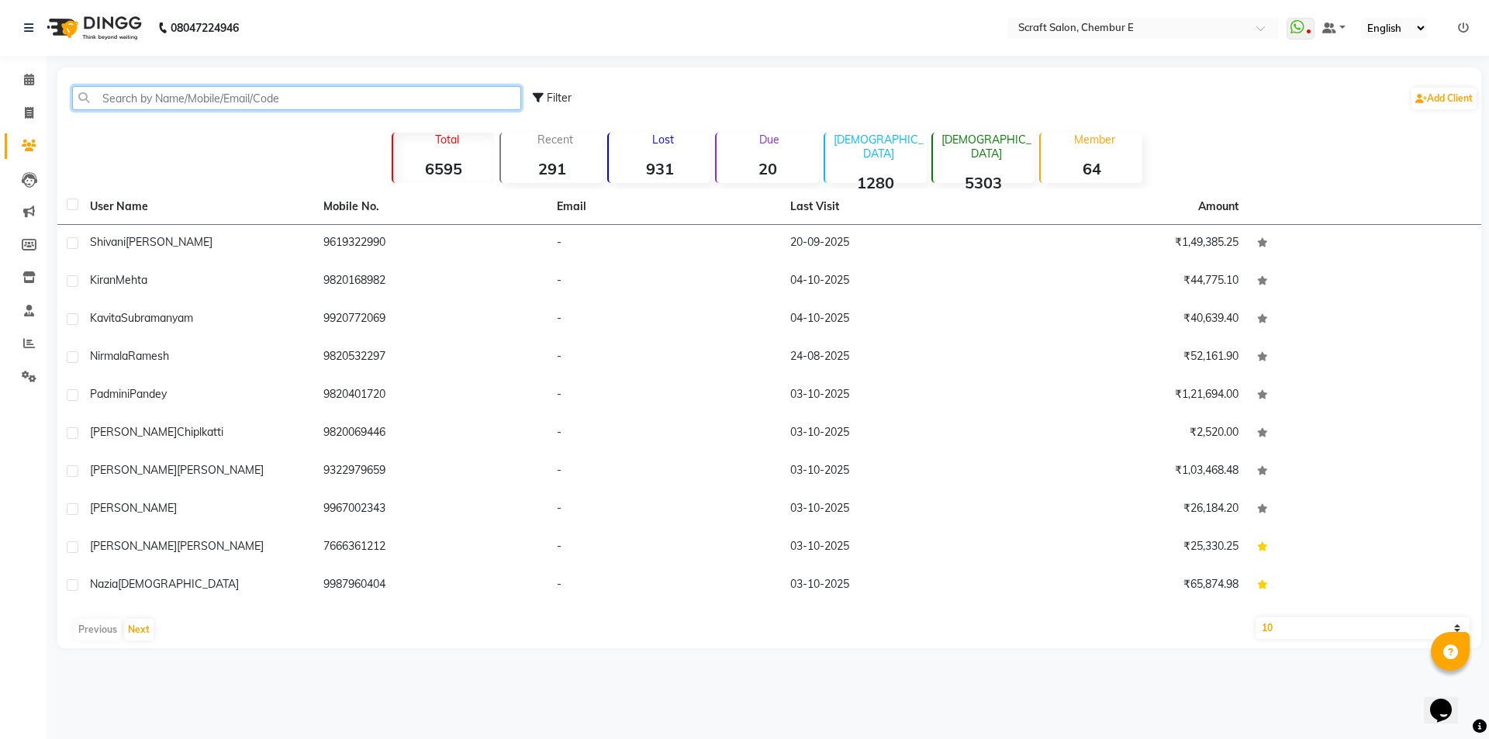
click at [268, 99] on input "text" at bounding box center [296, 98] width 449 height 24
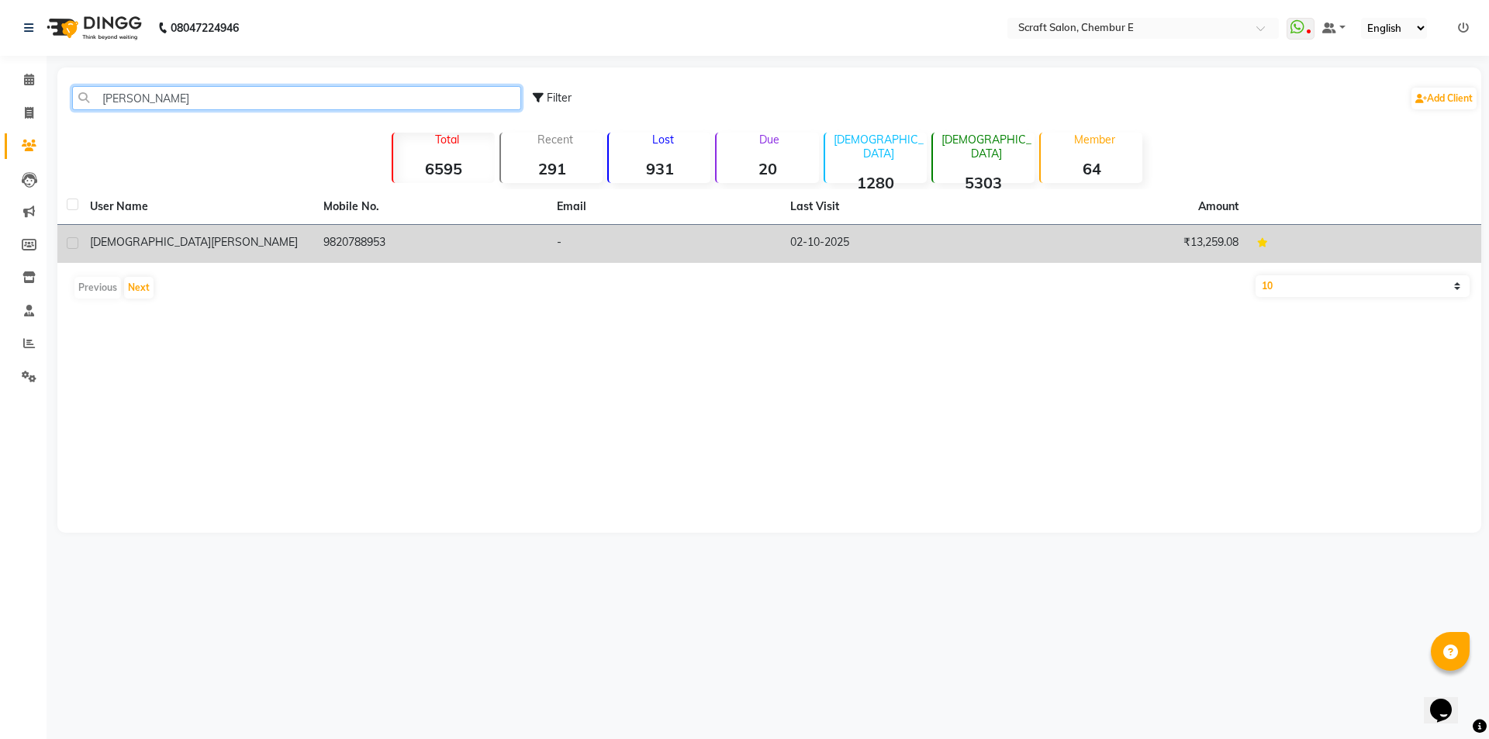
type input "[PERSON_NAME]"
click at [126, 249] on div "[PERSON_NAME]" at bounding box center [197, 242] width 215 height 16
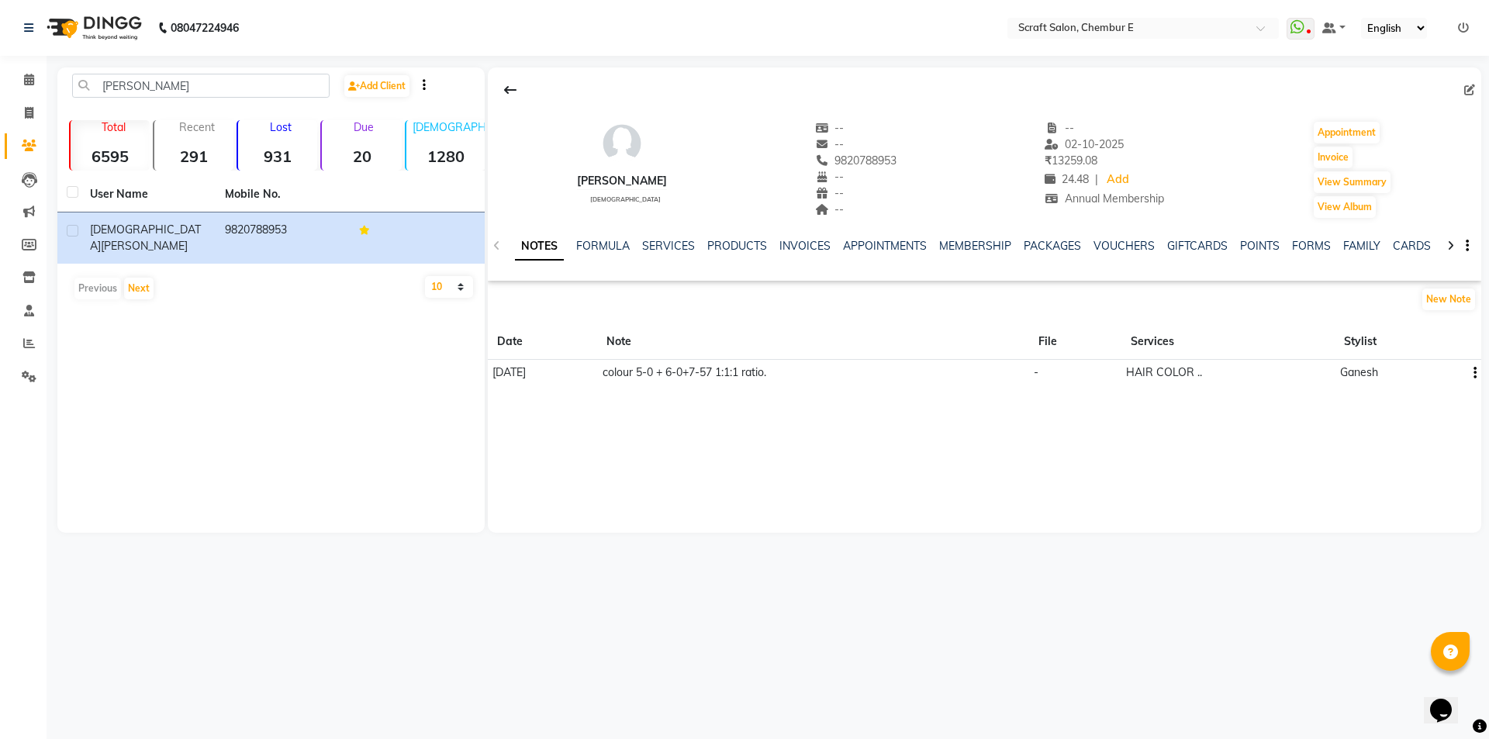
click at [1474, 373] on icon "button" at bounding box center [1475, 373] width 3 height 1
click at [1445, 374] on div "Edit" at bounding box center [1438, 372] width 25 height 19
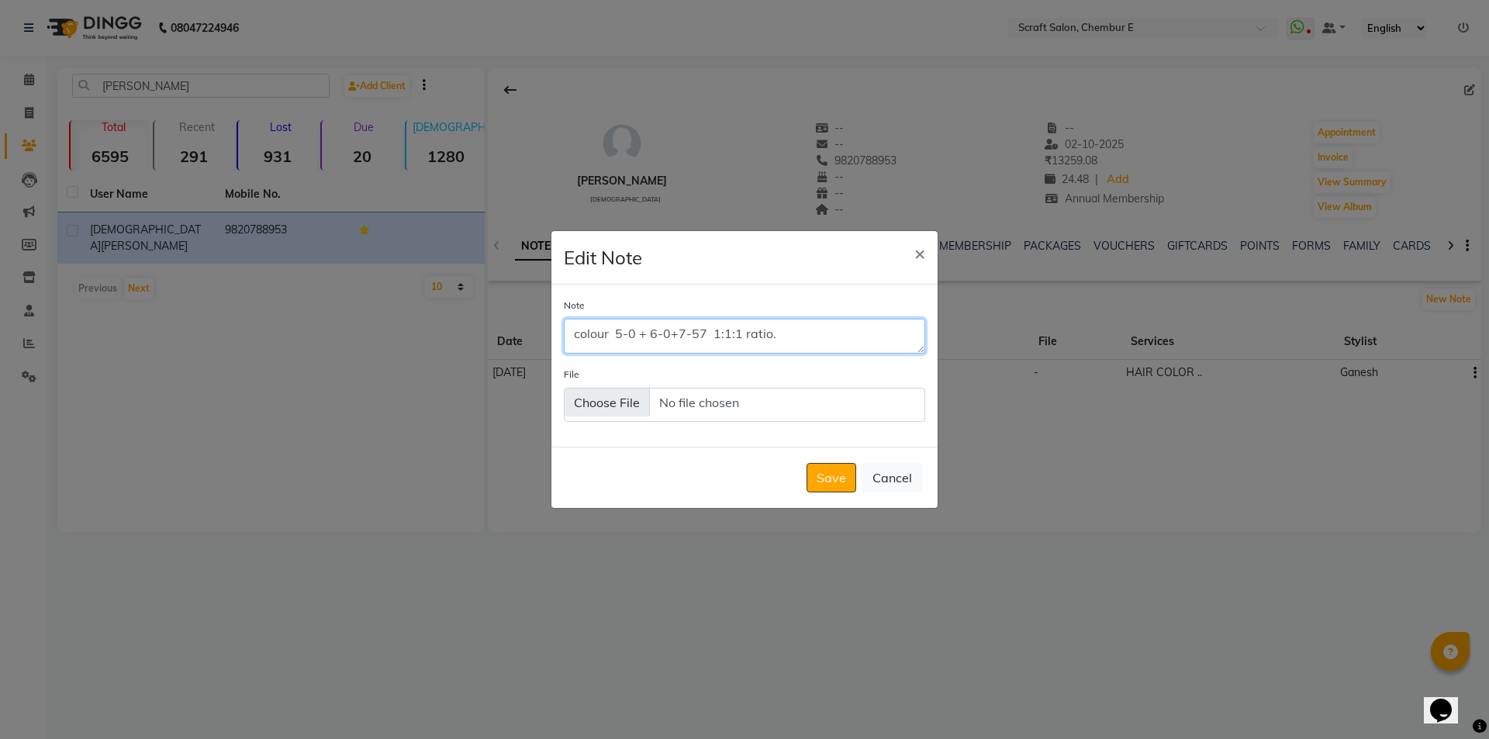
click at [648, 336] on textarea "colour 5-0 + 6-0+7-57 1:1:1 ratio." at bounding box center [744, 336] width 361 height 34
click at [675, 333] on textarea "colour 6-0+7-57 1:1:1 ratio." at bounding box center [744, 336] width 361 height 34
click at [693, 334] on textarea "colour 6-0+7-55 1:1:1 ratio." at bounding box center [744, 336] width 361 height 34
type textarea "colour 6-0+7-55 1:1 ratio."
click at [835, 482] on button "Save" at bounding box center [832, 477] width 50 height 29
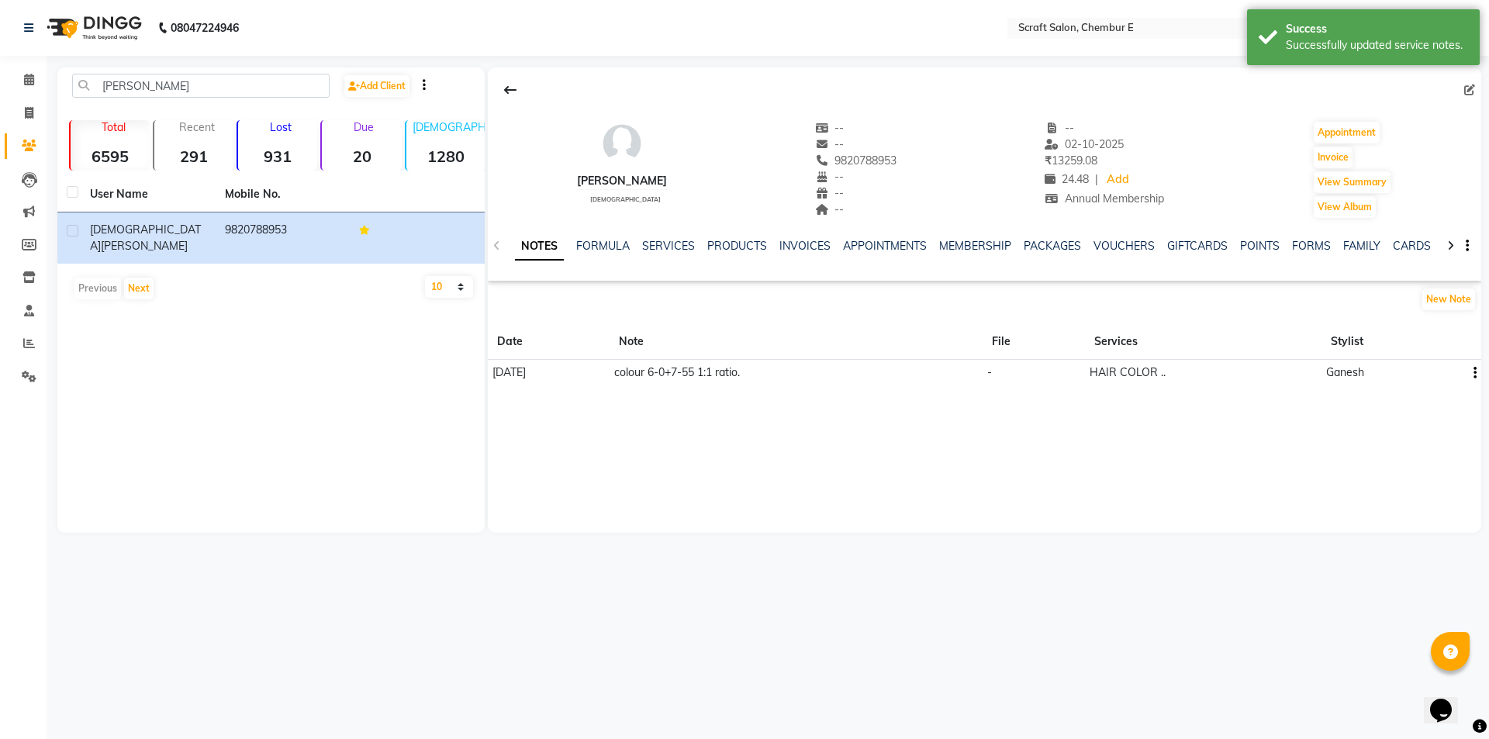
click at [516, 372] on span "[DATE]" at bounding box center [509, 372] width 33 height 14
click at [1471, 376] on button "button" at bounding box center [1472, 373] width 9 height 16
click at [1453, 375] on div "Edit" at bounding box center [1437, 373] width 43 height 32
click at [1474, 373] on icon "button" at bounding box center [1475, 373] width 3 height 1
click at [1430, 371] on div "Edit" at bounding box center [1438, 372] width 25 height 19
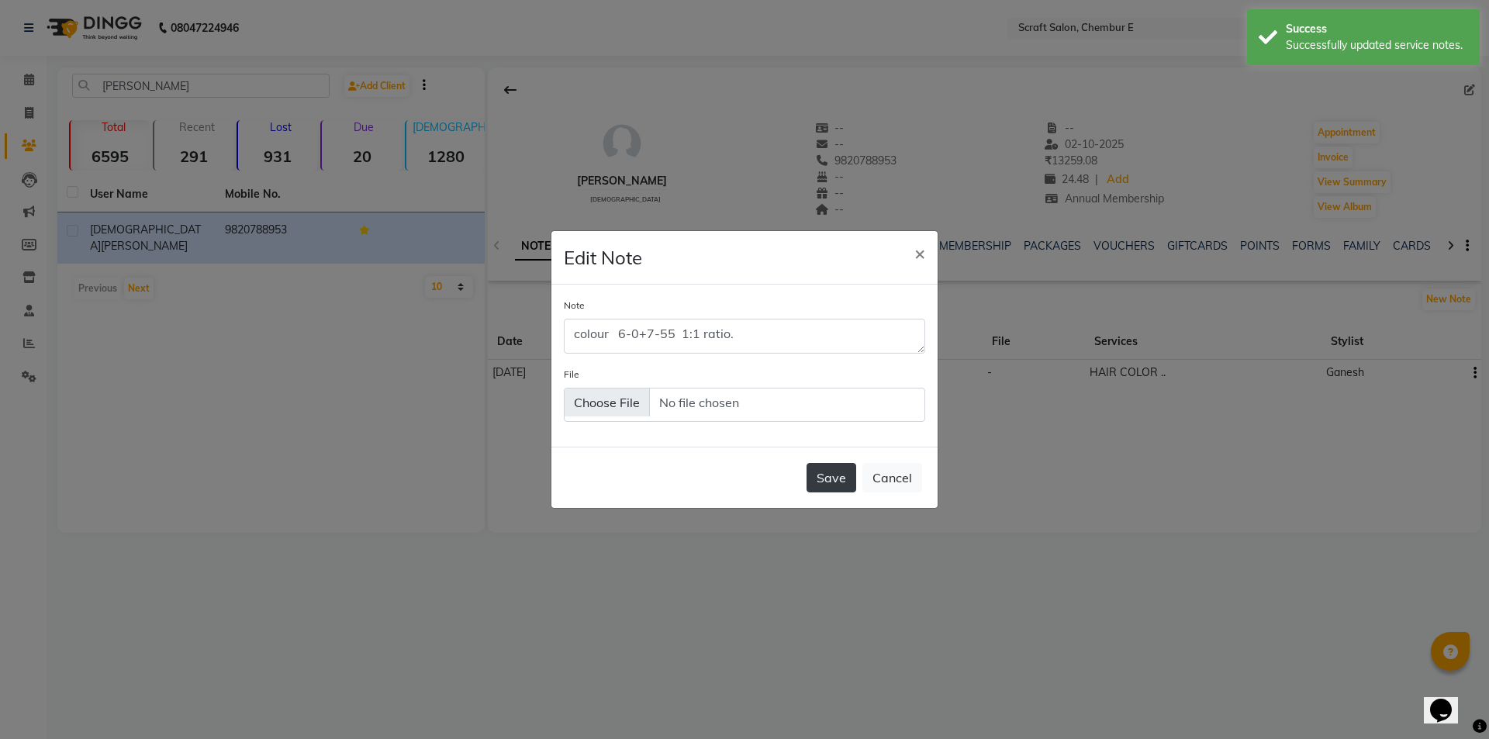
click at [848, 483] on button "Save" at bounding box center [832, 477] width 50 height 29
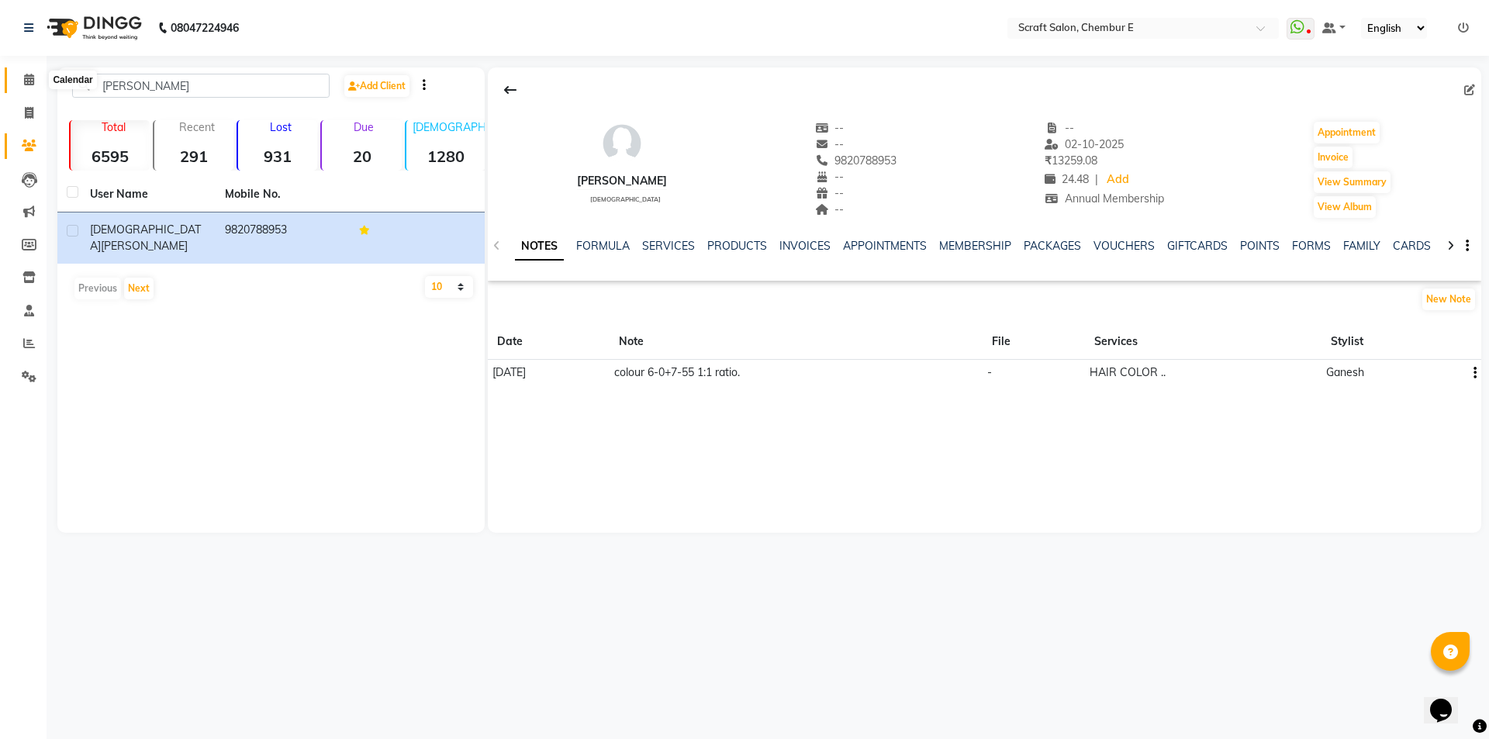
click at [31, 87] on span at bounding box center [29, 80] width 27 height 18
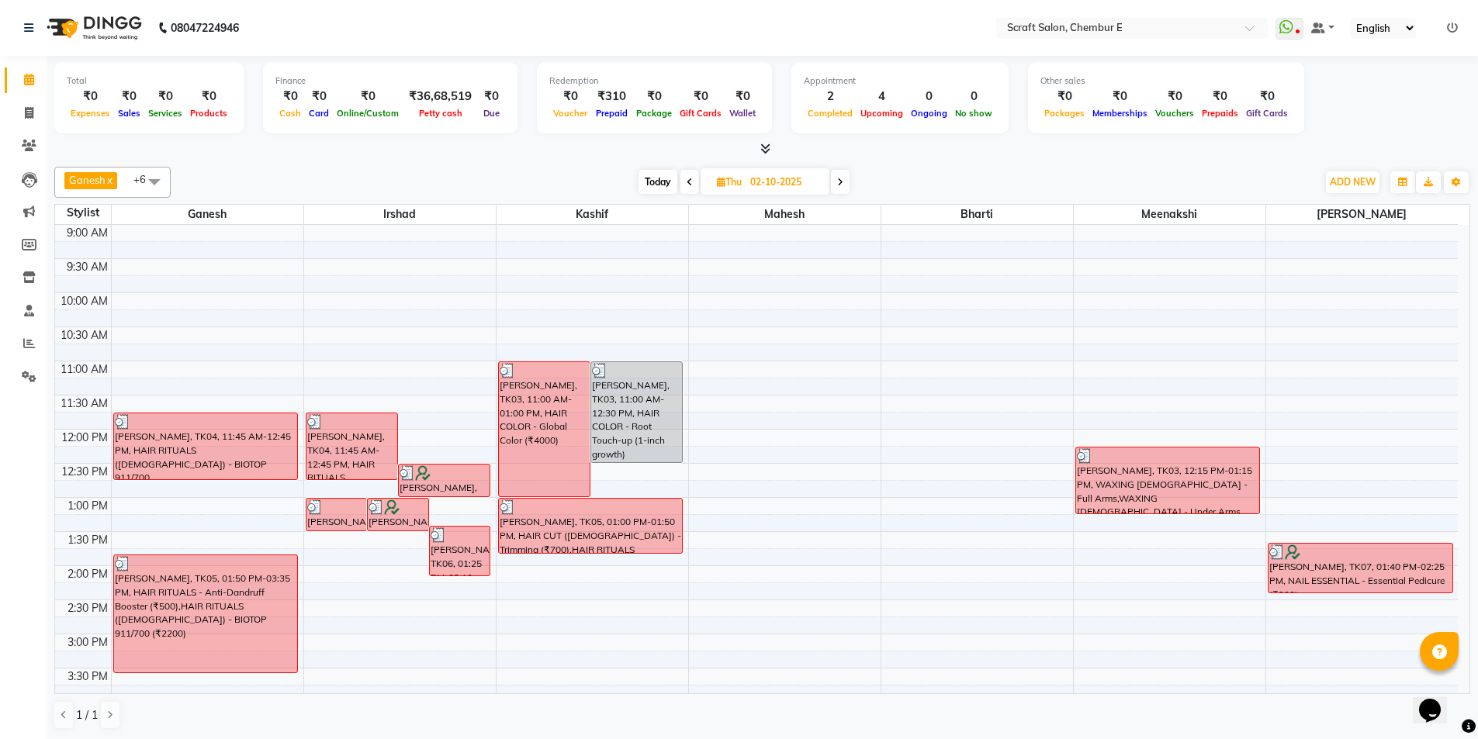
click at [653, 182] on span "Today" at bounding box center [657, 182] width 39 height 24
type input "04-10-2025"
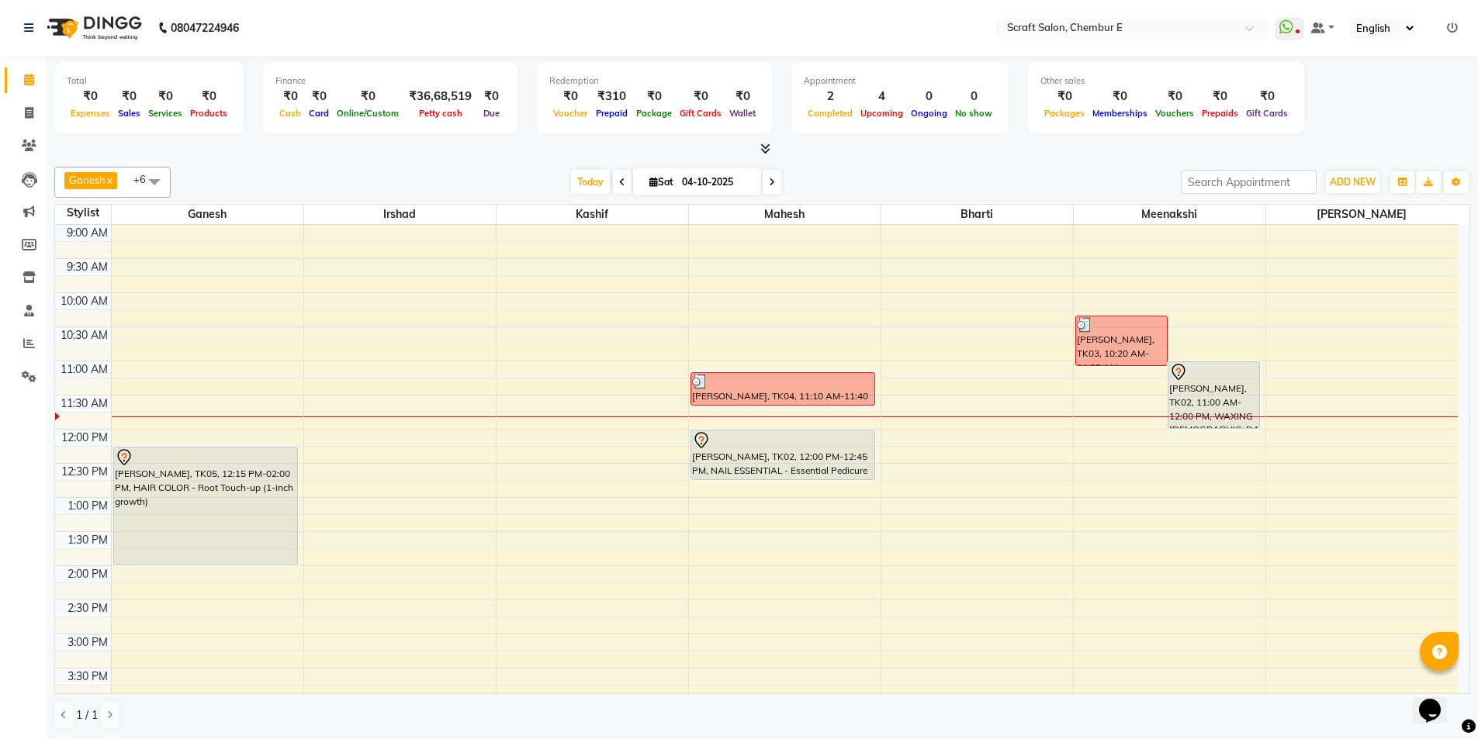
scroll to position [418, 0]
